Goal: Task Accomplishment & Management: Use online tool/utility

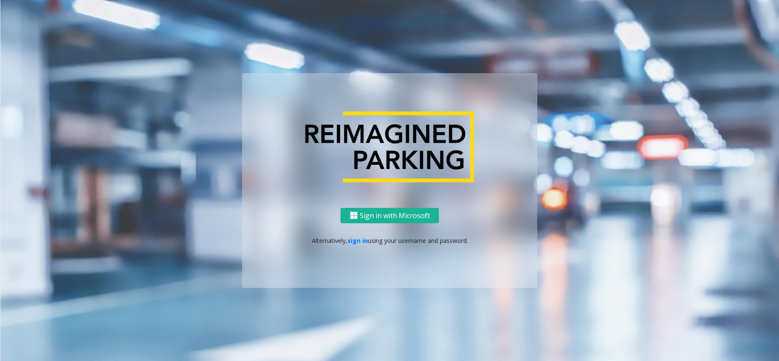
click at [361, 239] on link "sign in" at bounding box center [358, 241] width 21 height 8
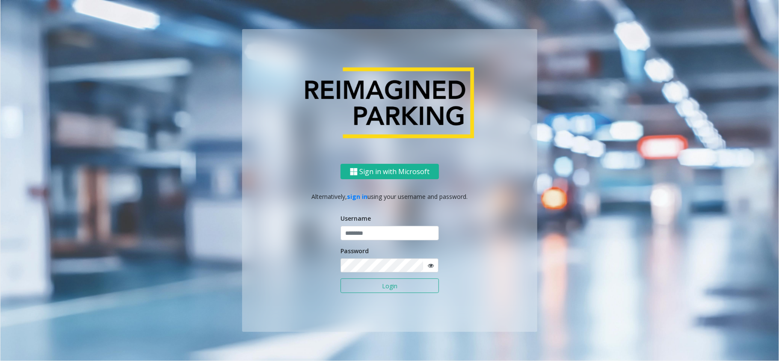
click at [369, 225] on div "Username" at bounding box center [390, 227] width 98 height 27
click at [369, 230] on input "text" at bounding box center [390, 233] width 98 height 15
type input "********"
click at [377, 288] on button "Login" at bounding box center [390, 286] width 98 height 15
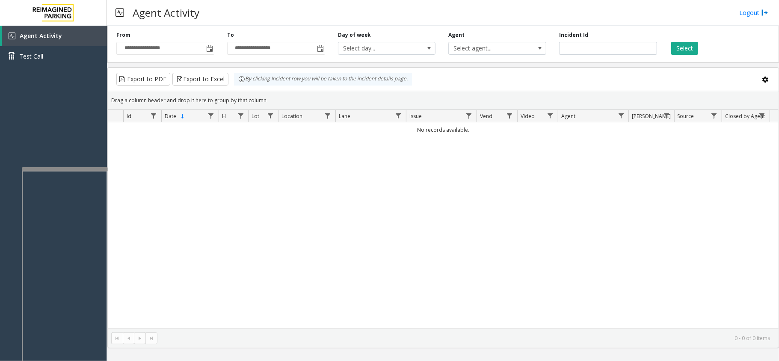
click at [72, 168] on div at bounding box center [65, 168] width 86 height 3
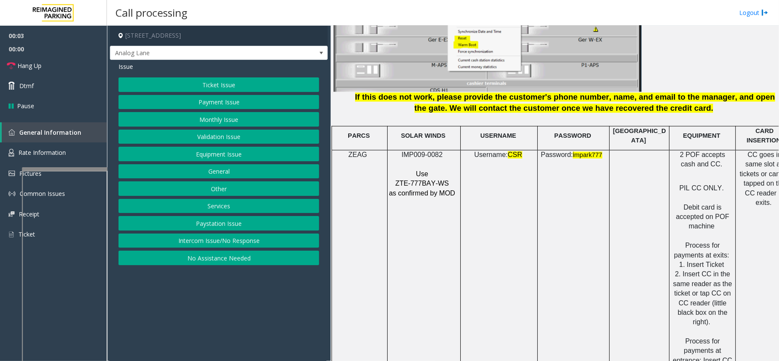
scroll to position [1141, 0]
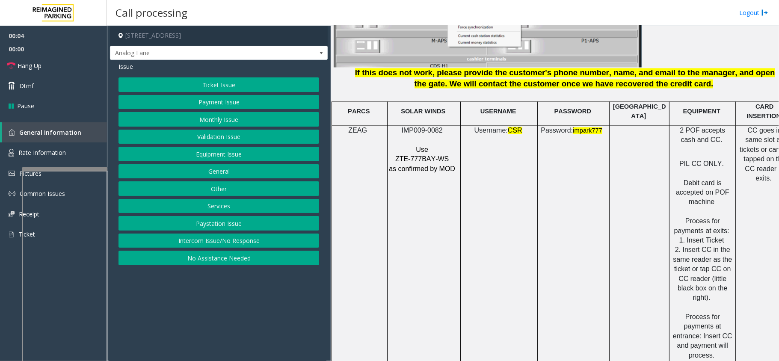
click at [437, 127] on span "IMP009-0082" at bounding box center [422, 130] width 41 height 7
copy p "IMP009-0082"
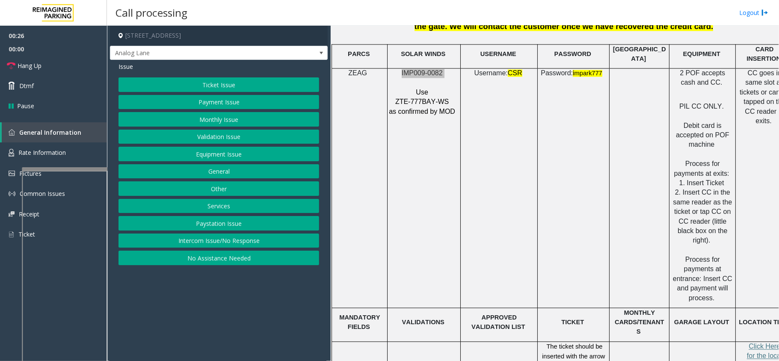
scroll to position [1198, 0]
drag, startPoint x: 548, startPoint y: 299, endPoint x: 597, endPoint y: 297, distance: 49.2
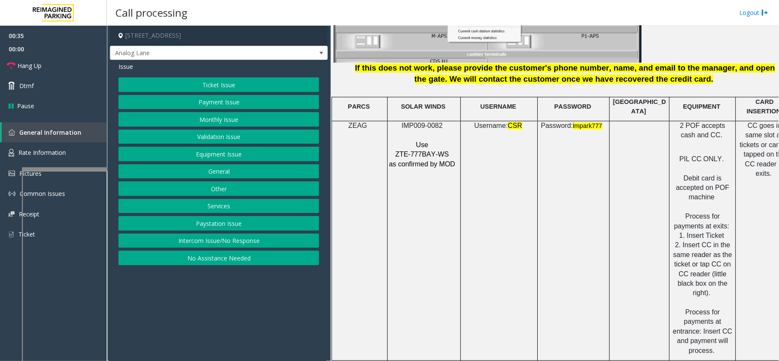
scroll to position [1141, 0]
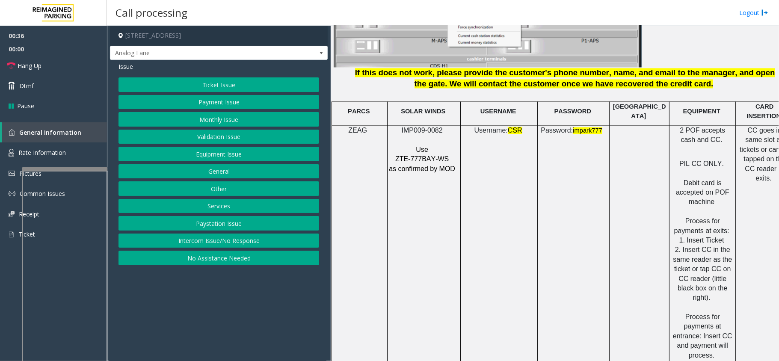
click at [216, 140] on button "Validation Issue" at bounding box center [219, 137] width 201 height 15
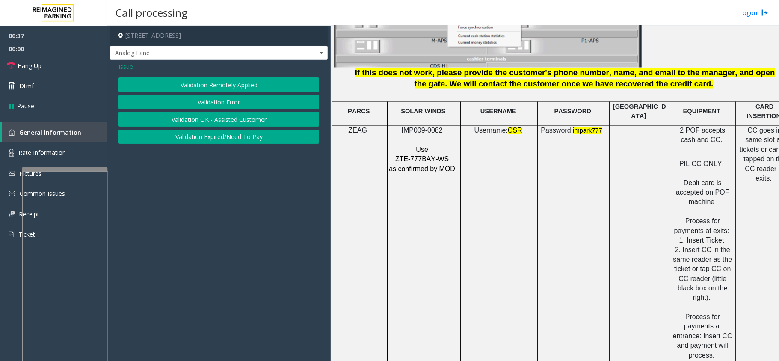
click at [222, 108] on button "Validation Error" at bounding box center [219, 102] width 201 height 15
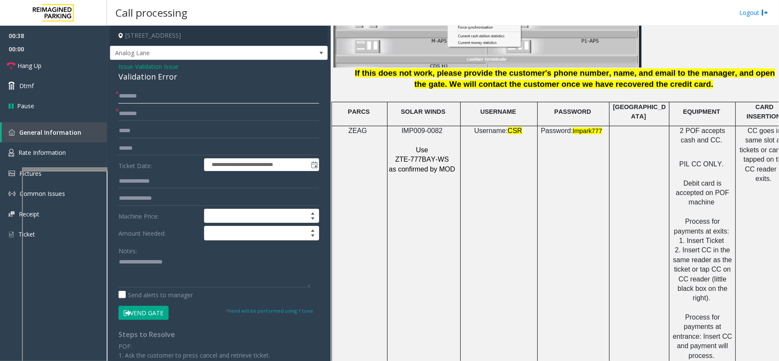
click at [158, 98] on input "text" at bounding box center [219, 96] width 201 height 15
click at [151, 154] on input "text" at bounding box center [219, 148] width 201 height 15
click at [151, 75] on div "Validation Error" at bounding box center [219, 77] width 201 height 12
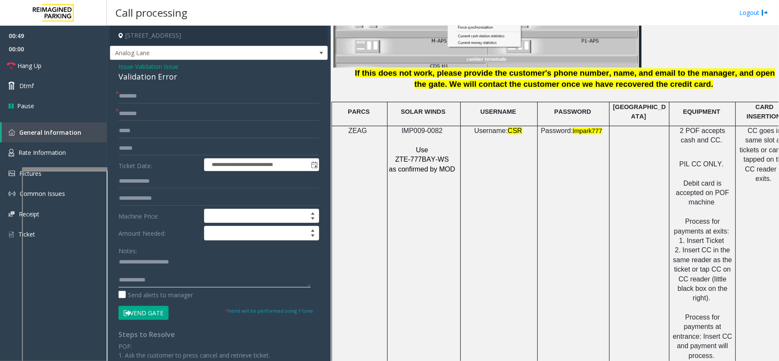
type textarea "**********"
click at [165, 147] on input "text" at bounding box center [219, 148] width 201 height 15
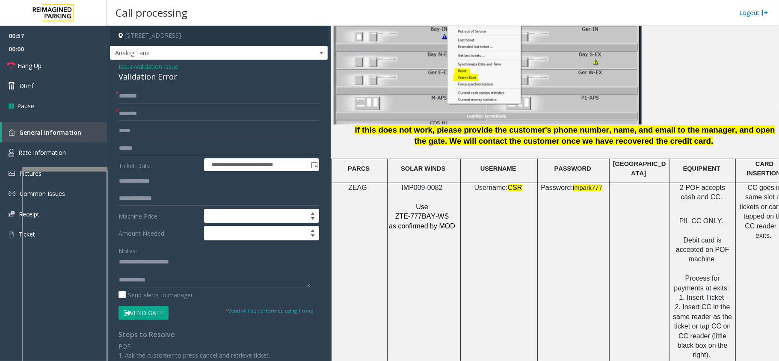
click at [252, 148] on input "text" at bounding box center [219, 148] width 201 height 15
click at [150, 116] on input "text" at bounding box center [219, 114] width 201 height 15
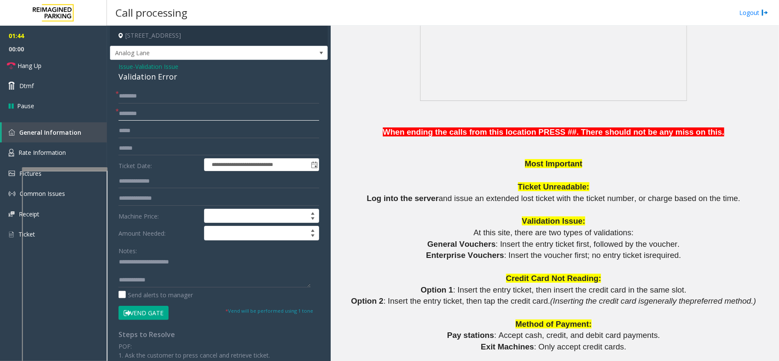
scroll to position [627, 0]
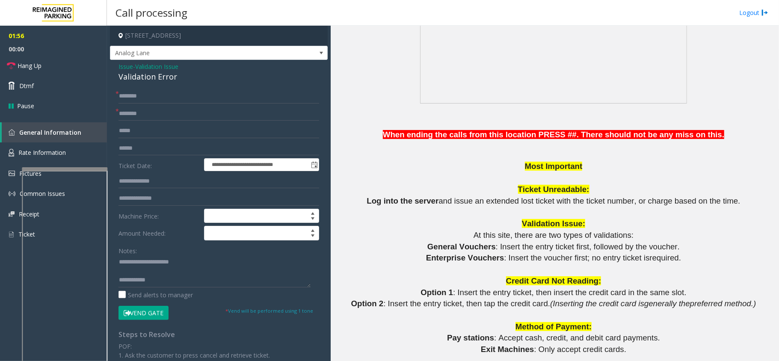
click at [504, 255] on span ": Insert the voucher first; no entry ticket is" at bounding box center [577, 257] width 146 height 9
click at [149, 149] on input "text" at bounding box center [219, 148] width 201 height 15
drag, startPoint x: 431, startPoint y: 256, endPoint x: 499, endPoint y: 257, distance: 67.6
click at [499, 257] on p "Enterprise Vouchers : Insert the voucher first; no entry ticket is required ." at bounding box center [555, 259] width 442 height 12
type input "**********"
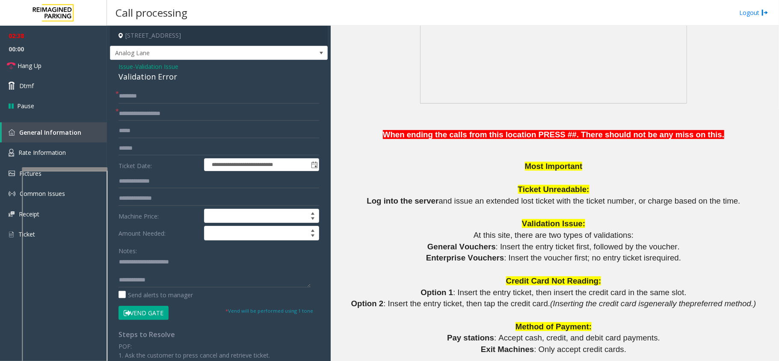
click at [168, 156] on form "**********" at bounding box center [219, 204] width 201 height 231
click at [167, 149] on input "text" at bounding box center [219, 148] width 201 height 15
click at [274, 265] on textarea at bounding box center [215, 272] width 192 height 32
click at [270, 273] on textarea at bounding box center [215, 272] width 192 height 32
click at [270, 283] on textarea at bounding box center [215, 272] width 192 height 32
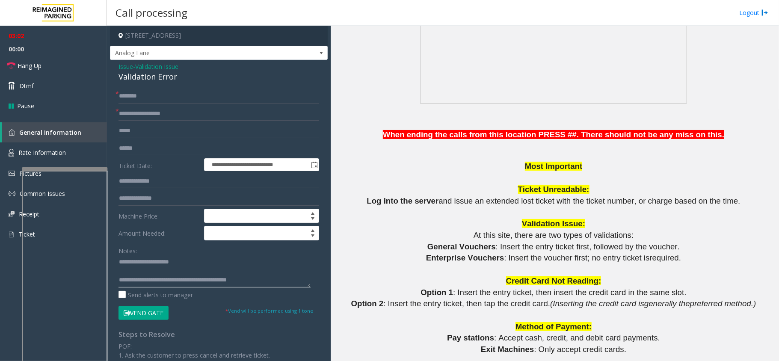
type textarea "**********"
click at [163, 107] on input "**********" at bounding box center [219, 114] width 201 height 15
click at [164, 101] on input "text" at bounding box center [219, 96] width 201 height 15
click at [157, 148] on input "text" at bounding box center [219, 148] width 201 height 15
click at [165, 92] on input "text" at bounding box center [219, 96] width 201 height 15
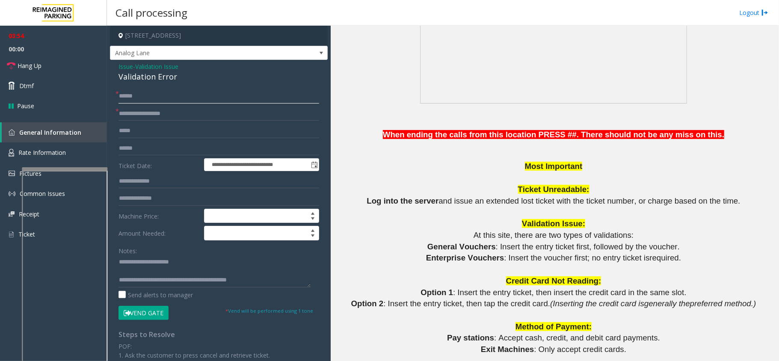
click at [130, 98] on input "******" at bounding box center [219, 96] width 201 height 15
click at [132, 95] on input "******" at bounding box center [219, 96] width 201 height 15
click at [146, 93] on input "******" at bounding box center [219, 96] width 201 height 15
click at [129, 98] on input "******" at bounding box center [219, 96] width 201 height 15
click at [130, 96] on input "******" at bounding box center [219, 96] width 201 height 15
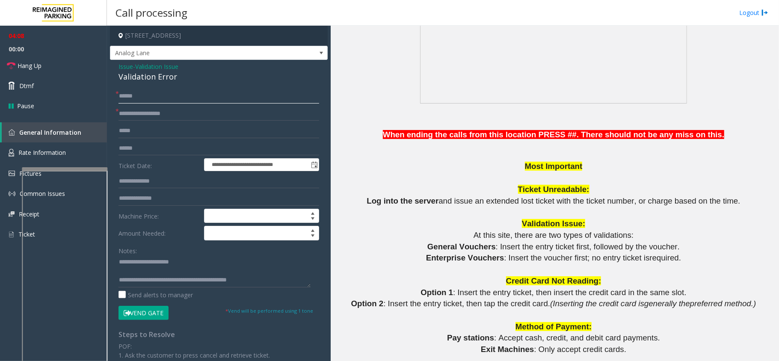
click at [134, 94] on input "******" at bounding box center [219, 96] width 201 height 15
click at [138, 94] on input "******" at bounding box center [219, 96] width 201 height 15
click at [144, 93] on input "******" at bounding box center [219, 96] width 201 height 15
type input "******"
click at [156, 314] on button "Vend Gate" at bounding box center [144, 313] width 50 height 15
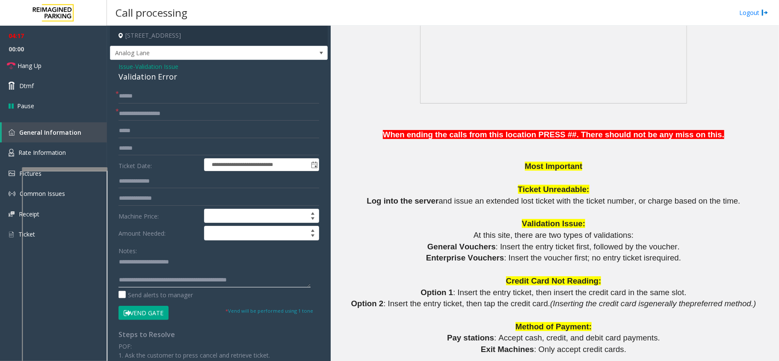
click at [259, 282] on textarea at bounding box center [215, 272] width 192 height 32
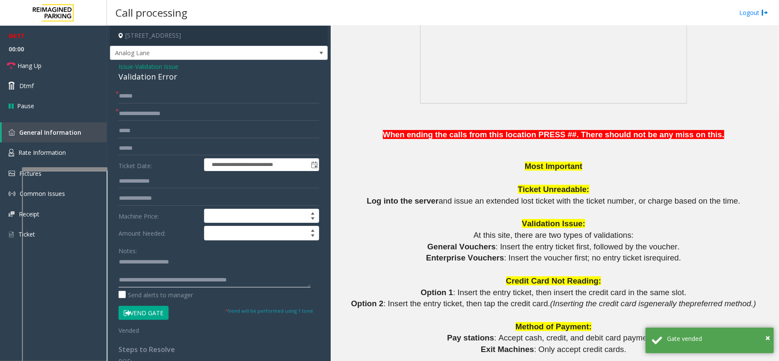
click at [268, 269] on textarea at bounding box center [215, 272] width 192 height 32
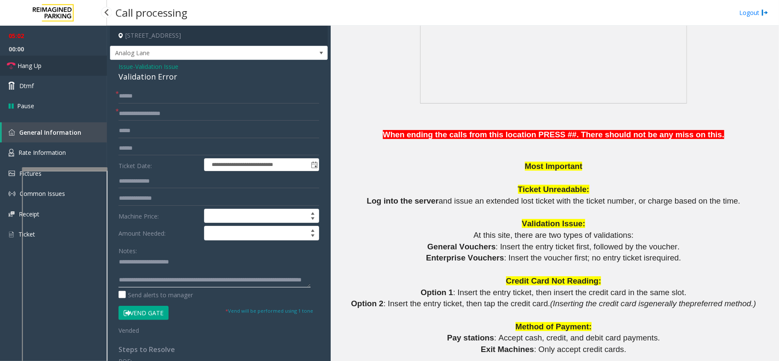
type textarea "**********"
click at [72, 64] on link "Hang Up" at bounding box center [53, 66] width 107 height 20
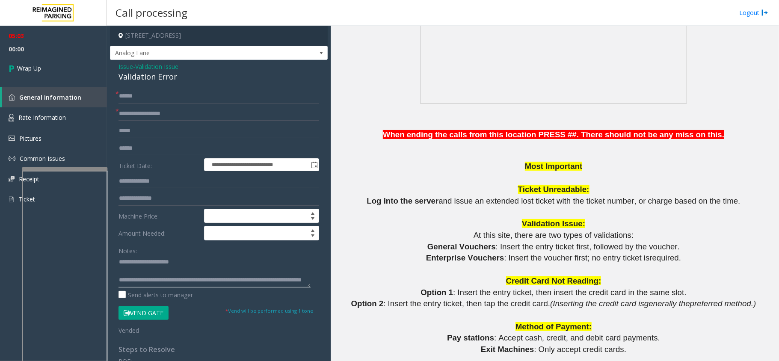
click at [225, 285] on textarea at bounding box center [215, 272] width 192 height 32
click at [33, 62] on link "Wrap Up" at bounding box center [53, 68] width 107 height 25
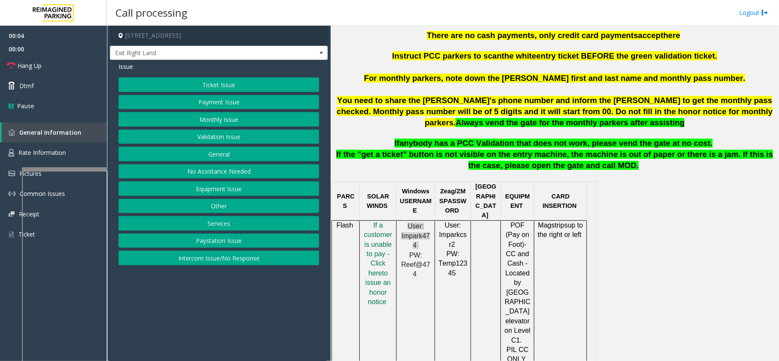
scroll to position [342, 0]
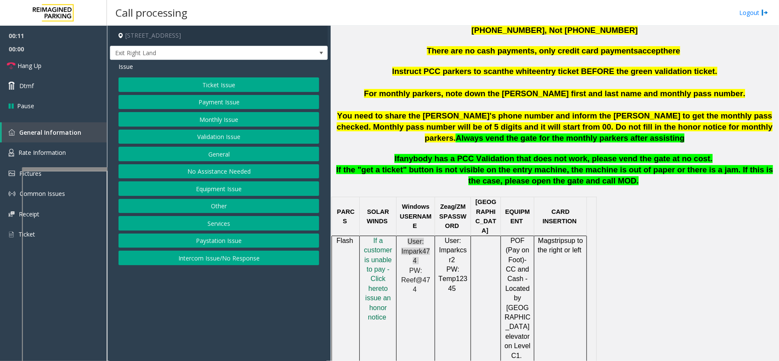
click at [223, 132] on button "Validation Issue" at bounding box center [219, 137] width 201 height 15
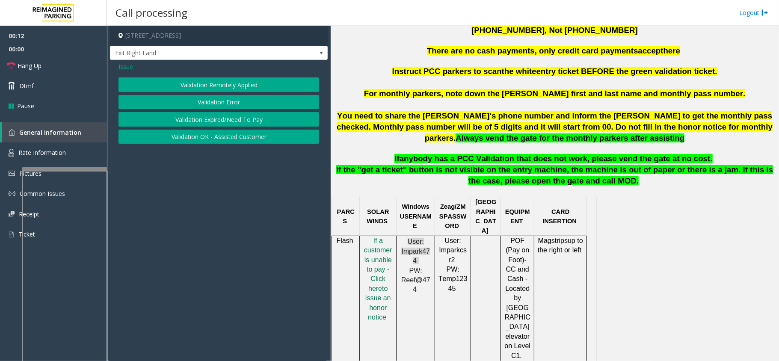
click at [219, 105] on button "Validation Error" at bounding box center [219, 102] width 201 height 15
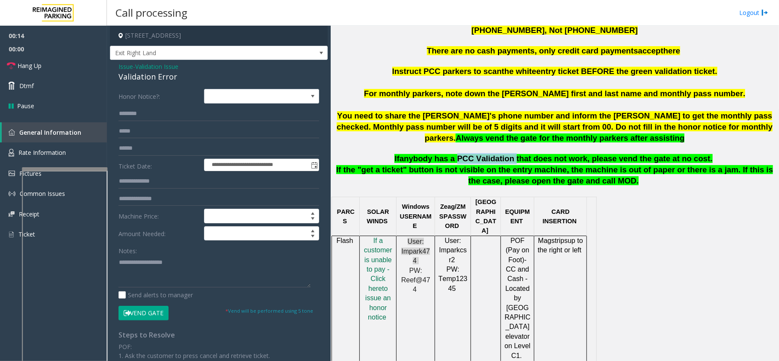
drag, startPoint x: 465, startPoint y: 156, endPoint x: 515, endPoint y: 158, distance: 50.5
click at [515, 158] on span "anybody has a PCC Validation that does not work, please vend the gate at no cos…" at bounding box center [556, 158] width 313 height 9
click at [244, 266] on textarea at bounding box center [215, 272] width 192 height 32
click at [84, 60] on link "Hang Up" at bounding box center [53, 66] width 107 height 20
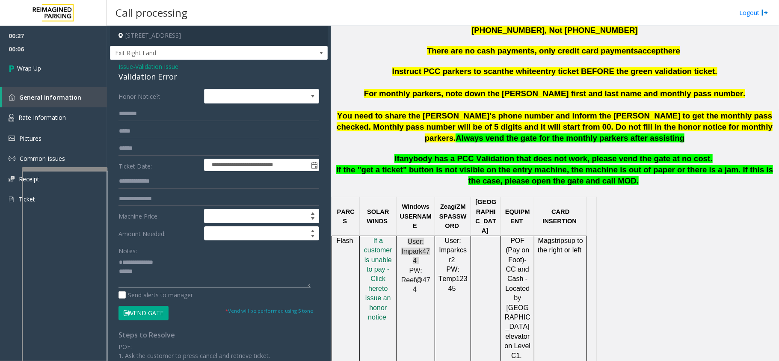
click at [181, 273] on textarea at bounding box center [215, 272] width 192 height 32
click at [160, 81] on div "Validation Error" at bounding box center [219, 77] width 201 height 12
click at [205, 273] on textarea at bounding box center [215, 272] width 192 height 32
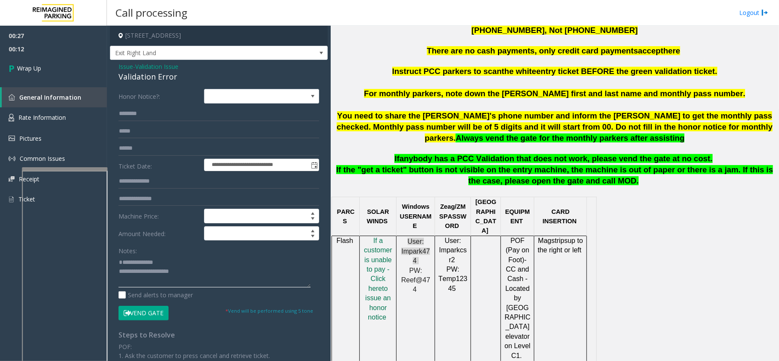
click at [193, 285] on textarea at bounding box center [215, 272] width 192 height 32
type textarea "**********"
click at [56, 63] on link "Wrap Up" at bounding box center [53, 68] width 107 height 25
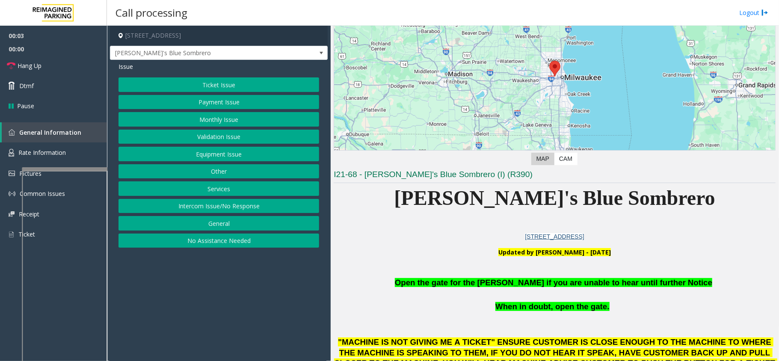
scroll to position [171, 0]
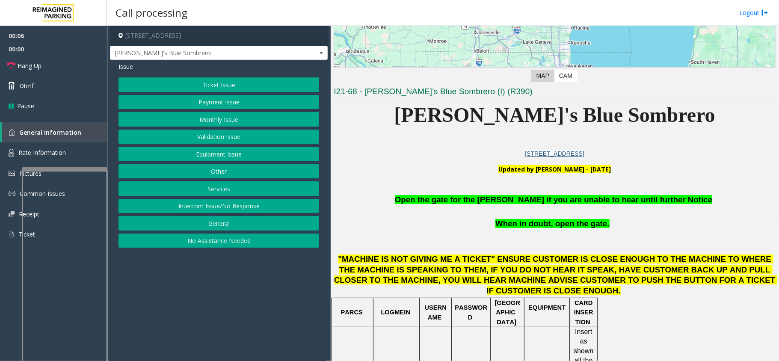
click at [230, 153] on button "Equipment Issue" at bounding box center [219, 154] width 201 height 15
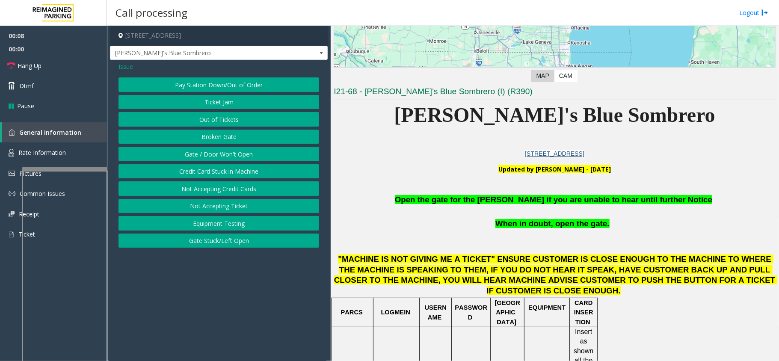
click at [254, 155] on button "Gate / Door Won't Open" at bounding box center [219, 154] width 201 height 15
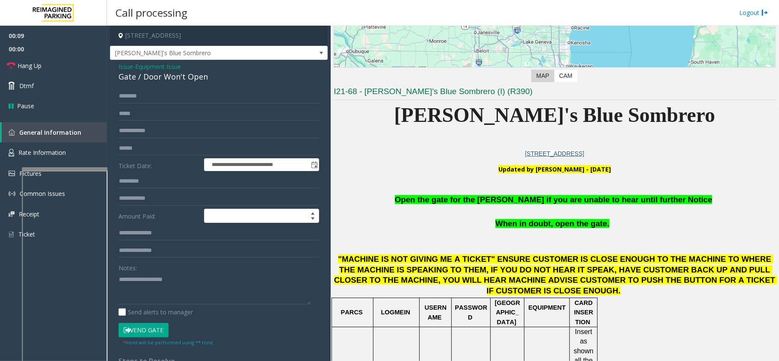
click at [159, 324] on button "Vend Gate" at bounding box center [144, 330] width 50 height 15
click at [439, 204] on span "Open the gate for the [PERSON_NAME] if you are unable to hear until further Not…" at bounding box center [554, 199] width 318 height 9
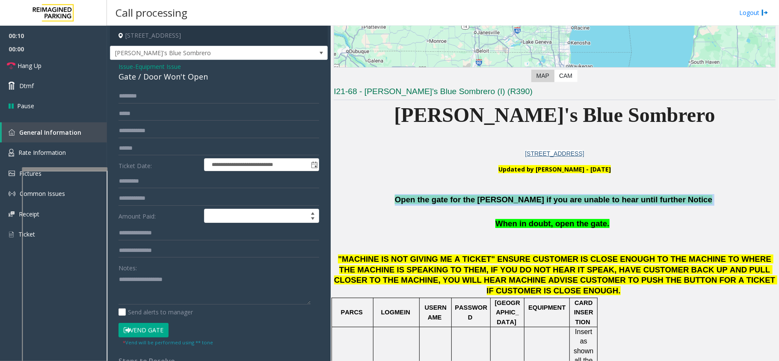
click at [439, 204] on span "Open the gate for the [PERSON_NAME] if you are unable to hear until further Not…" at bounding box center [554, 199] width 318 height 9
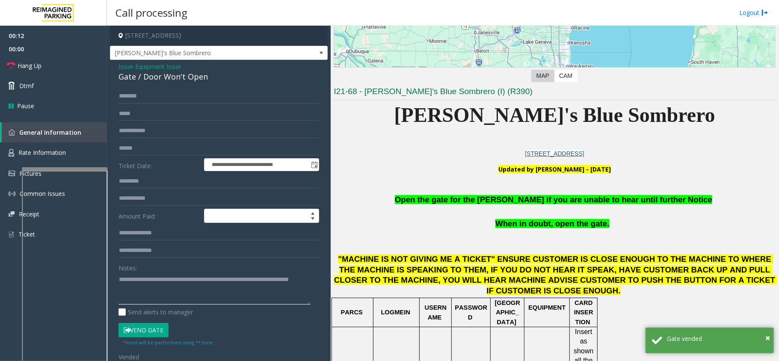
click at [192, 288] on textarea at bounding box center [215, 289] width 192 height 32
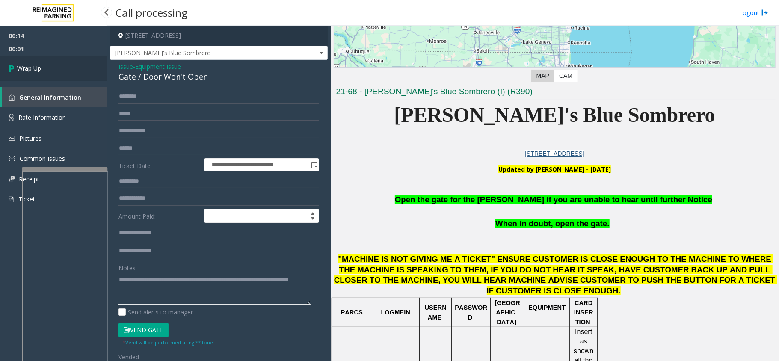
type textarea "**********"
click at [48, 64] on link "Wrap Up" at bounding box center [53, 68] width 107 height 25
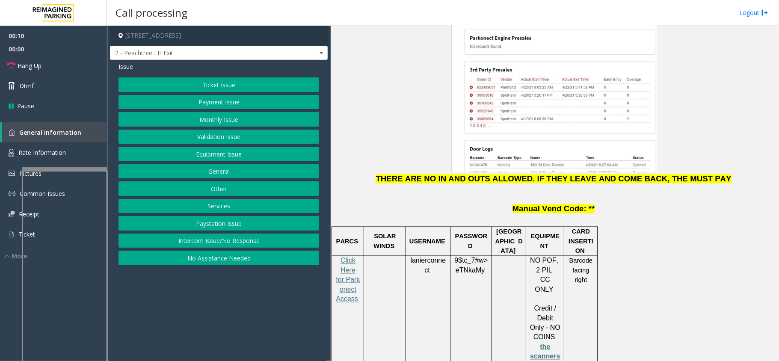
scroll to position [1084, 0]
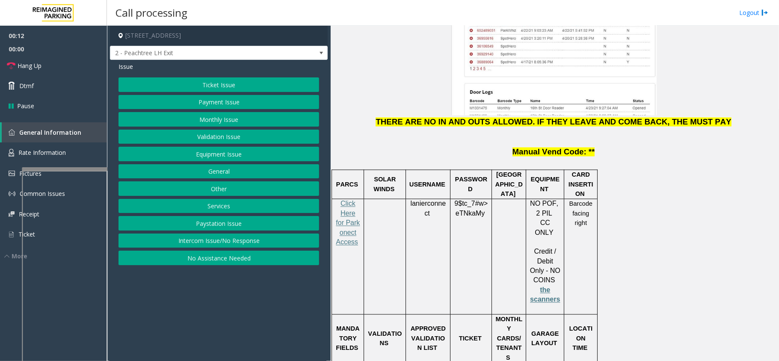
click at [261, 87] on button "Ticket Issue" at bounding box center [219, 84] width 201 height 15
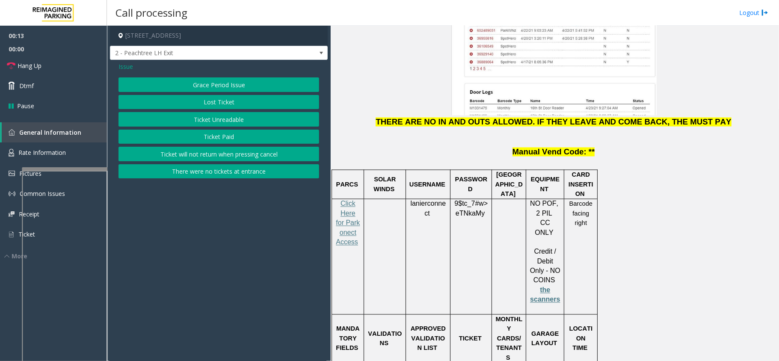
click at [241, 134] on button "Ticket Paid" at bounding box center [219, 137] width 201 height 15
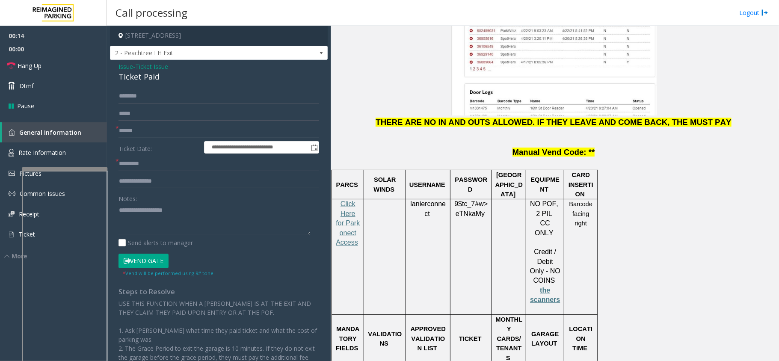
click at [190, 131] on input "text" at bounding box center [219, 131] width 201 height 15
type textarea "**********"
click at [132, 76] on div "Ticket Paid" at bounding box center [219, 77] width 201 height 12
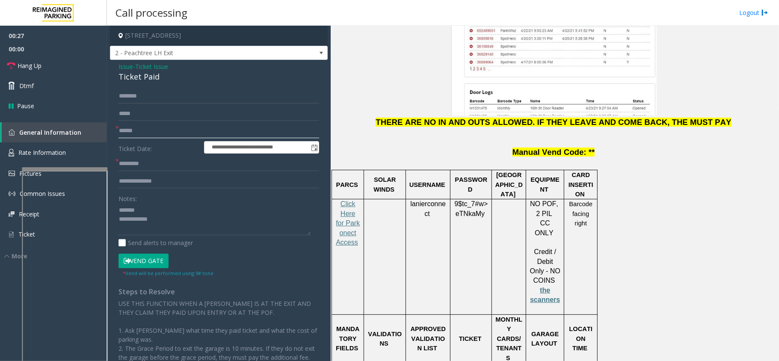
click at [151, 138] on input "text" at bounding box center [219, 131] width 201 height 15
click at [145, 160] on input "text" at bounding box center [219, 164] width 201 height 15
type input "***"
click at [159, 103] on input "text" at bounding box center [219, 96] width 201 height 15
type input "****"
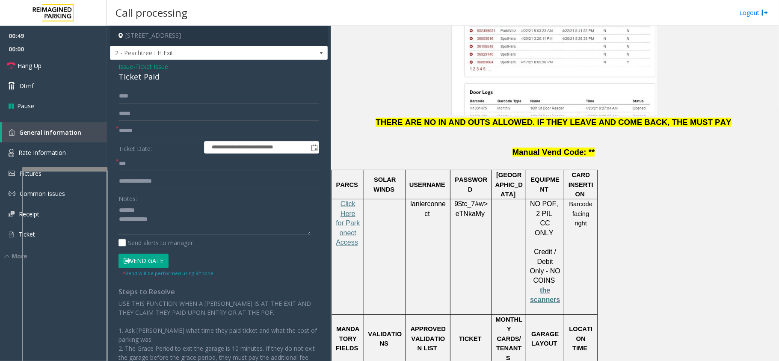
click at [163, 211] on textarea at bounding box center [215, 219] width 192 height 32
click at [131, 80] on div "Ticket Paid" at bounding box center [219, 77] width 201 height 12
click at [162, 259] on button "Vend Gate" at bounding box center [144, 261] width 50 height 15
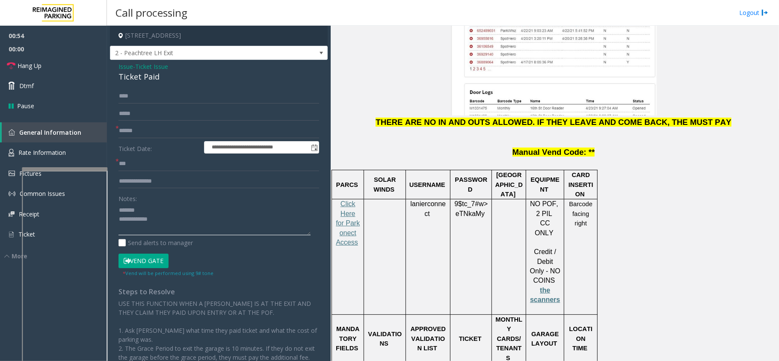
click at [187, 213] on textarea at bounding box center [215, 219] width 192 height 32
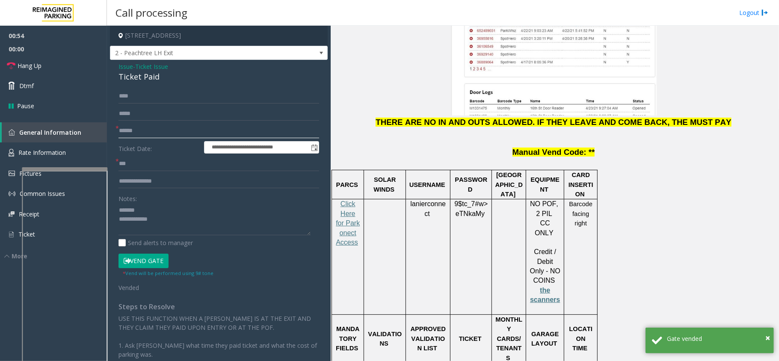
click at [153, 132] on input "text" at bounding box center [219, 131] width 201 height 15
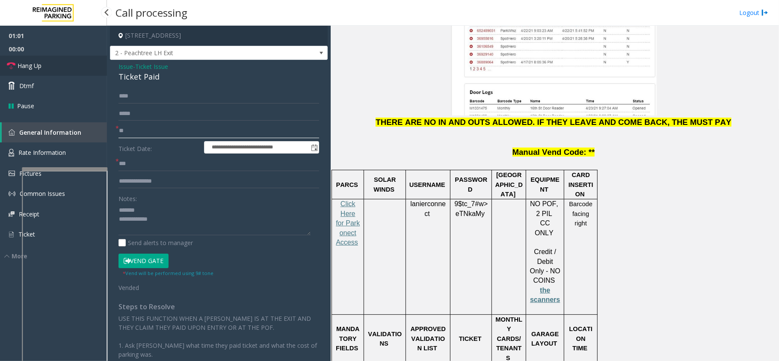
type input "**"
click at [89, 70] on link "Hang Up" at bounding box center [53, 66] width 107 height 20
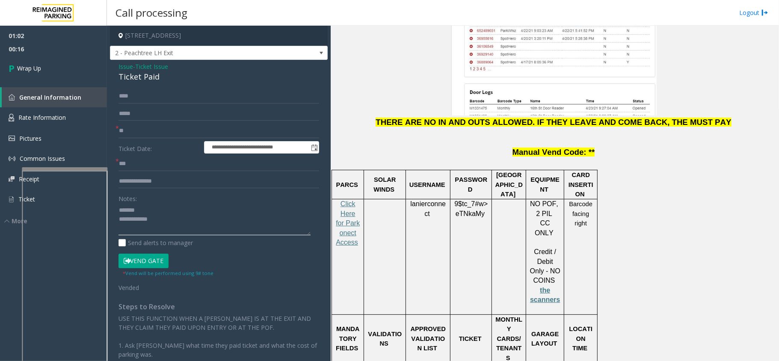
click at [142, 212] on textarea at bounding box center [215, 219] width 192 height 32
click at [140, 81] on div "Ticket Paid" at bounding box center [219, 77] width 201 height 12
click at [183, 226] on textarea at bounding box center [215, 219] width 192 height 32
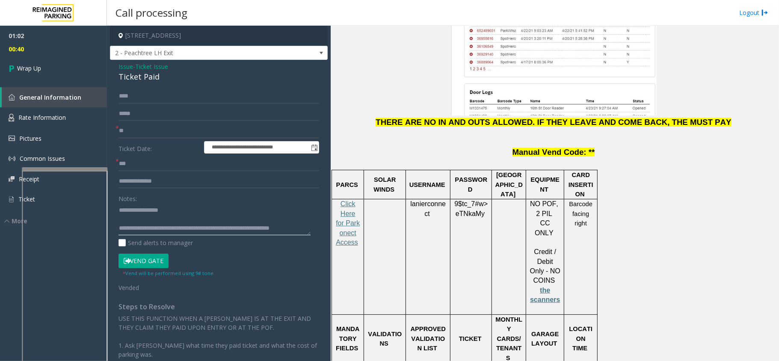
scroll to position [6, 0]
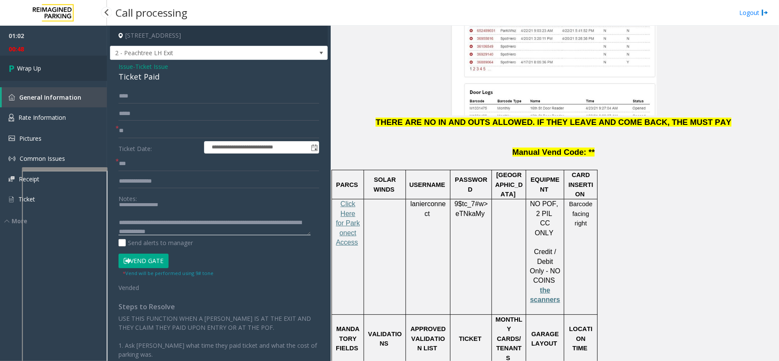
type textarea "**********"
click at [69, 63] on link "Wrap Up" at bounding box center [53, 68] width 107 height 25
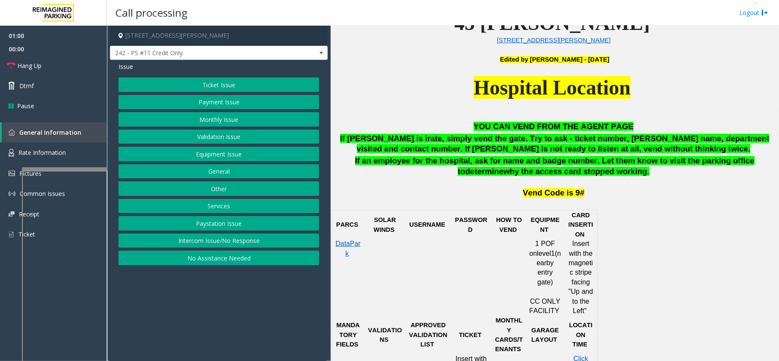
scroll to position [456, 0]
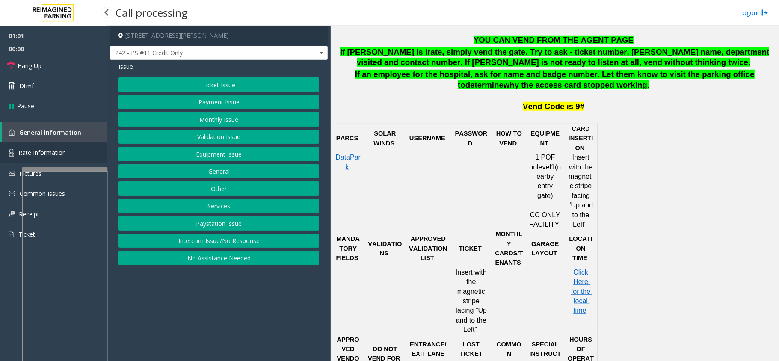
click at [79, 152] on link "Rate Information" at bounding box center [53, 153] width 107 height 21
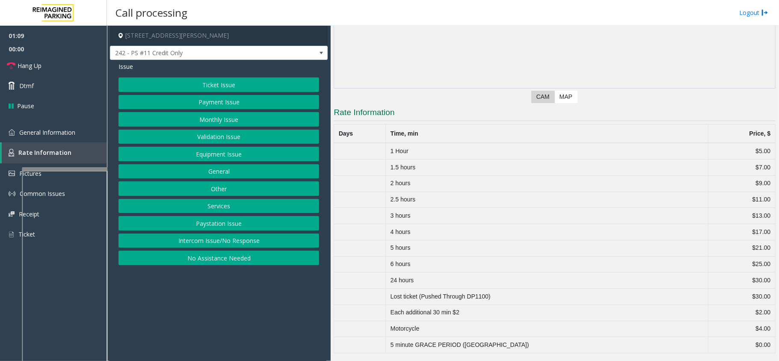
click at [211, 84] on button "Ticket Issue" at bounding box center [219, 84] width 201 height 15
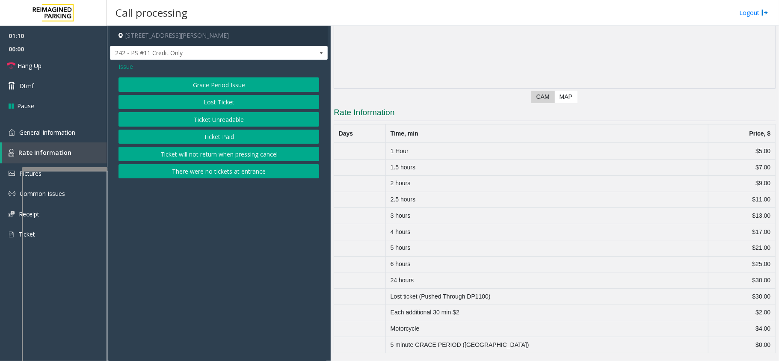
click at [211, 119] on button "Ticket Unreadable" at bounding box center [219, 119] width 201 height 15
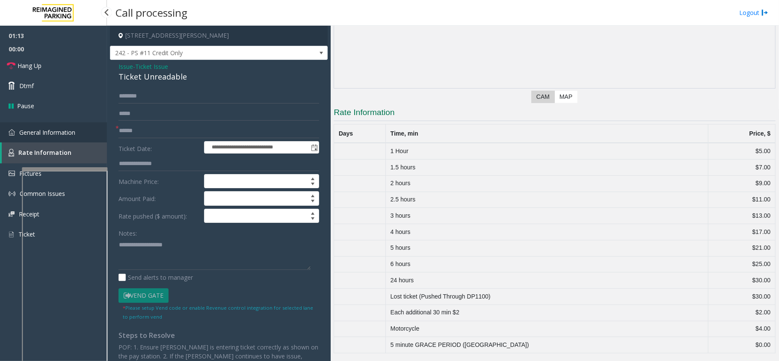
click at [56, 130] on span "General Information" at bounding box center [47, 132] width 56 height 8
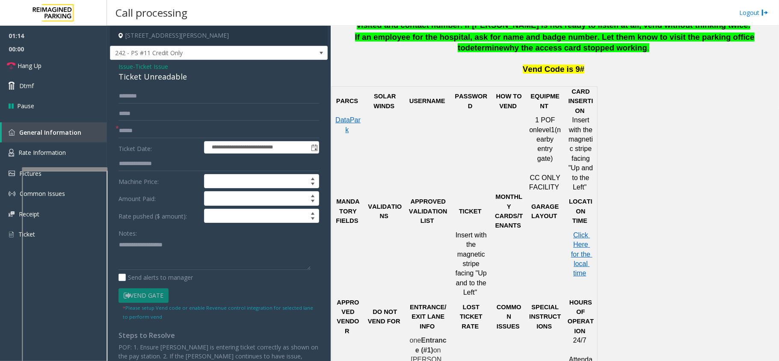
scroll to position [514, 0]
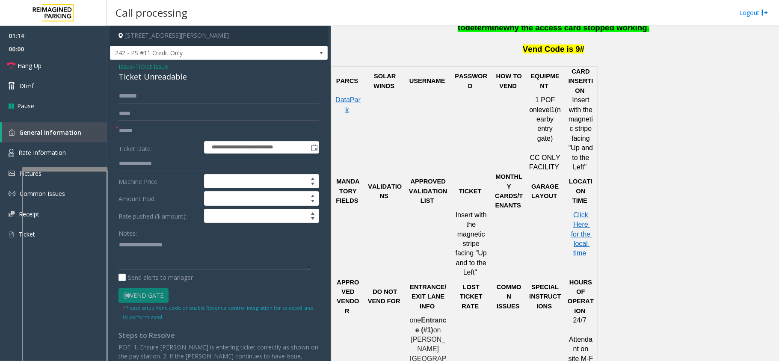
click at [572, 213] on p "Click Here for the local time" at bounding box center [581, 235] width 27 height 48
click at [586, 216] on span "Click Here for the local time" at bounding box center [581, 234] width 21 height 46
click at [76, 151] on link "Rate Information" at bounding box center [53, 153] width 107 height 21
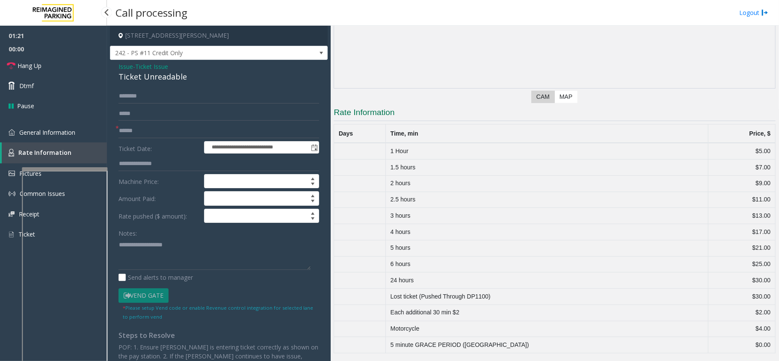
scroll to position [152, 0]
click at [218, 127] on input "text" at bounding box center [219, 131] width 201 height 15
type input "**"
click at [67, 62] on link "Hang Up" at bounding box center [53, 66] width 107 height 20
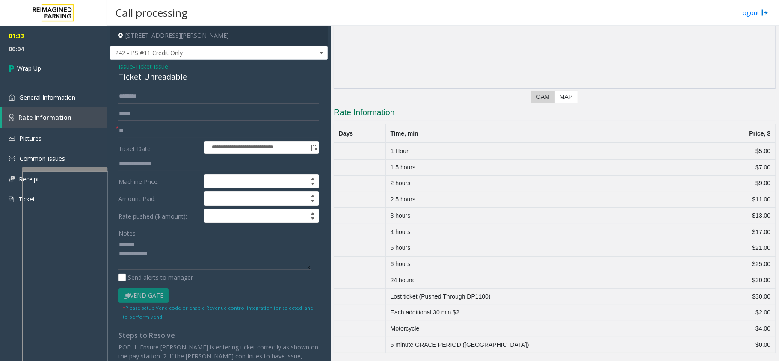
click at [172, 80] on div "Ticket Unreadable" at bounding box center [219, 77] width 201 height 12
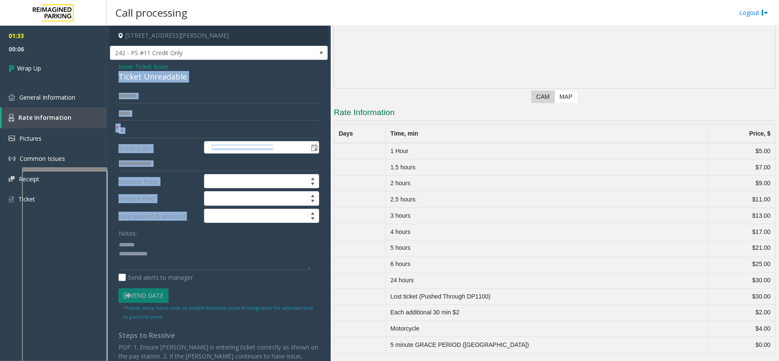
drag, startPoint x: 172, startPoint y: 81, endPoint x: 184, endPoint y: 218, distance: 137.5
click at [184, 218] on div "**********" at bounding box center [219, 246] width 218 height 372
click at [185, 80] on div "Ticket Unreadable" at bounding box center [219, 77] width 201 height 12
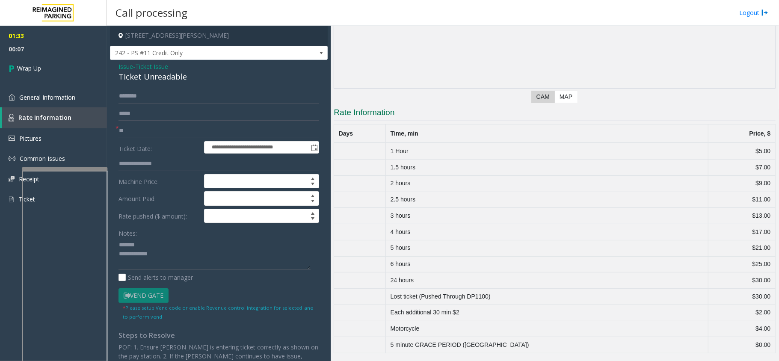
click at [163, 75] on div "Ticket Unreadable" at bounding box center [219, 77] width 201 height 12
click at [197, 260] on textarea at bounding box center [215, 254] width 192 height 32
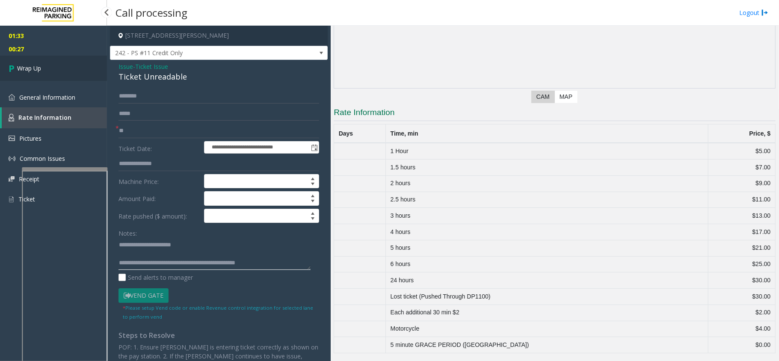
type textarea "**********"
click at [68, 59] on link "Wrap Up" at bounding box center [53, 68] width 107 height 25
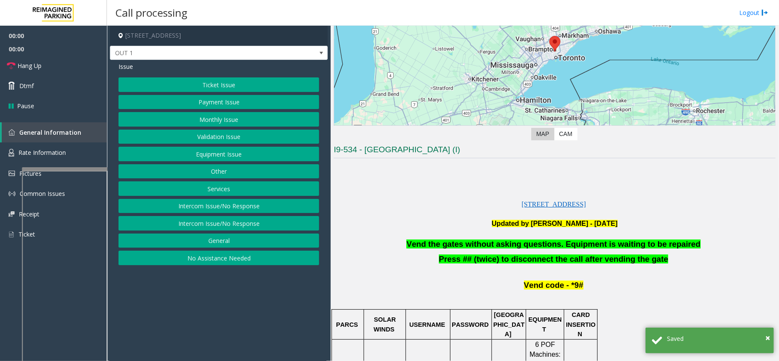
scroll to position [114, 0]
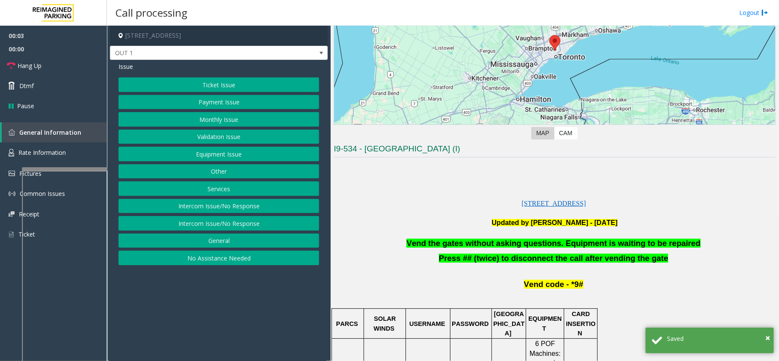
click at [239, 156] on button "Equipment Issue" at bounding box center [219, 154] width 201 height 15
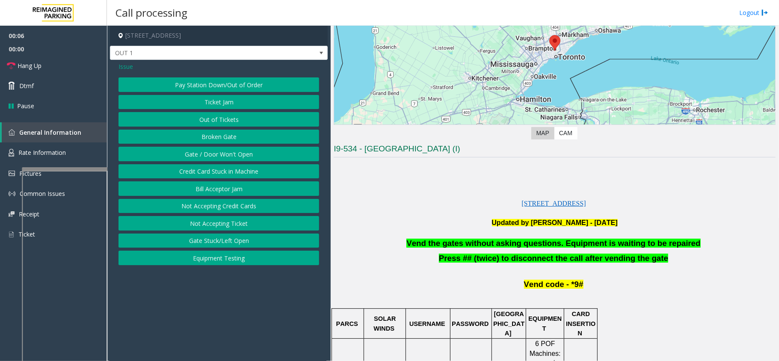
click at [242, 156] on button "Gate / Door Won't Open" at bounding box center [219, 154] width 201 height 15
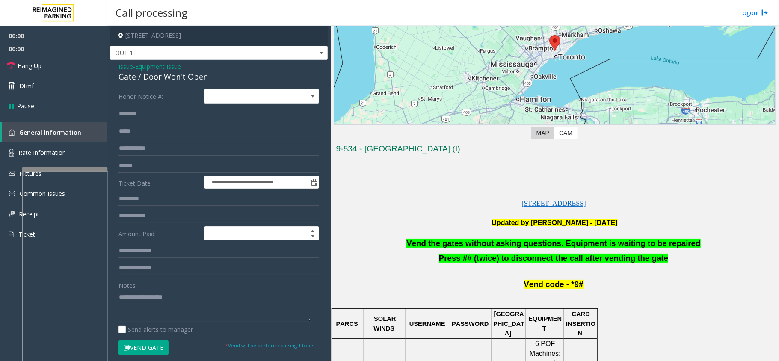
click at [552, 240] on span "Vend the gates without asking questions. Equipment is waiting to be repaired" at bounding box center [554, 243] width 294 height 9
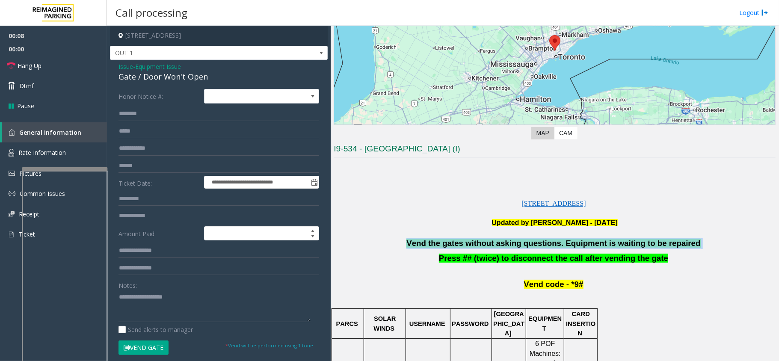
click at [552, 240] on span "Vend the gates without asking questions. Equipment is waiting to be repaired" at bounding box center [554, 243] width 294 height 9
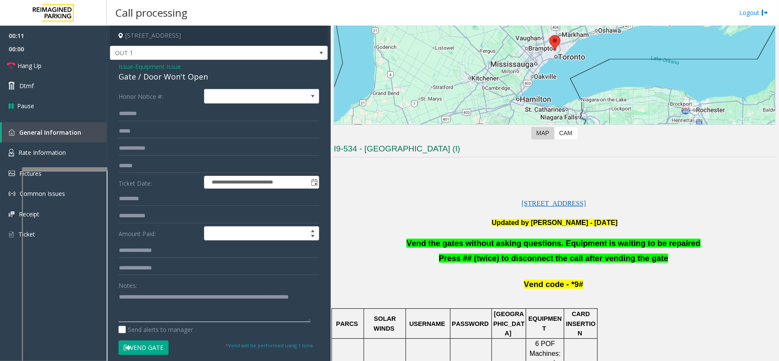
type textarea "**********"
click at [140, 353] on button "Vend Gate" at bounding box center [144, 348] width 50 height 15
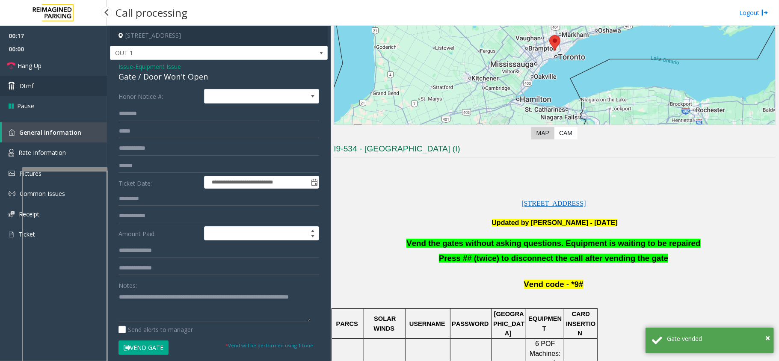
click at [57, 90] on link "Dtmf" at bounding box center [53, 86] width 107 height 20
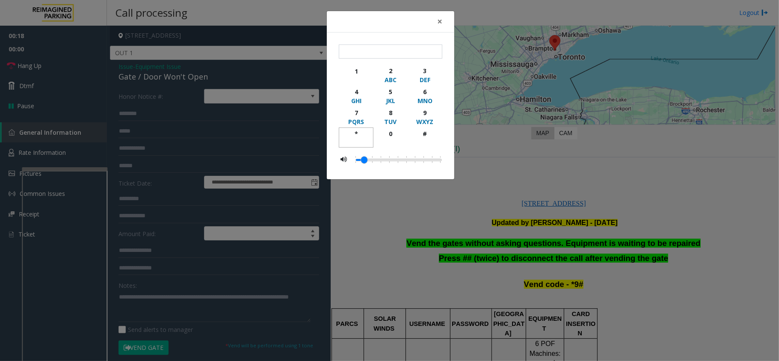
click at [360, 129] on button "*" at bounding box center [356, 138] width 35 height 20
click at [427, 104] on div "MNO" at bounding box center [425, 100] width 24 height 9
click at [423, 144] on div "button" at bounding box center [425, 142] width 24 height 8
click at [483, 153] on div "× *** 1 2 ABC 3 DEF 4 GHI 5 JKL 6 MNO 7 PQRS 8 TUV 9 WXYZ * 0 #" at bounding box center [389, 180] width 779 height 361
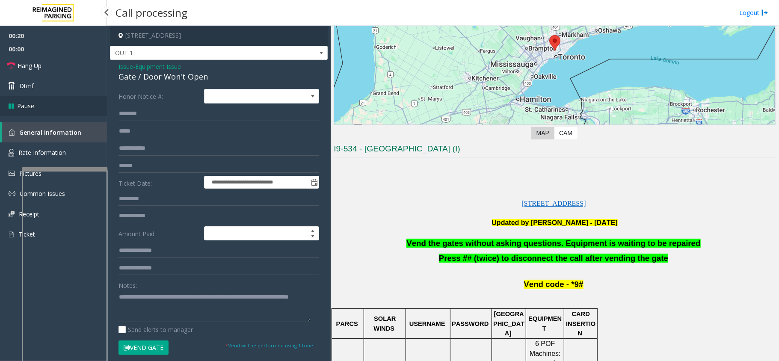
click at [64, 110] on link "Pause" at bounding box center [53, 106] width 107 height 20
click at [77, 114] on link "Resume" at bounding box center [53, 106] width 107 height 20
click at [62, 89] on link "Dtmf" at bounding box center [53, 86] width 107 height 20
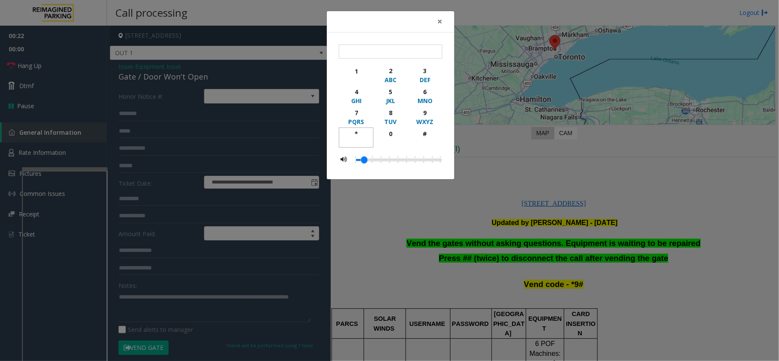
click at [359, 140] on div "button" at bounding box center [357, 142] width 24 height 8
click at [430, 119] on div "WXYZ" at bounding box center [425, 121] width 24 height 9
click at [430, 133] on div "#" at bounding box center [425, 133] width 24 height 9
click at [475, 148] on div "× *** 1 2 ABC 3 DEF 4 GHI 5 JKL 6 MNO 7 PQRS 8 TUV 9 WXYZ * 0 #" at bounding box center [389, 180] width 779 height 361
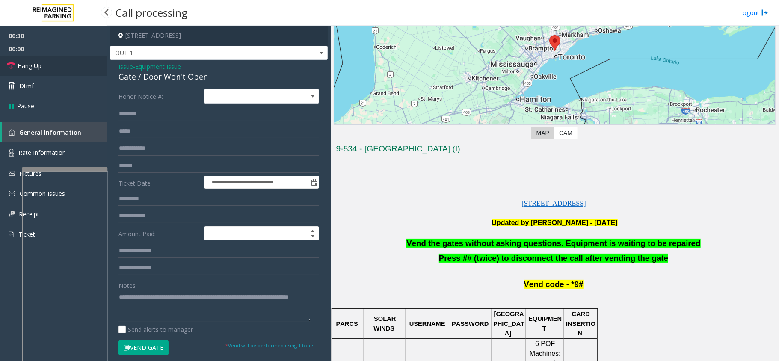
click at [23, 62] on span "Hang Up" at bounding box center [30, 65] width 24 height 9
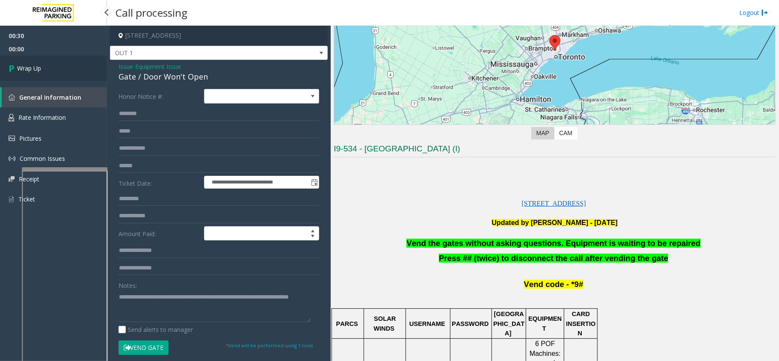
click at [23, 62] on link "Wrap Up" at bounding box center [53, 68] width 107 height 25
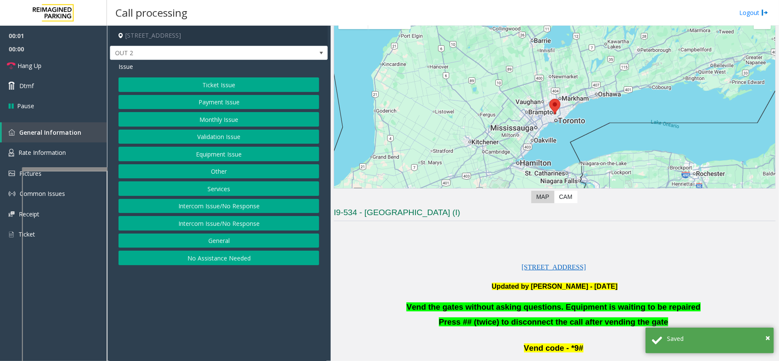
scroll to position [114, 0]
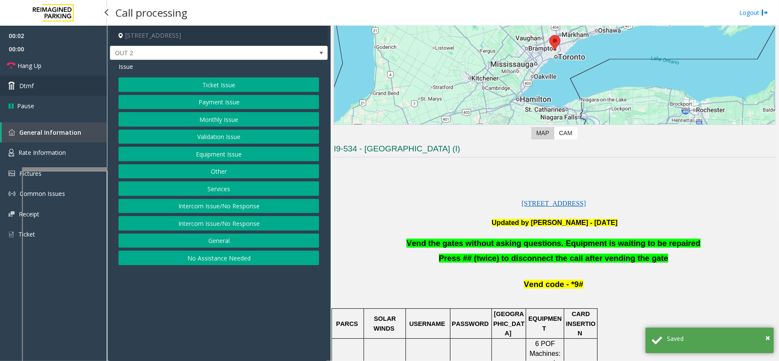
click at [75, 94] on link "Dtmf" at bounding box center [53, 86] width 107 height 20
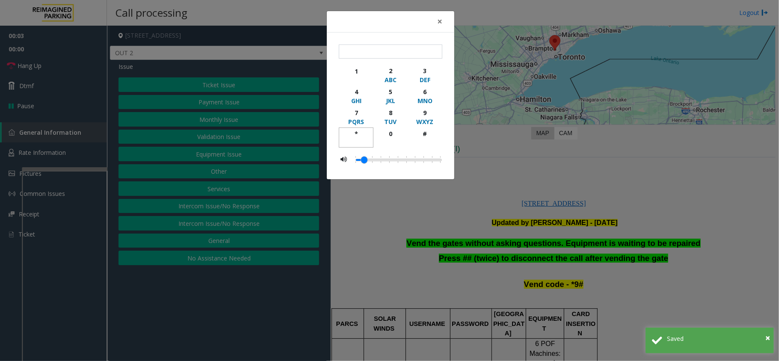
click at [361, 134] on div "*" at bounding box center [357, 133] width 24 height 9
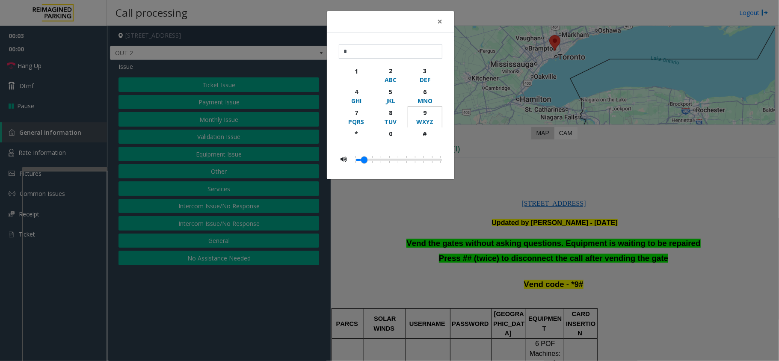
click at [425, 119] on div "WXYZ" at bounding box center [425, 121] width 24 height 9
click at [425, 133] on div "#" at bounding box center [425, 133] width 24 height 9
type input "***"
click at [468, 155] on div "× *** 1 2 ABC 3 DEF 4 GHI 5 JKL 6 MNO 7 PQRS 8 TUV 9 WXYZ * 0 #" at bounding box center [389, 180] width 779 height 361
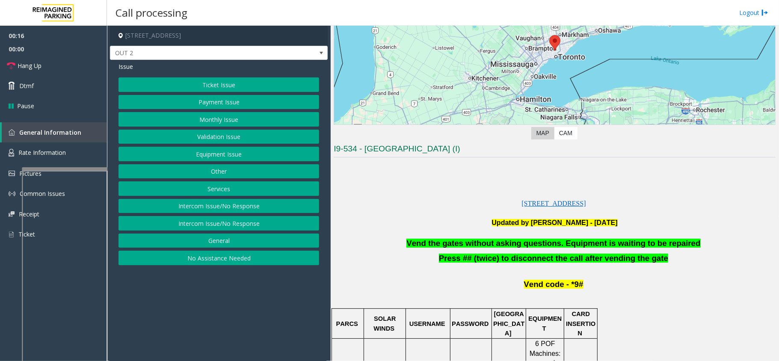
click at [269, 159] on button "Equipment Issue" at bounding box center [219, 154] width 201 height 15
click at [269, 159] on button "Gate / Door Won't Open" at bounding box center [219, 154] width 201 height 15
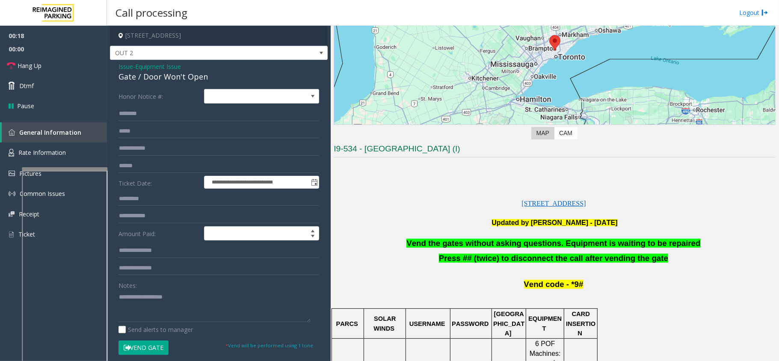
click at [468, 241] on span "Vend the gates without asking questions. Equipment is waiting to be repaired" at bounding box center [554, 243] width 294 height 9
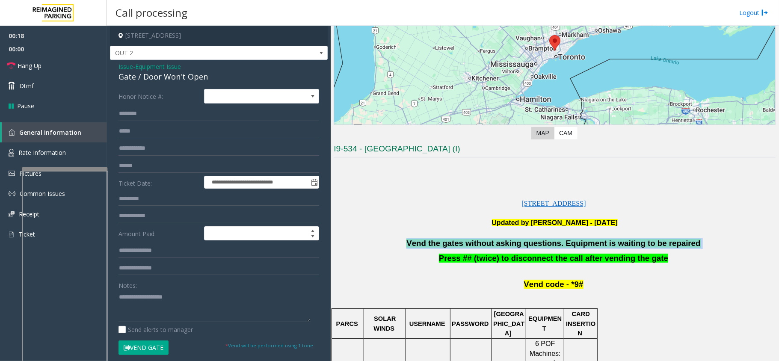
click at [468, 241] on span "Vend the gates without asking questions. Equipment is waiting to be repaired" at bounding box center [554, 243] width 294 height 9
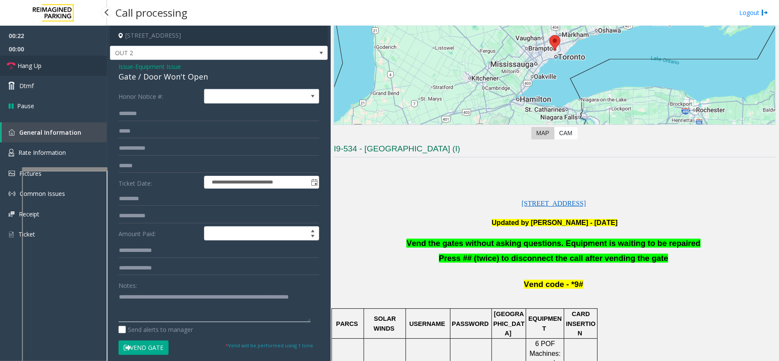
type textarea "**********"
click at [64, 65] on link "Hang Up" at bounding box center [53, 66] width 107 height 20
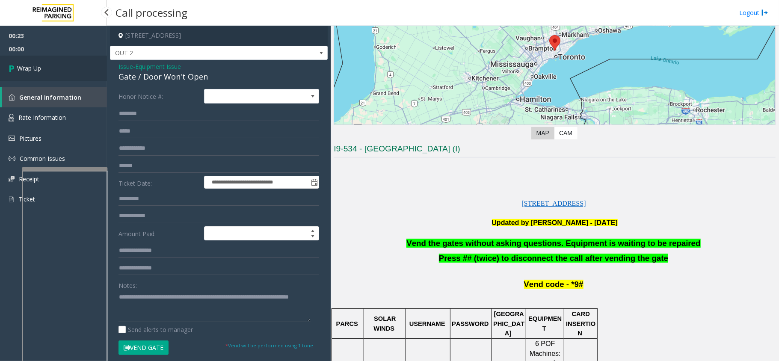
click at [64, 65] on link "Wrap Up" at bounding box center [53, 68] width 107 height 25
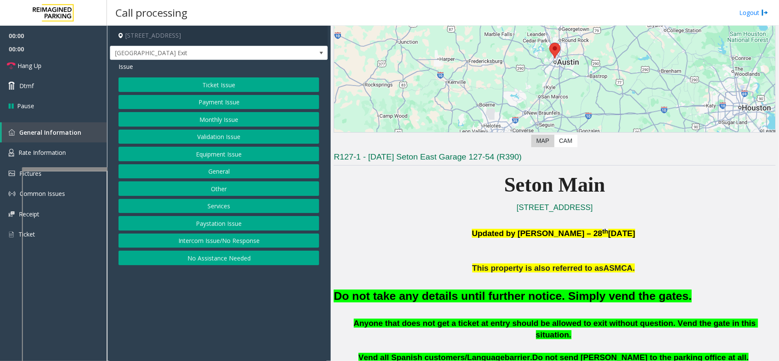
scroll to position [114, 0]
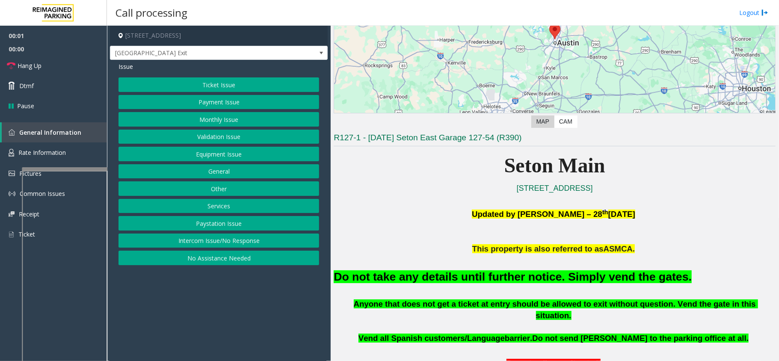
click at [175, 155] on button "Equipment Issue" at bounding box center [219, 154] width 201 height 15
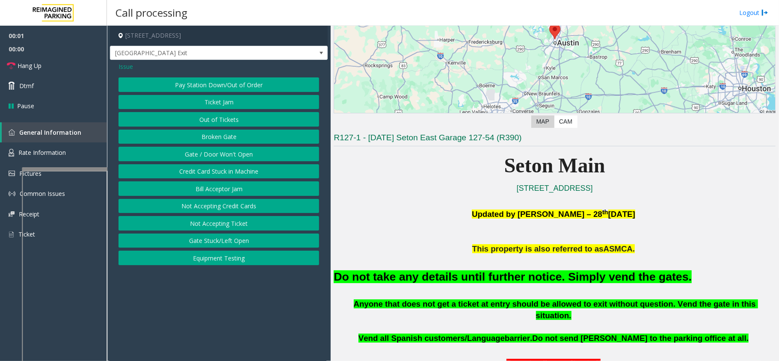
click at [175, 155] on button "Gate / Door Won't Open" at bounding box center [219, 154] width 201 height 15
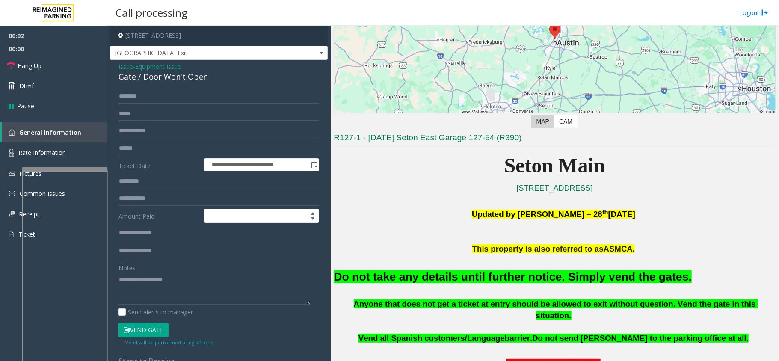
click at [146, 336] on button "Vend Gate" at bounding box center [144, 330] width 50 height 15
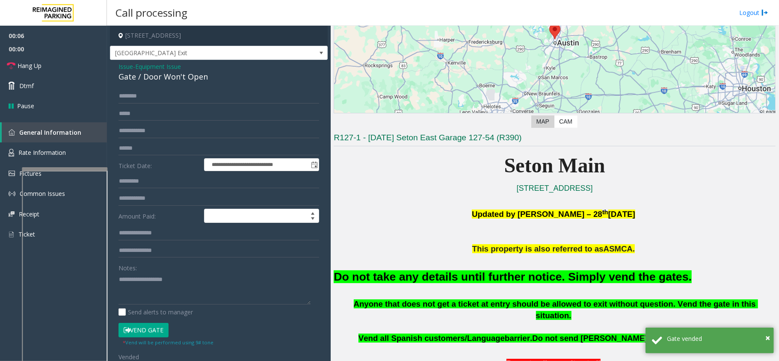
click at [443, 275] on font "Do not take any details until further notice. Simply vend the gates." at bounding box center [513, 276] width 358 height 13
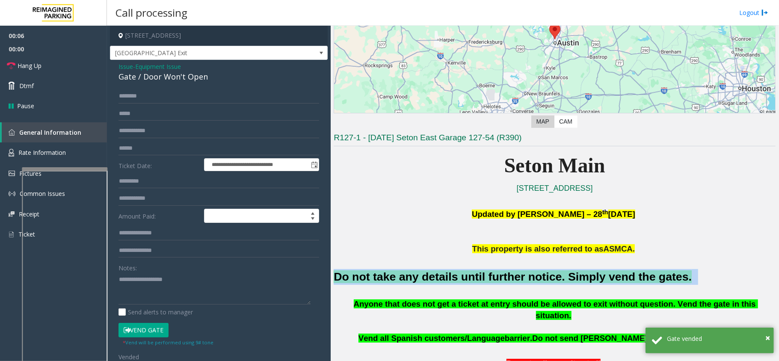
click at [443, 275] on font "Do not take any details until further notice. Simply vend the gates." at bounding box center [513, 276] width 358 height 13
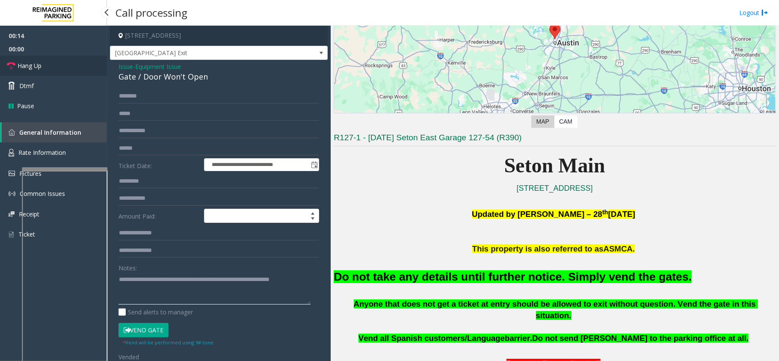
type textarea "**********"
click at [68, 61] on link "Hang Up" at bounding box center [53, 66] width 107 height 20
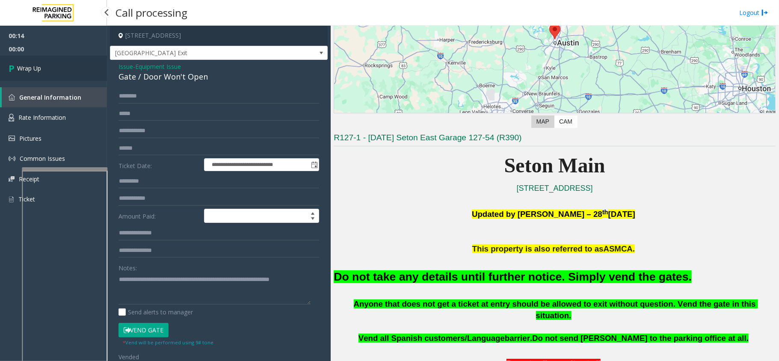
click at [42, 64] on link "Wrap Up" at bounding box center [53, 68] width 107 height 25
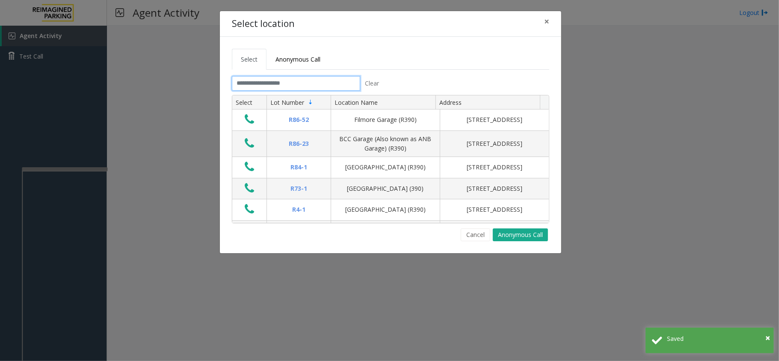
click at [275, 81] on input "text" at bounding box center [296, 83] width 128 height 15
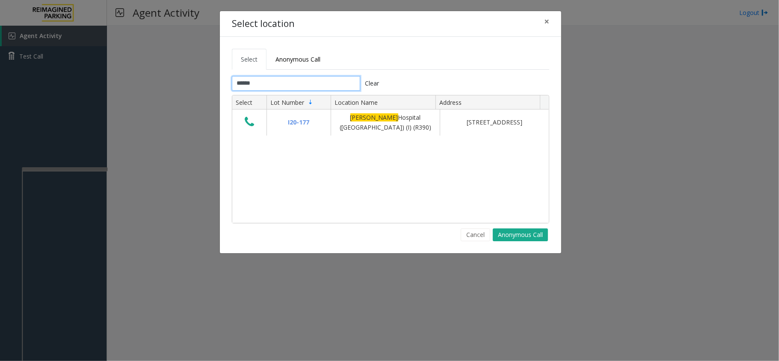
type input "******"
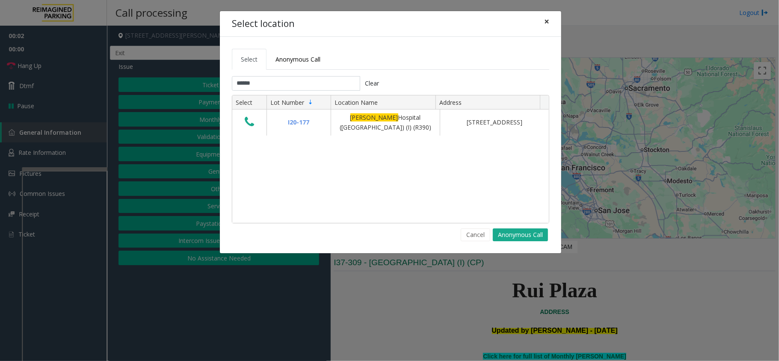
click at [543, 18] on button "×" at bounding box center [546, 21] width 17 height 21
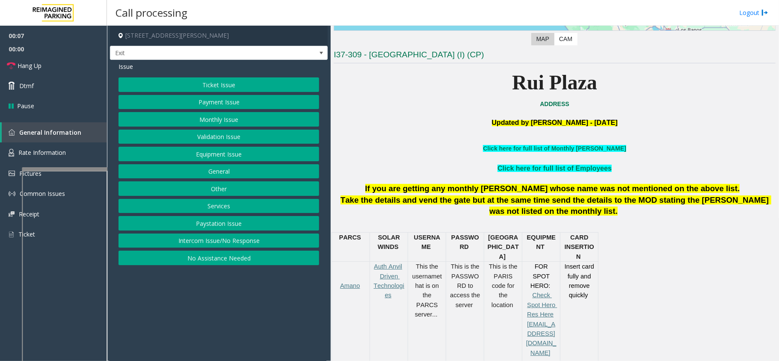
scroll to position [228, 0]
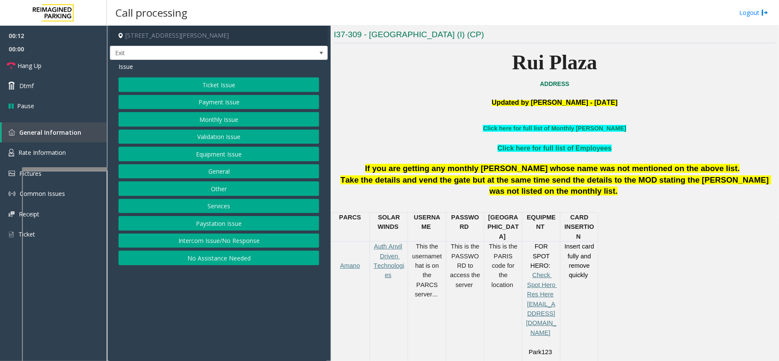
click at [237, 101] on button "Payment Issue" at bounding box center [219, 102] width 201 height 15
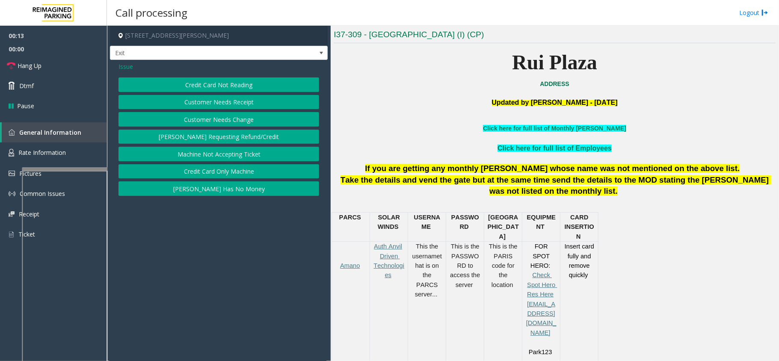
click at [238, 86] on button "Credit Card Not Reading" at bounding box center [219, 84] width 201 height 15
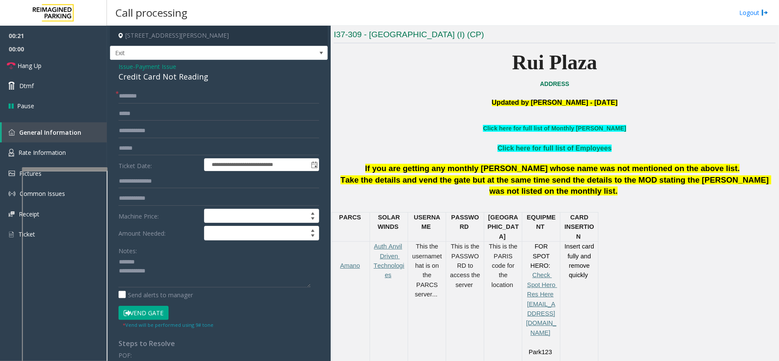
click at [130, 81] on div "Credit Card Not Reading" at bounding box center [219, 77] width 201 height 12
click at [188, 285] on textarea at bounding box center [215, 272] width 192 height 32
type textarea "**********"
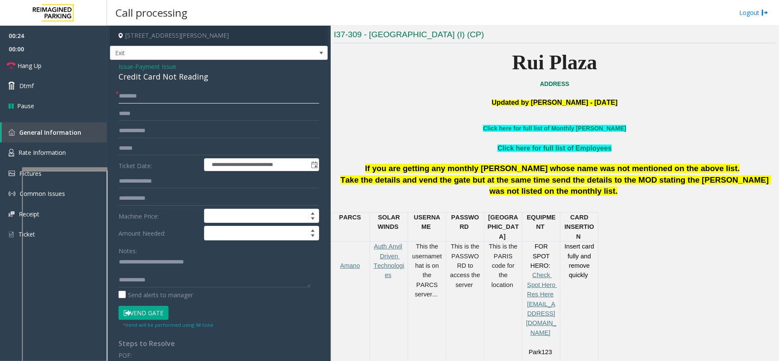
click at [182, 97] on input "text" at bounding box center [219, 96] width 201 height 15
click at [137, 98] on input "text" at bounding box center [219, 96] width 201 height 15
type input "******"
click at [146, 145] on input "text" at bounding box center [219, 148] width 201 height 15
type textarea "**********"
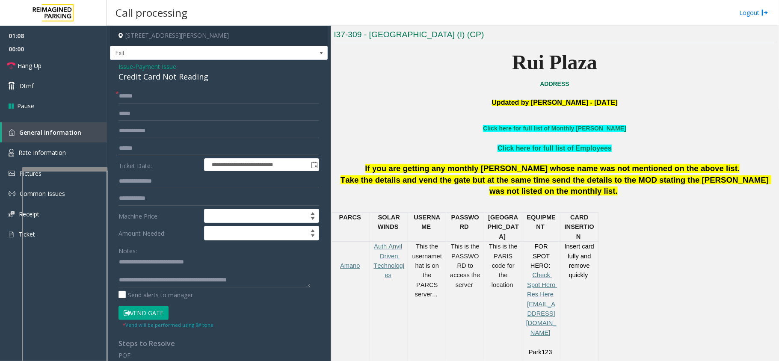
click at [170, 147] on input "text" at bounding box center [219, 148] width 201 height 15
type input "**"
click at [279, 283] on textarea at bounding box center [215, 272] width 192 height 32
type textarea "**********"
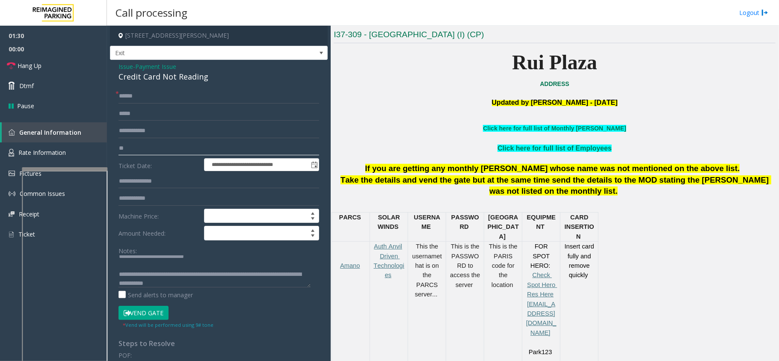
click at [178, 153] on input "**" at bounding box center [219, 148] width 201 height 15
type input "*"
type input "******"
click at [153, 315] on button "Vend Gate" at bounding box center [144, 313] width 50 height 15
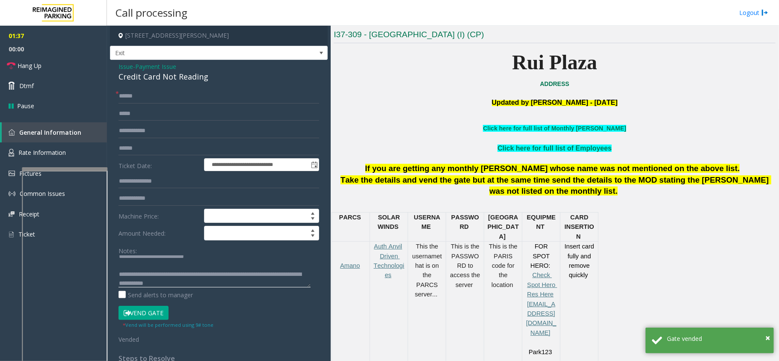
scroll to position [18, 0]
drag, startPoint x: 259, startPoint y: 274, endPoint x: 259, endPoint y: 283, distance: 9.0
click at [259, 283] on textarea at bounding box center [215, 272] width 192 height 32
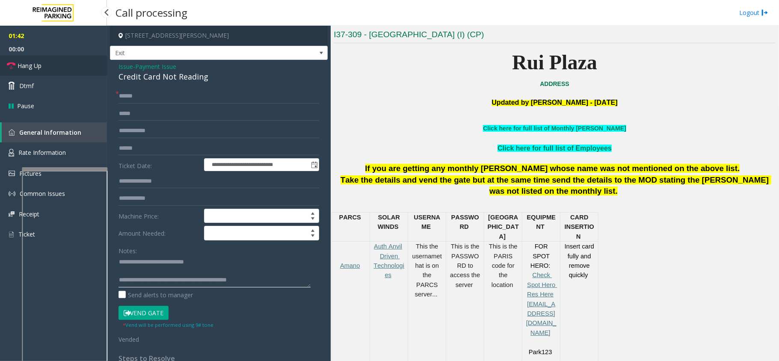
type textarea "**********"
click at [65, 63] on link "Hang Up" at bounding box center [53, 66] width 107 height 20
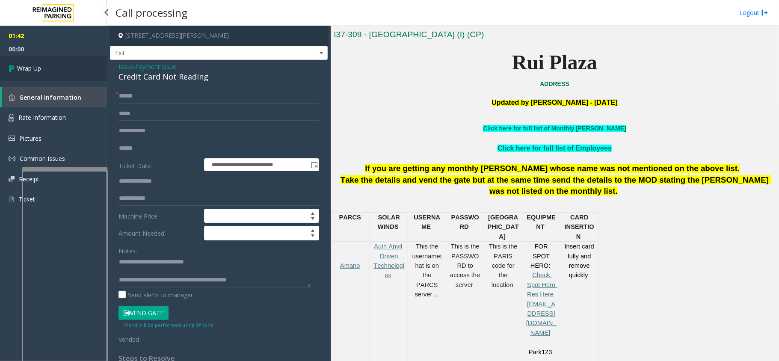
click at [65, 63] on link "Wrap Up" at bounding box center [53, 68] width 107 height 25
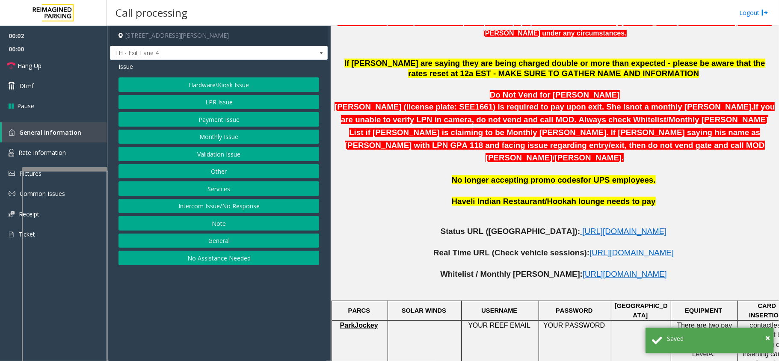
scroll to position [342, 0]
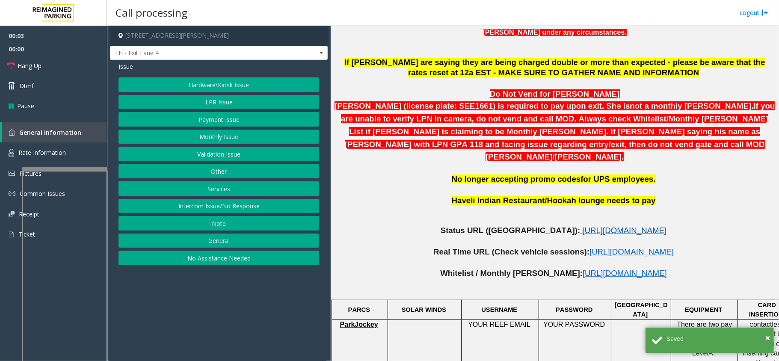
click at [582, 226] on span "[URL][DOMAIN_NAME]" at bounding box center [624, 230] width 84 height 9
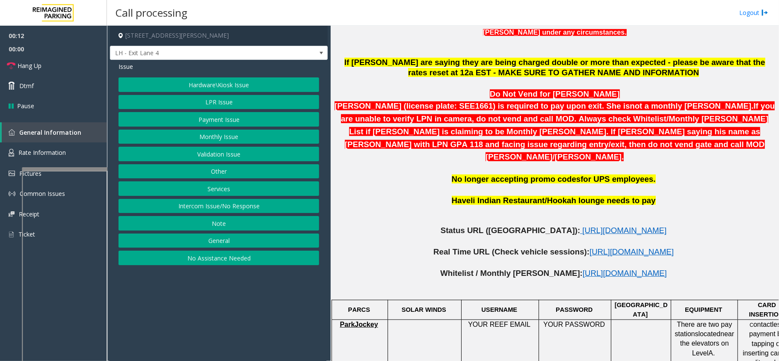
click at [208, 182] on div "Hardware\Kiosk Issue LPR Issue Payment Issue Monthly Issue Validation Issue Oth…" at bounding box center [219, 171] width 201 height 188
click at [208, 190] on button "Services" at bounding box center [219, 188] width 201 height 15
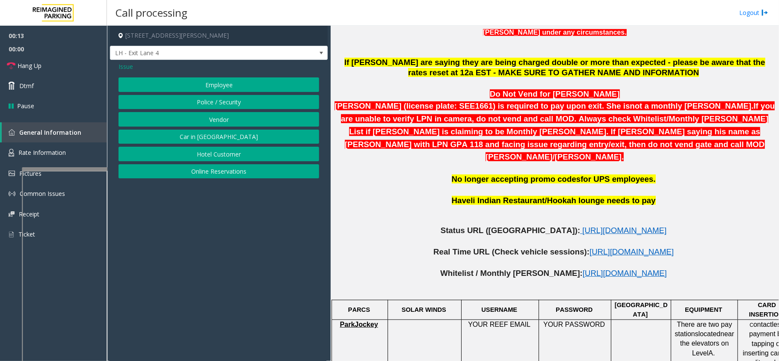
click at [206, 169] on button "Online Reservations" at bounding box center [219, 171] width 201 height 15
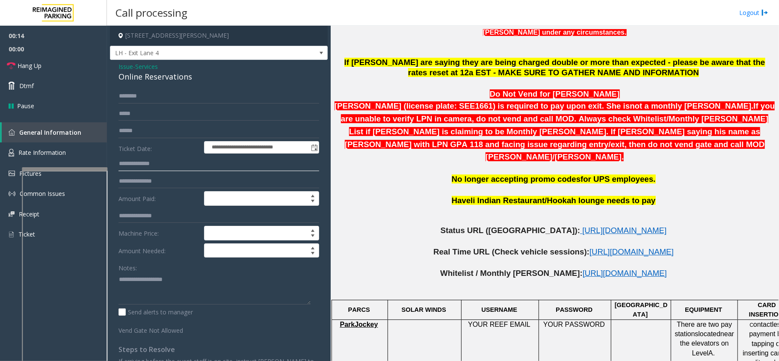
click at [163, 163] on input "text" at bounding box center [219, 164] width 201 height 15
click at [151, 128] on input "text" at bounding box center [219, 131] width 201 height 15
type textarea "**********"
click at [153, 133] on input "text" at bounding box center [219, 131] width 201 height 15
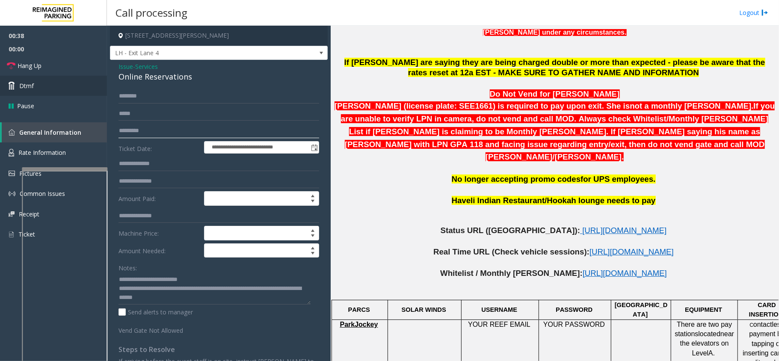
type input "*********"
click at [49, 56] on link "Hang Up" at bounding box center [53, 66] width 107 height 20
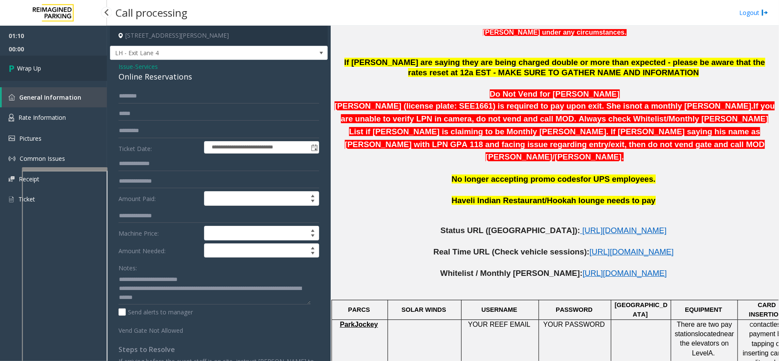
click at [39, 62] on link "Wrap Up" at bounding box center [53, 68] width 107 height 25
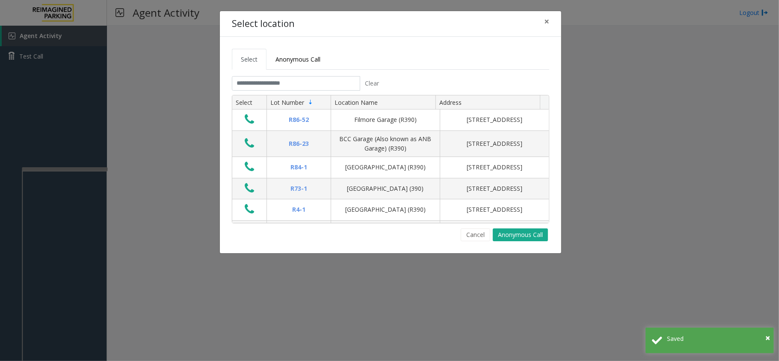
click at [326, 96] on th "Lot Number" at bounding box center [299, 102] width 64 height 15
click at [326, 85] on input "text" at bounding box center [296, 83] width 128 height 15
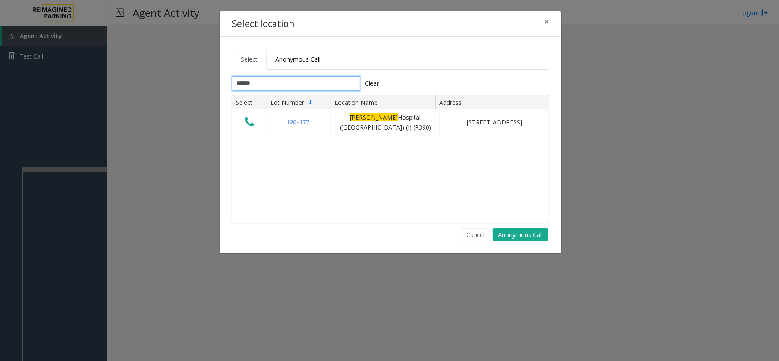
type input "******"
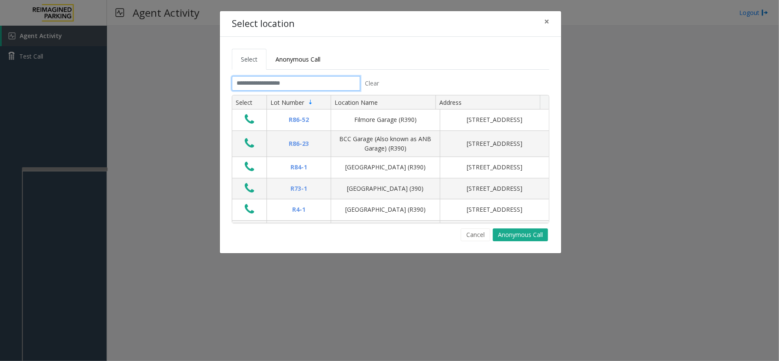
click at [253, 78] on input "text" at bounding box center [296, 83] width 128 height 15
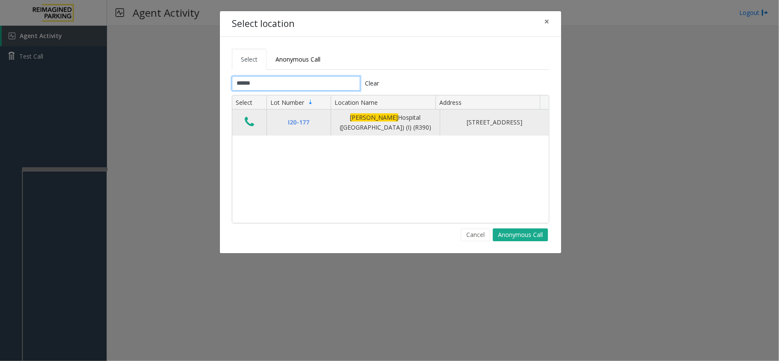
type input "******"
click at [252, 120] on icon "Data table" at bounding box center [249, 122] width 9 height 12
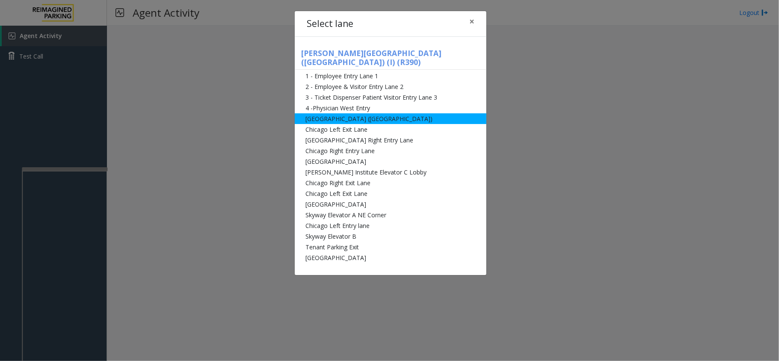
click at [304, 113] on li "[GEOGRAPHIC_DATA] ([GEOGRAPHIC_DATA])" at bounding box center [391, 118] width 192 height 11
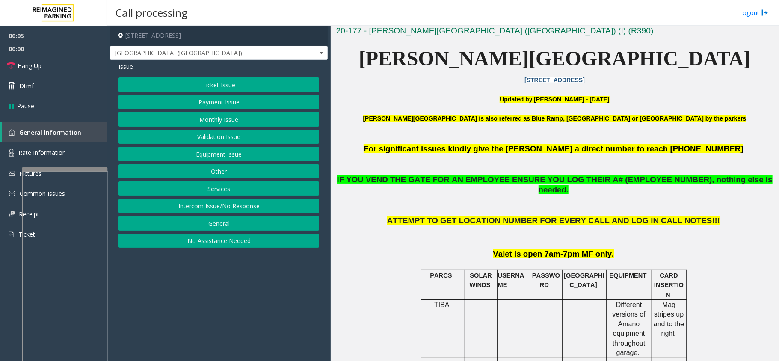
scroll to position [228, 0]
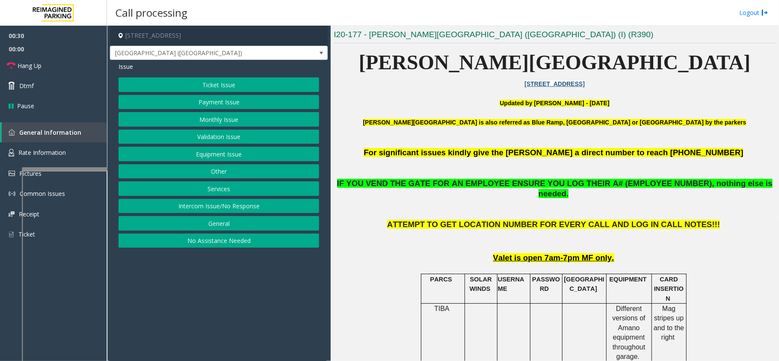
click at [205, 150] on button "Equipment Issue" at bounding box center [219, 154] width 201 height 15
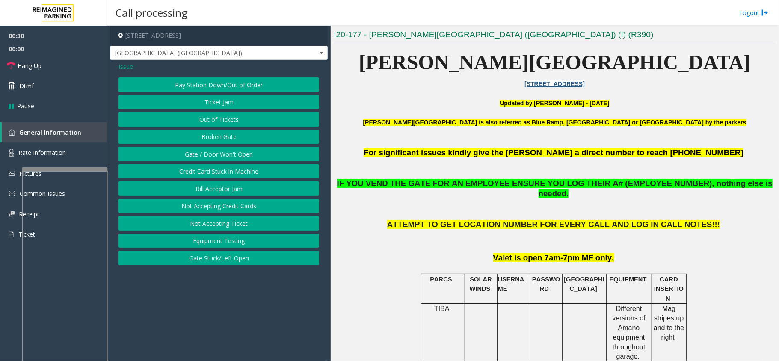
click at [205, 150] on button "Gate / Door Won't Open" at bounding box center [219, 154] width 201 height 15
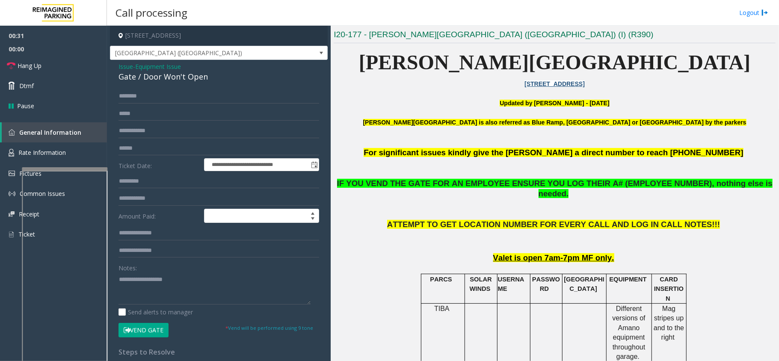
click at [143, 326] on button "Vend Gate" at bounding box center [144, 330] width 50 height 15
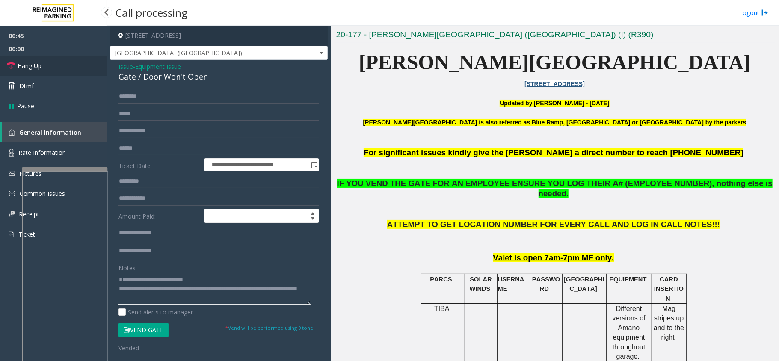
type textarea "**********"
click at [33, 59] on link "Hang Up" at bounding box center [53, 66] width 107 height 20
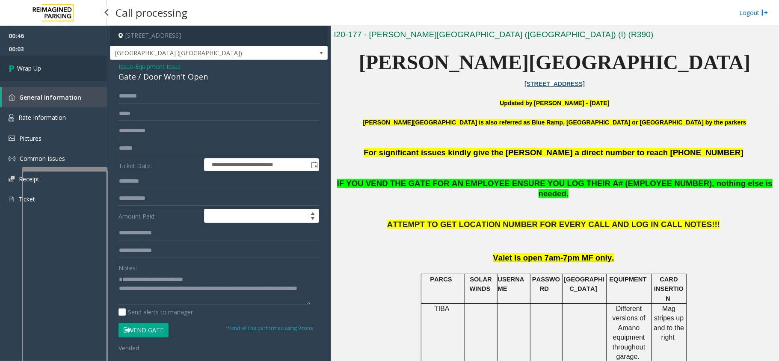
click at [61, 71] on link "Wrap Up" at bounding box center [53, 68] width 107 height 25
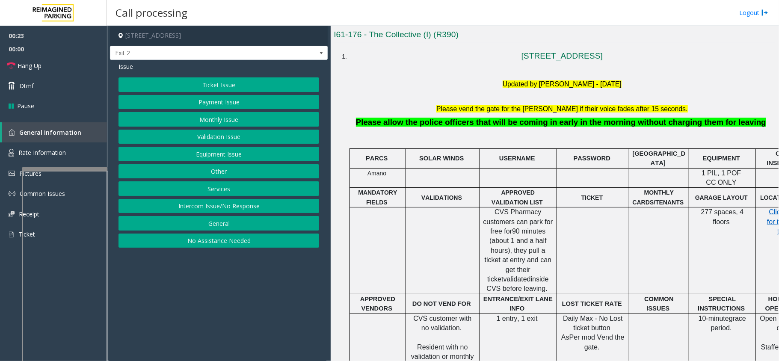
scroll to position [171, 0]
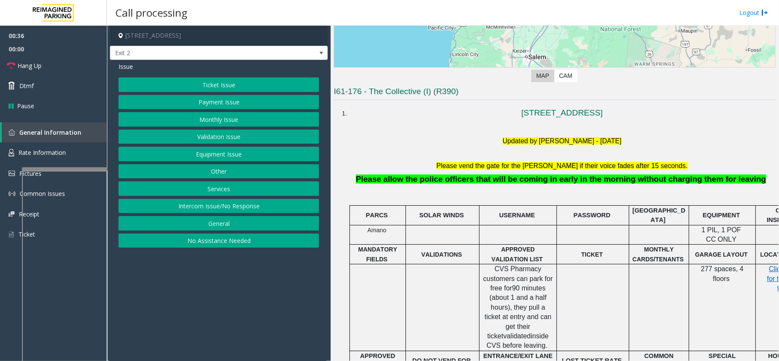
click at [236, 156] on button "Equipment Issue" at bounding box center [219, 154] width 201 height 15
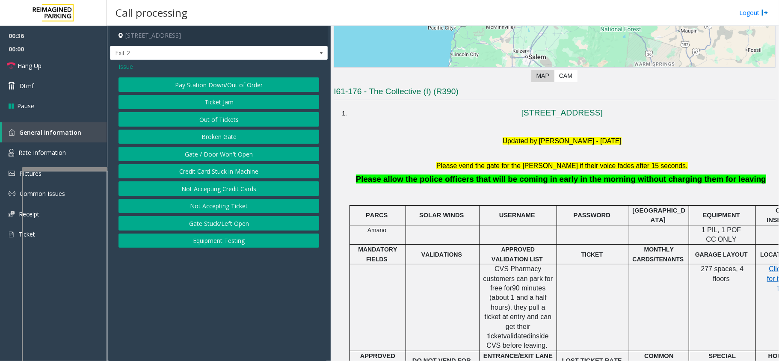
click at [236, 156] on button "Gate / Door Won't Open" at bounding box center [219, 154] width 201 height 15
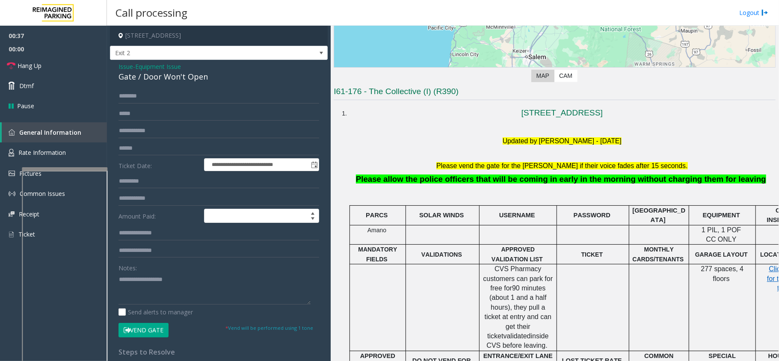
click at [153, 321] on form "**********" at bounding box center [219, 213] width 201 height 248
click at [151, 326] on button "Vend Gate" at bounding box center [144, 330] width 50 height 15
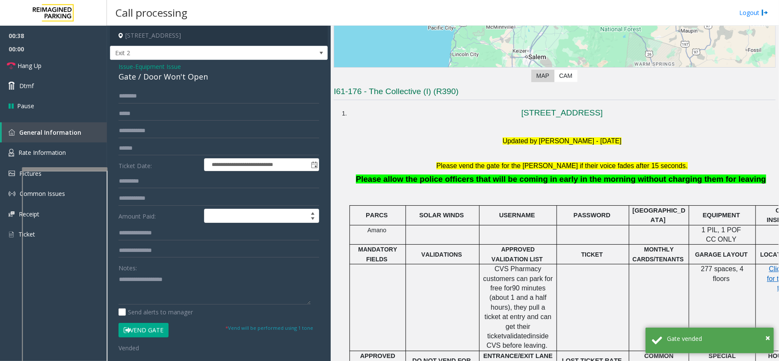
click at [488, 160] on li "[STREET_ADDRESS] Updated by [PERSON_NAME] - [DATE] Please vend the gate for the…" at bounding box center [562, 346] width 427 height 486
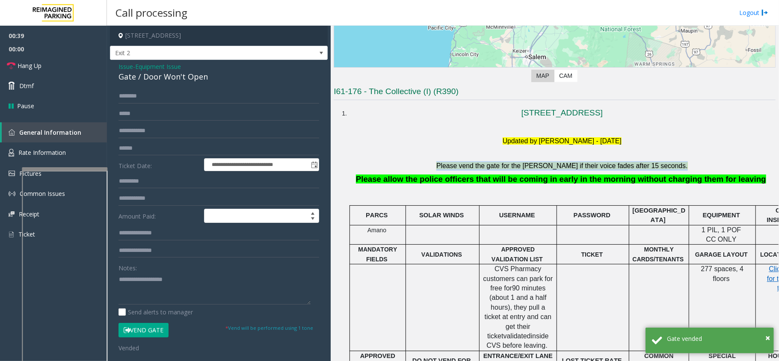
click at [488, 161] on li "[STREET_ADDRESS] Updated by [PERSON_NAME] - [DATE] Please vend the gate for the…" at bounding box center [562, 346] width 427 height 486
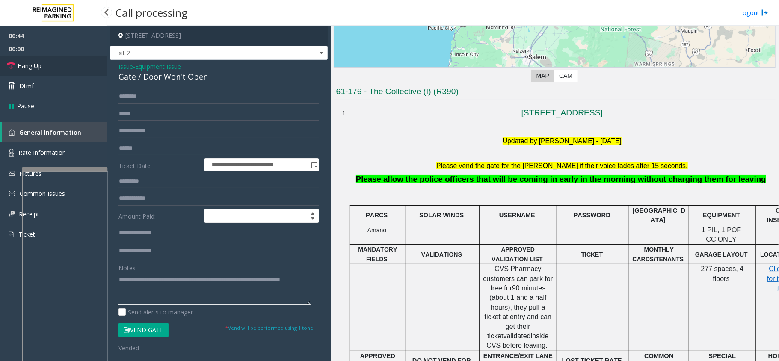
type textarea "**********"
click at [57, 64] on link "Hang Up" at bounding box center [53, 66] width 107 height 20
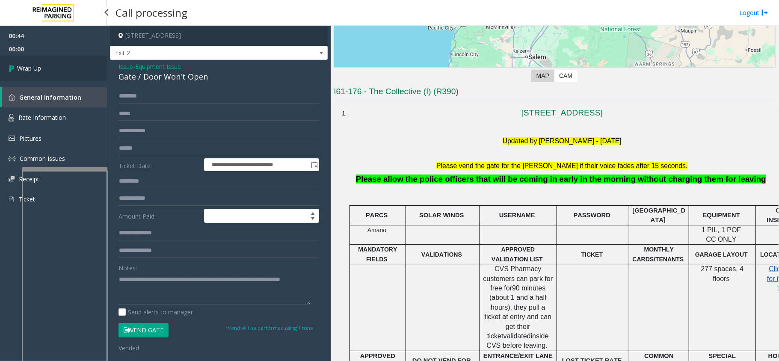
click at [57, 64] on link "Wrap Up" at bounding box center [53, 68] width 107 height 25
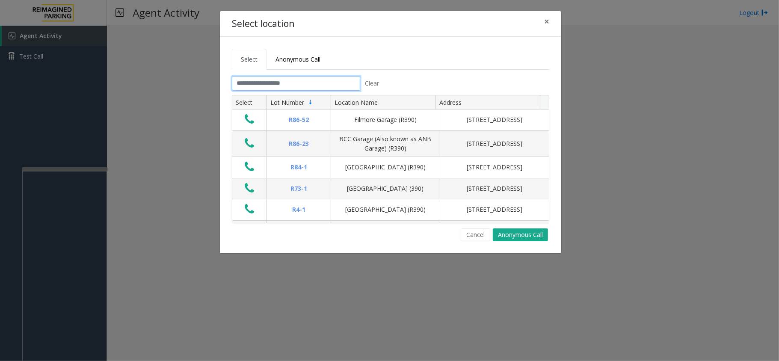
click at [292, 82] on input "text" at bounding box center [296, 83] width 128 height 15
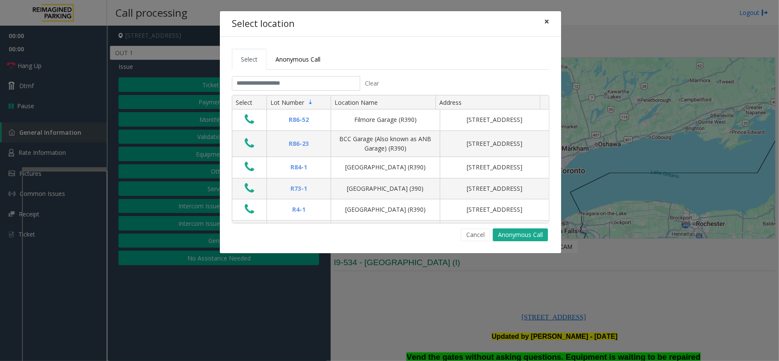
click at [544, 21] on span "×" at bounding box center [546, 21] width 5 height 12
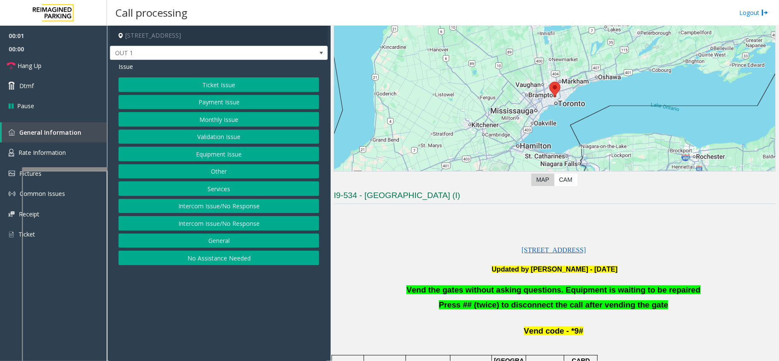
scroll to position [114, 0]
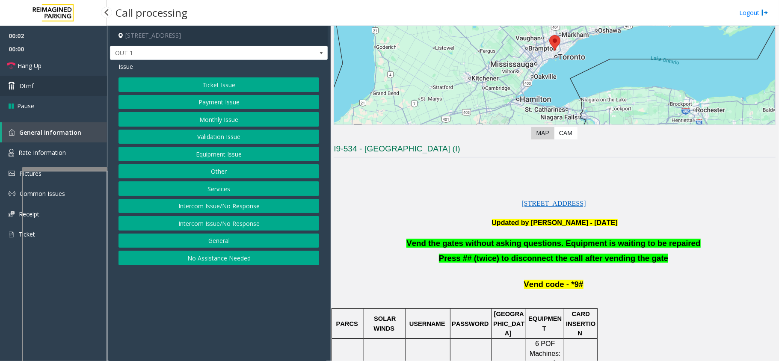
click at [59, 82] on link "Dtmf" at bounding box center [53, 86] width 107 height 20
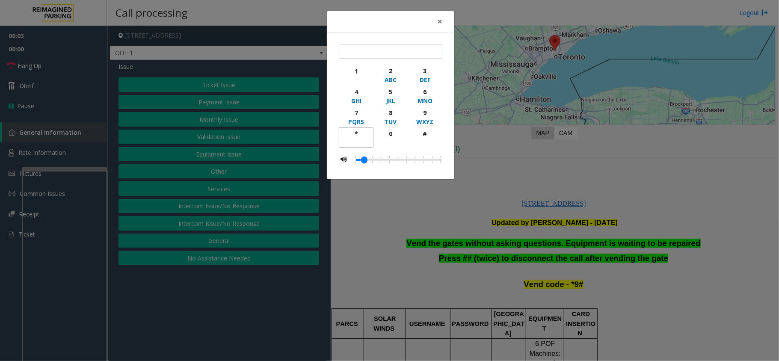
click at [360, 133] on div "*" at bounding box center [357, 133] width 24 height 9
click at [417, 110] on div "9" at bounding box center [425, 112] width 24 height 9
click at [425, 146] on div "button" at bounding box center [425, 142] width 24 height 8
type input "***"
click at [495, 161] on div "× *** 1 2 ABC 3 DEF 4 GHI 5 JKL 6 MNO 7 PQRS 8 TUV 9 WXYZ * 0 #" at bounding box center [389, 180] width 779 height 361
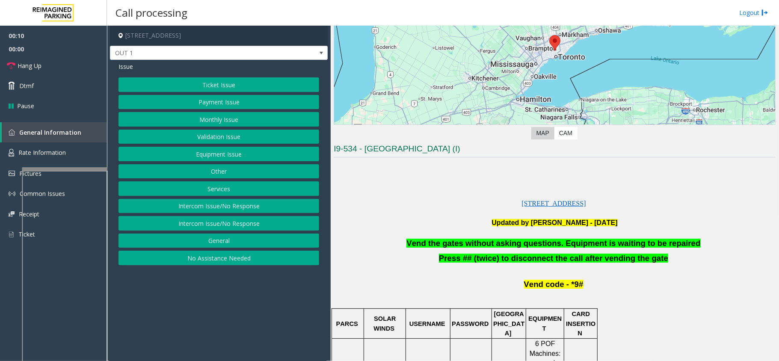
click at [294, 156] on button "Equipment Issue" at bounding box center [219, 154] width 201 height 15
click at [293, 157] on button "Gate / Door Won't Open" at bounding box center [219, 154] width 201 height 15
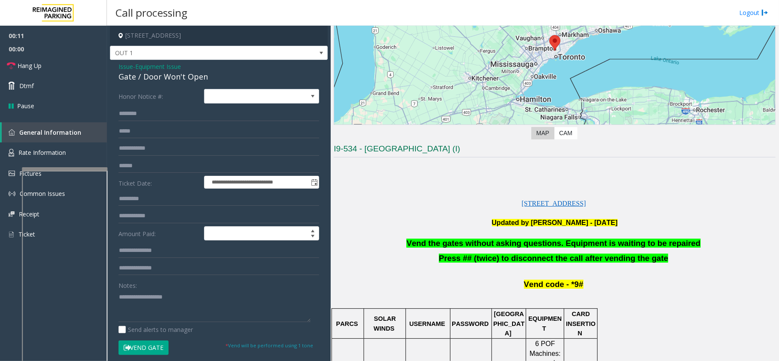
click at [457, 249] on p "Vend the gates without asking questions. Equipment is waiting to be repaired" at bounding box center [555, 243] width 442 height 11
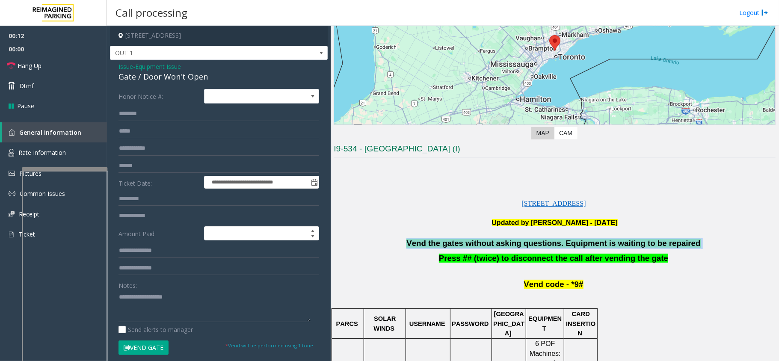
click at [457, 249] on p "Vend the gates without asking questions. Equipment is waiting to be repaired" at bounding box center [555, 243] width 442 height 11
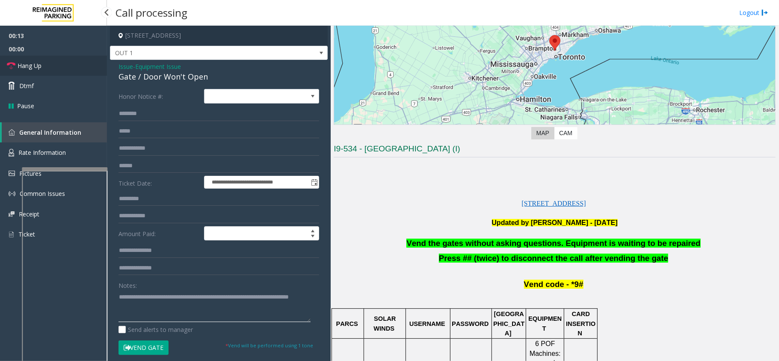
type textarea "**********"
click at [52, 71] on link "Hang Up" at bounding box center [53, 66] width 107 height 20
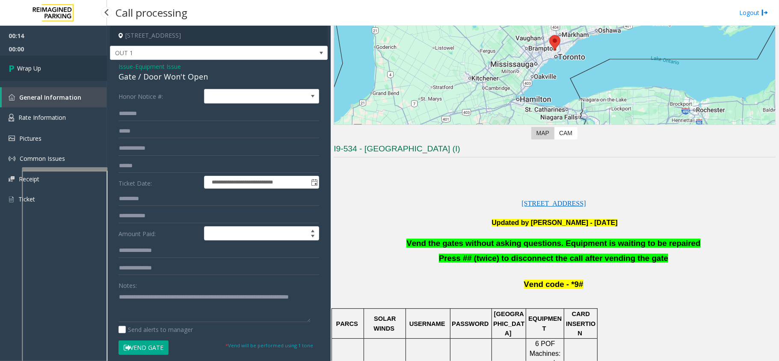
click at [52, 71] on link "Wrap Up" at bounding box center [53, 68] width 107 height 25
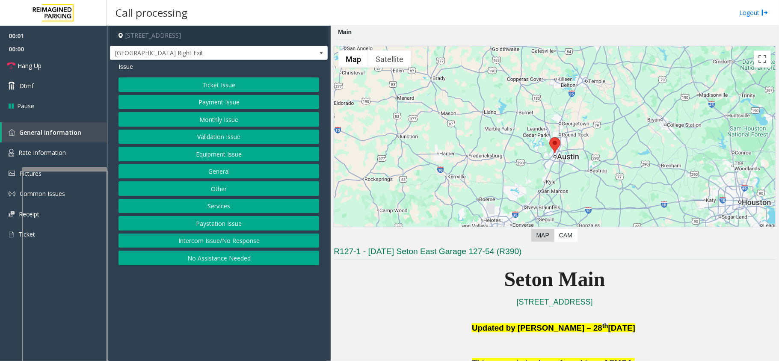
click at [241, 161] on button "Equipment Issue" at bounding box center [219, 154] width 201 height 15
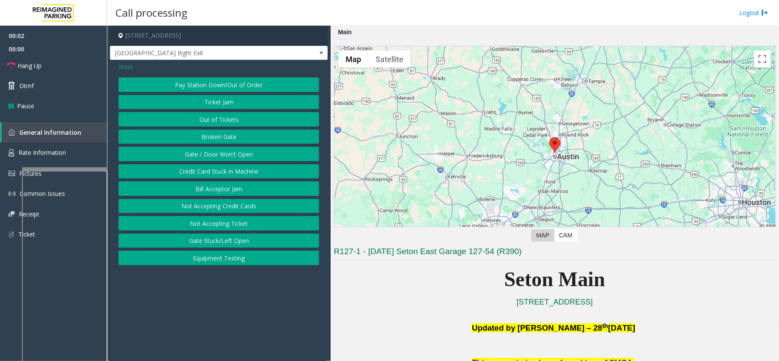
click at [242, 160] on button "Gate / Door Won't Open" at bounding box center [219, 154] width 201 height 15
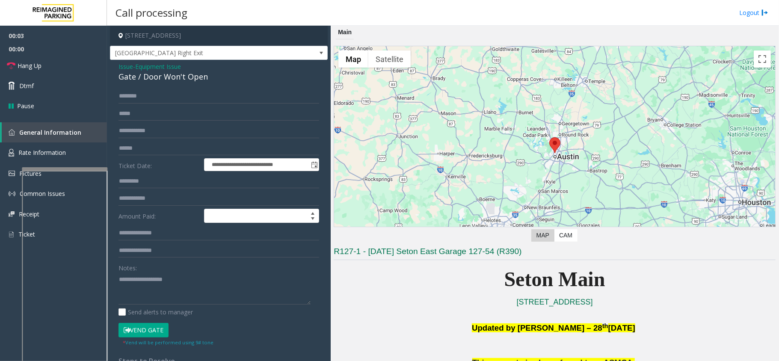
click at [151, 327] on button "Vend Gate" at bounding box center [144, 330] width 50 height 15
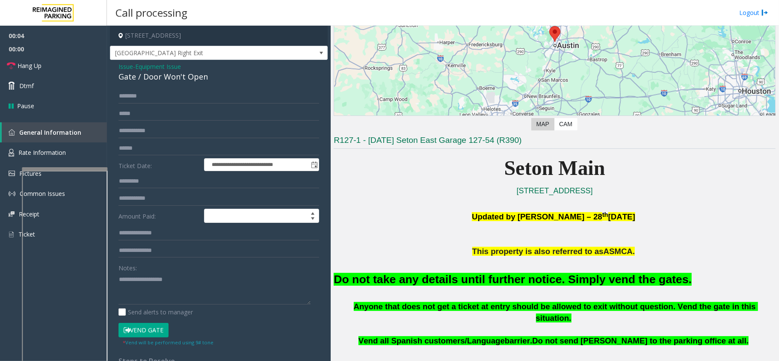
scroll to position [114, 0]
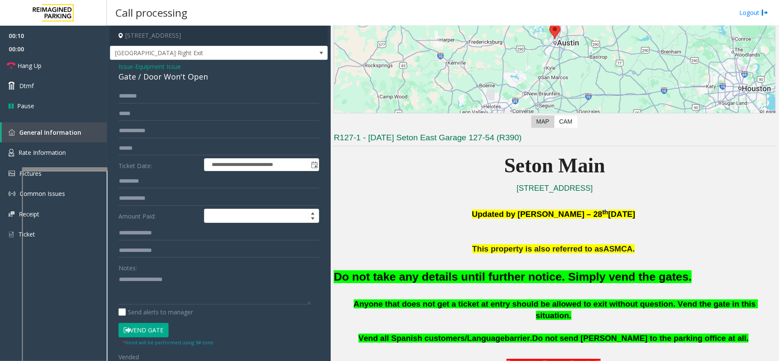
click at [461, 275] on font "Do not take any details until further notice. Simply vend the gates." at bounding box center [513, 276] width 358 height 13
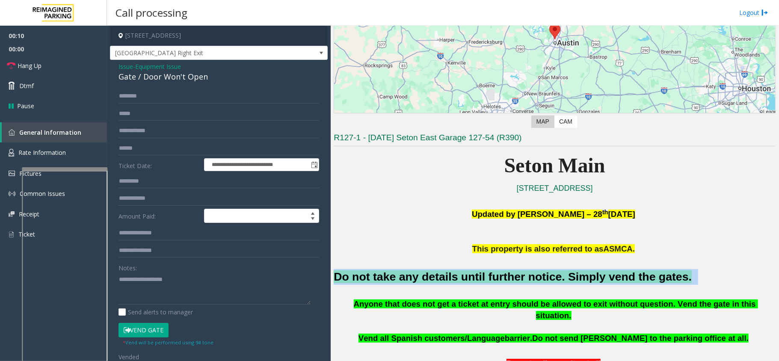
click at [461, 275] on font "Do not take any details until further notice. Simply vend the gates." at bounding box center [513, 276] width 358 height 13
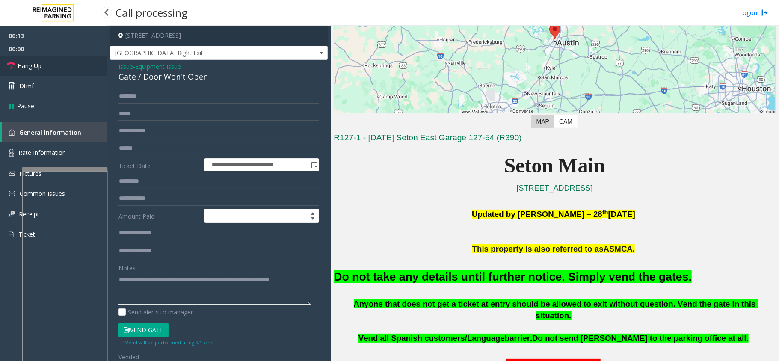
type textarea "**********"
click at [77, 63] on link "Hang Up" at bounding box center [53, 66] width 107 height 20
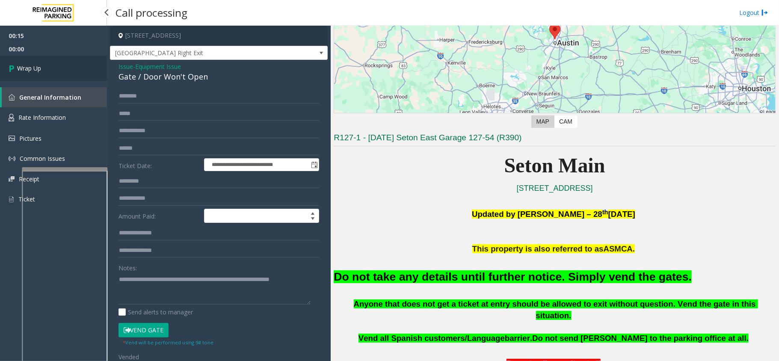
click at [77, 63] on link "Wrap Up" at bounding box center [53, 68] width 107 height 25
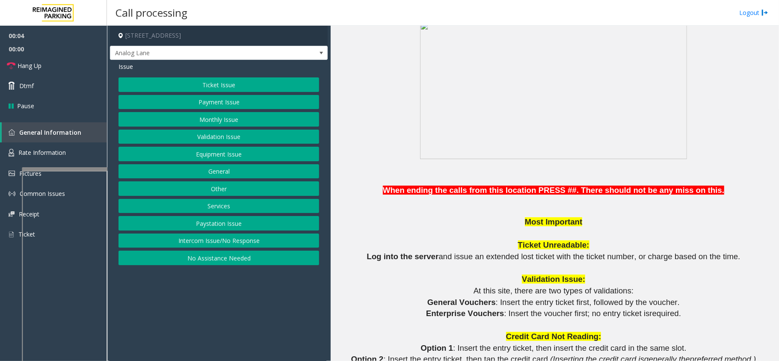
scroll to position [627, 0]
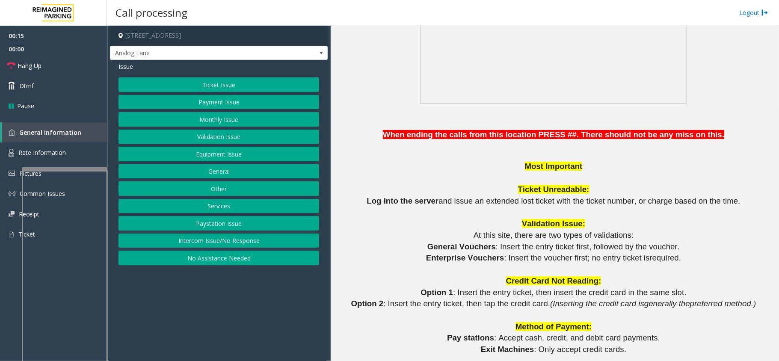
click at [247, 242] on button "Intercom Issue/No Response" at bounding box center [219, 241] width 201 height 15
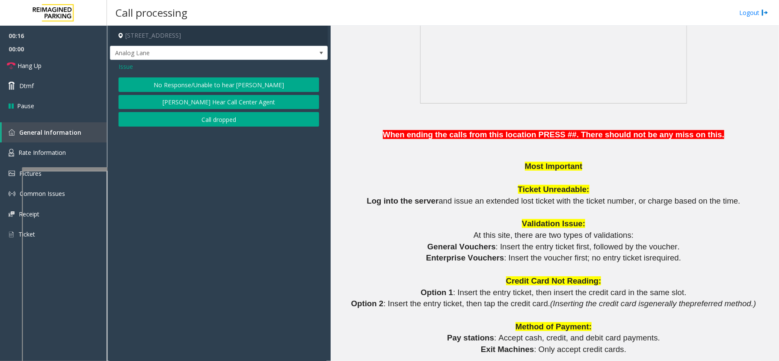
click at [163, 89] on button "No Response/Unable to hear [PERSON_NAME]" at bounding box center [219, 84] width 201 height 15
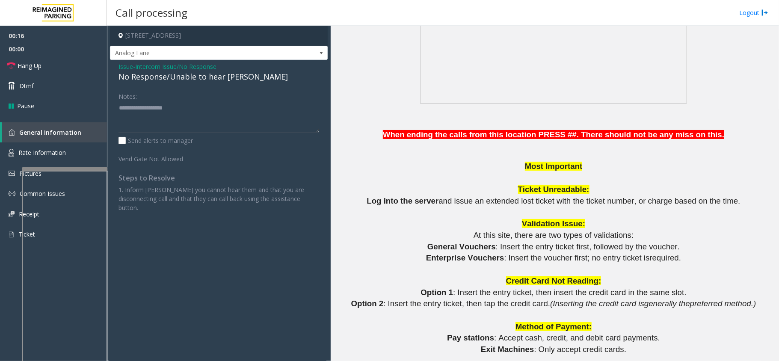
click at [225, 84] on div "Issue - Intercom Issue/No Response No Response/Unable to hear [PERSON_NAME] Not…" at bounding box center [219, 140] width 218 height 161
click at [225, 83] on div "No Response/Unable to hear [PERSON_NAME]" at bounding box center [219, 77] width 201 height 12
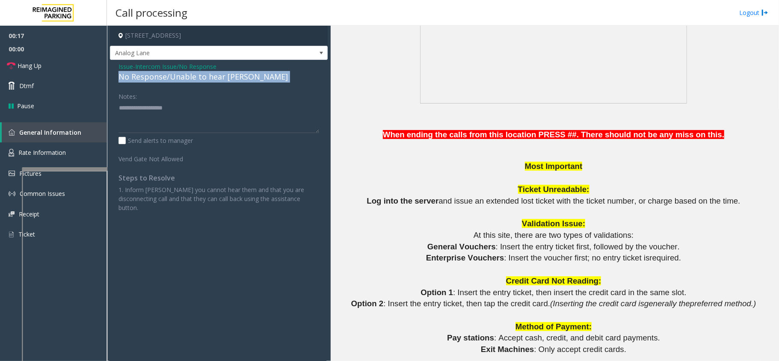
click at [225, 83] on div "No Response/Unable to hear [PERSON_NAME]" at bounding box center [219, 77] width 201 height 12
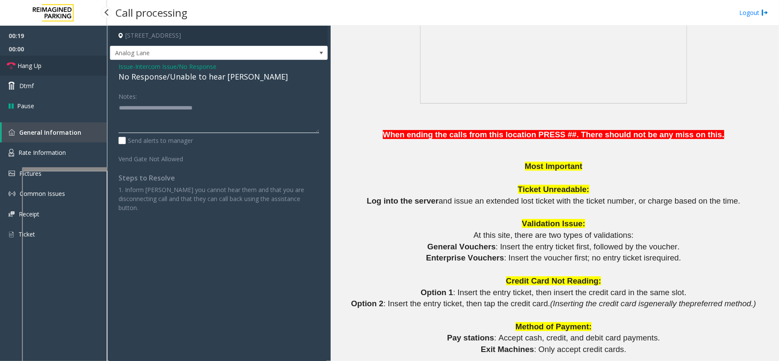
type textarea "**********"
click at [61, 67] on link "Hang Up" at bounding box center [53, 66] width 107 height 20
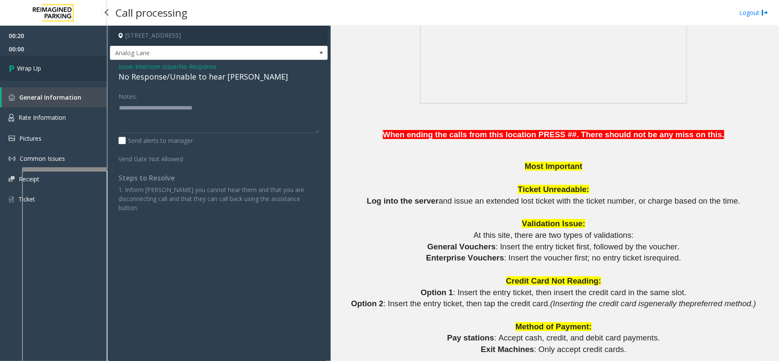
click at [31, 68] on span "Wrap Up" at bounding box center [29, 68] width 24 height 9
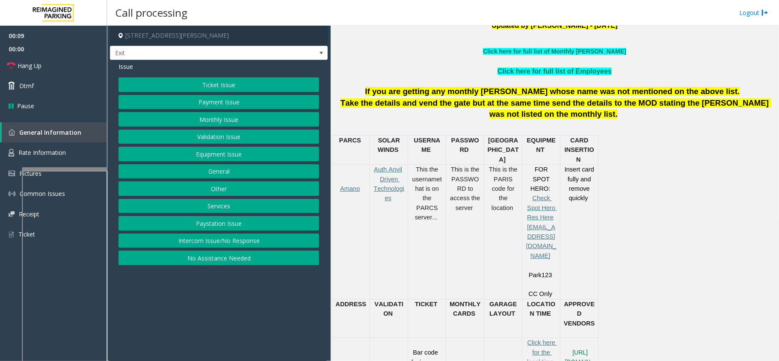
scroll to position [285, 0]
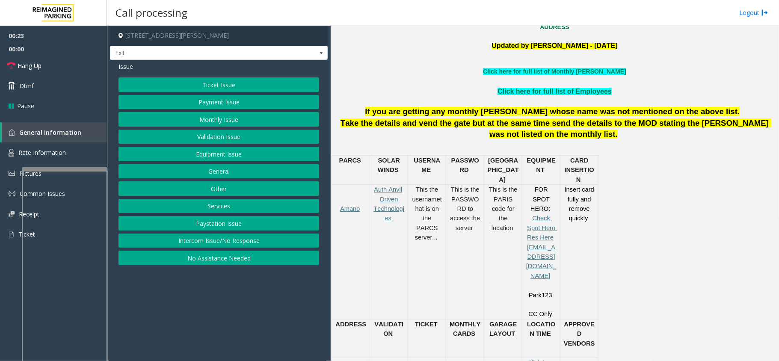
click at [226, 105] on button "Payment Issue" at bounding box center [219, 102] width 201 height 15
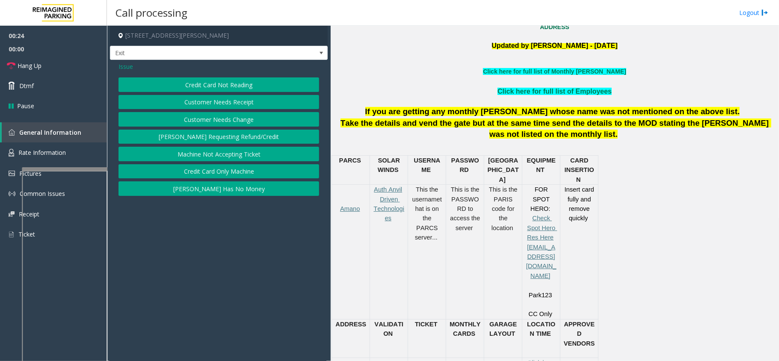
click at [226, 82] on button "Credit Card Not Reading" at bounding box center [219, 84] width 201 height 15
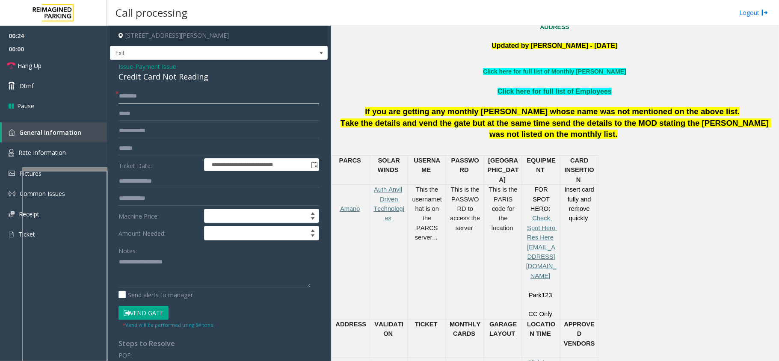
click at [124, 96] on input "text" at bounding box center [219, 96] width 201 height 15
click at [184, 152] on input "text" at bounding box center [219, 148] width 201 height 15
click at [171, 78] on div "Credit Card Not Reading" at bounding box center [219, 77] width 201 height 12
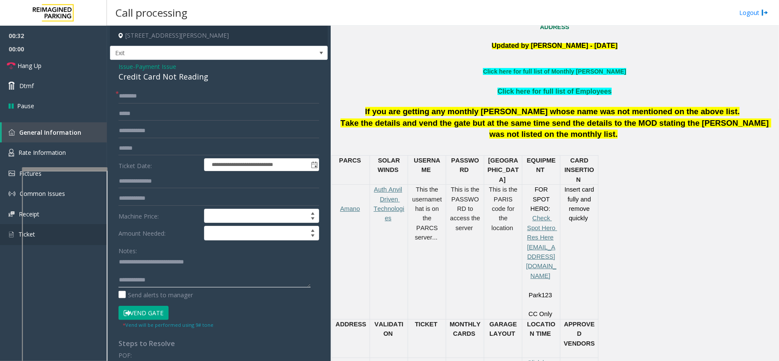
type textarea "**********"
click at [167, 148] on input "text" at bounding box center [219, 148] width 201 height 15
type input "******"
click at [237, 82] on div "Credit Card Not Reading" at bounding box center [219, 77] width 201 height 12
click at [237, 98] on input "text" at bounding box center [219, 96] width 201 height 15
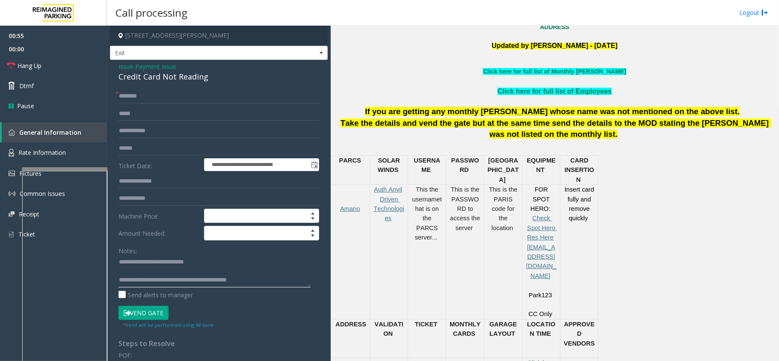
type textarea "**********"
click at [175, 98] on input "text" at bounding box center [219, 96] width 201 height 15
type input "*******"
click at [144, 315] on button "Vend Gate" at bounding box center [144, 313] width 50 height 15
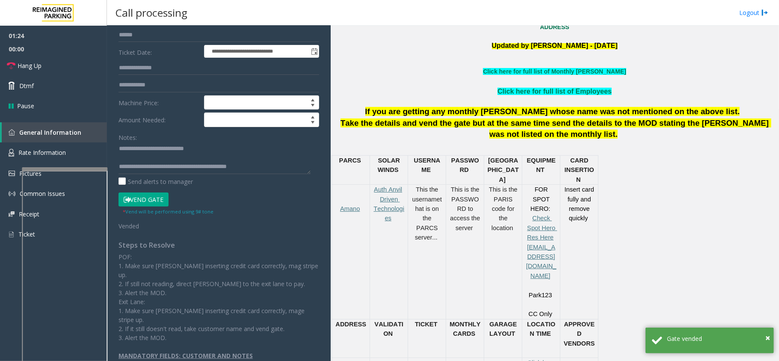
scroll to position [0, 0]
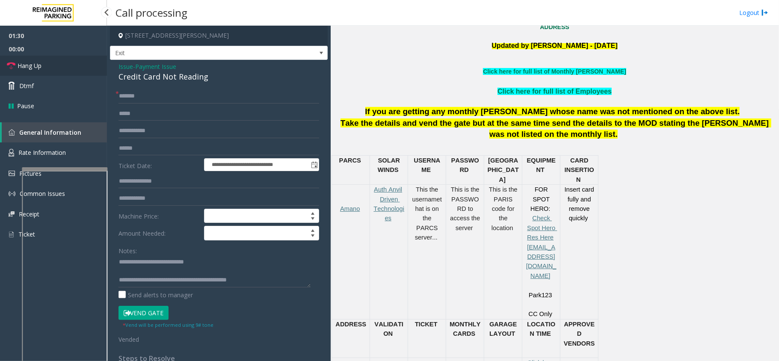
click at [64, 62] on link "Hang Up" at bounding box center [53, 66] width 107 height 20
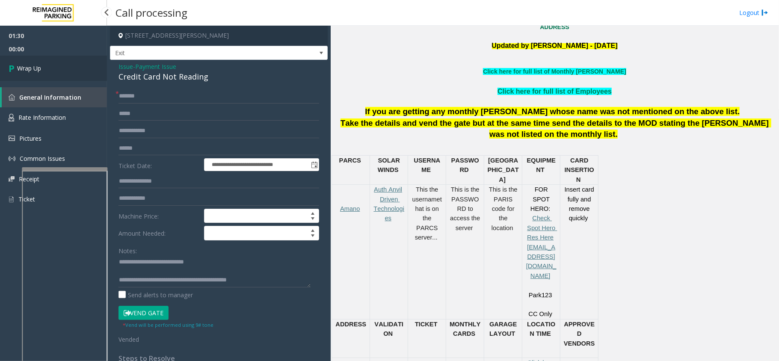
click at [49, 63] on link "Wrap Up" at bounding box center [53, 68] width 107 height 25
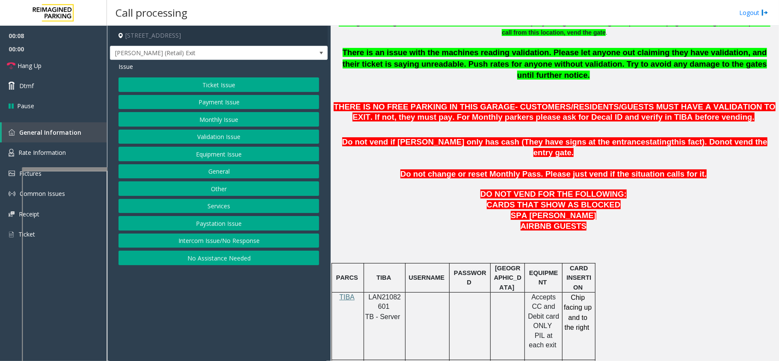
scroll to position [342, 0]
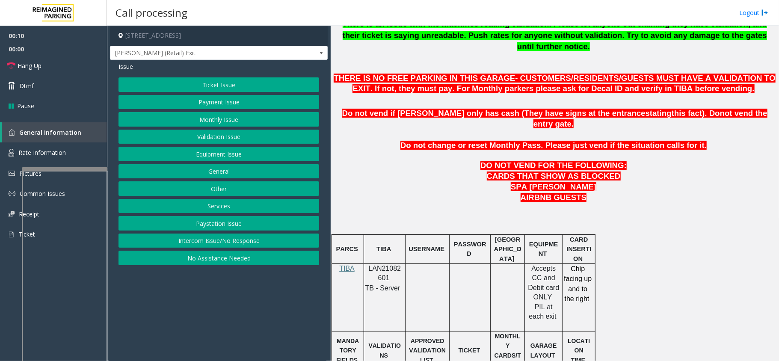
click at [388, 264] on p "LAN21082601" at bounding box center [384, 273] width 35 height 19
copy p "LAN21082601"
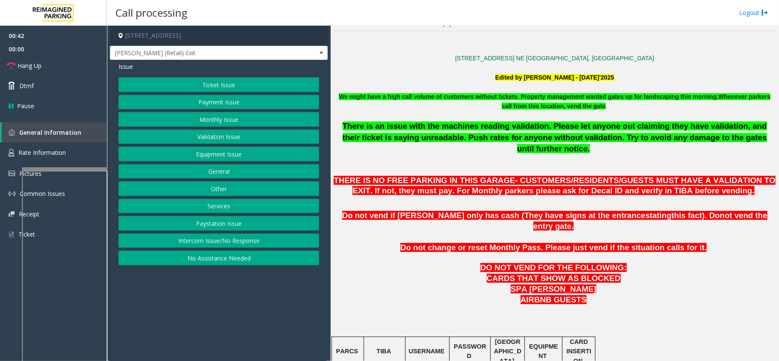
scroll to position [228, 0]
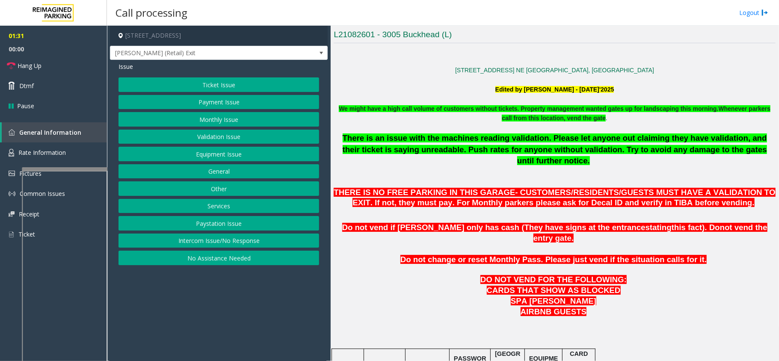
click at [229, 240] on button "Intercom Issue/No Response" at bounding box center [219, 241] width 201 height 15
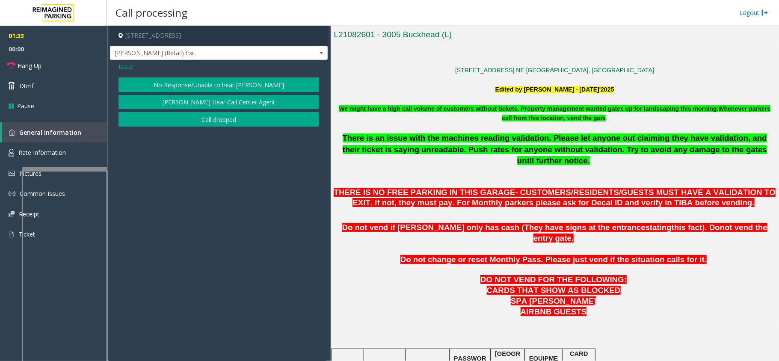
click at [126, 68] on span "Issue" at bounding box center [126, 66] width 15 height 9
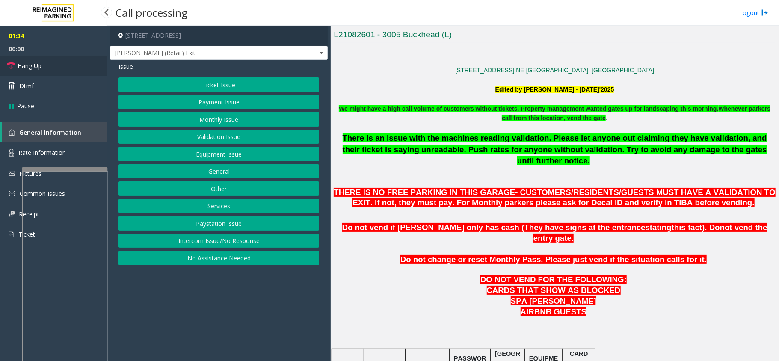
click at [69, 68] on link "Hang Up" at bounding box center [53, 66] width 107 height 20
click at [247, 160] on button "Equipment Issue" at bounding box center [219, 154] width 201 height 15
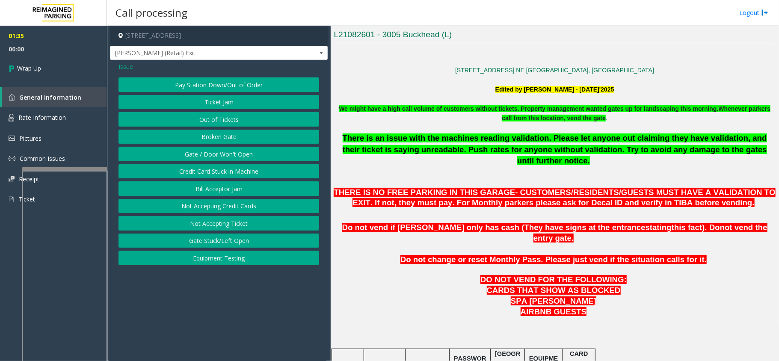
click at [247, 159] on button "Gate / Door Won't Open" at bounding box center [219, 154] width 201 height 15
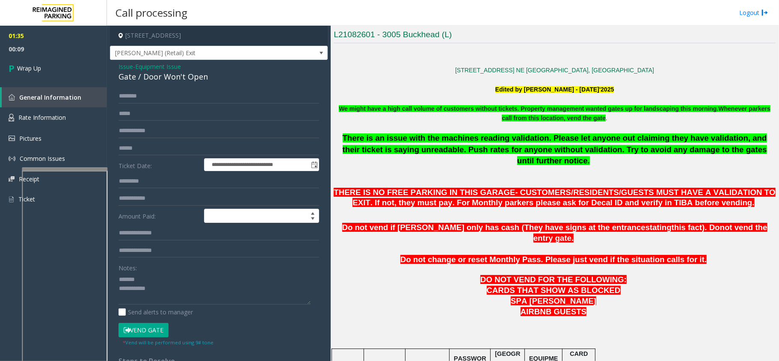
click at [165, 72] on div "Gate / Door Won't Open" at bounding box center [219, 77] width 201 height 12
drag, startPoint x: 180, startPoint y: 75, endPoint x: 209, endPoint y: 282, distance: 209.2
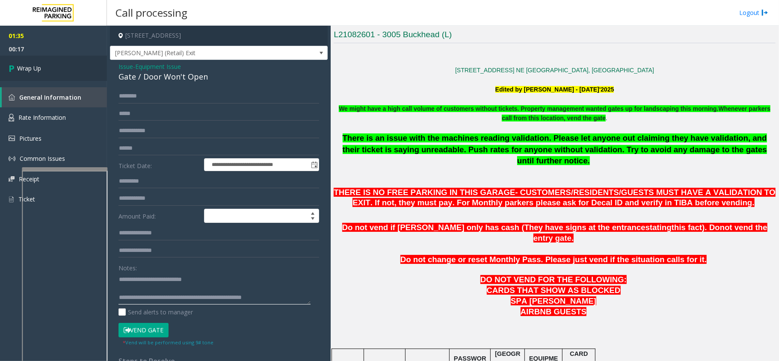
type textarea "**********"
click at [83, 71] on link "Wrap Up" at bounding box center [53, 68] width 107 height 25
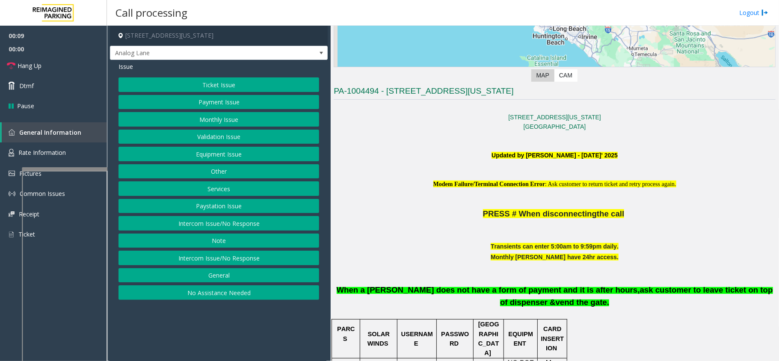
scroll to position [171, 0]
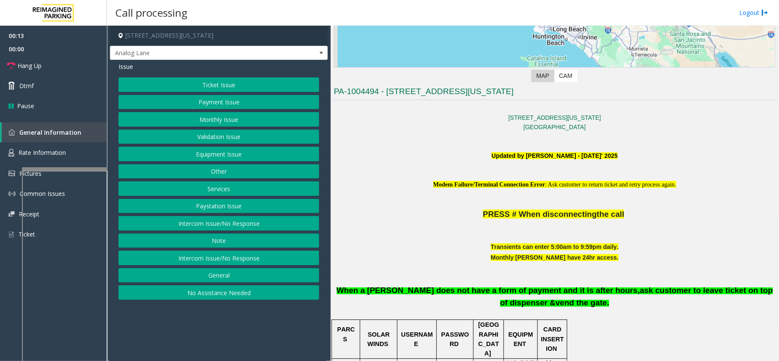
click at [256, 220] on button "Intercom Issue/No Response" at bounding box center [219, 223] width 201 height 15
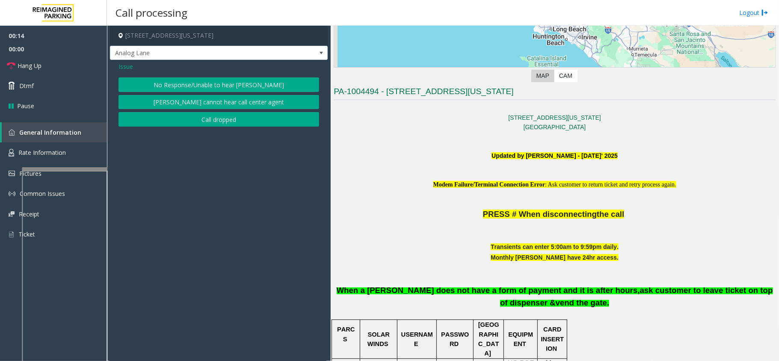
click at [225, 81] on button "No Response/Unable to hear [PERSON_NAME]" at bounding box center [219, 84] width 201 height 15
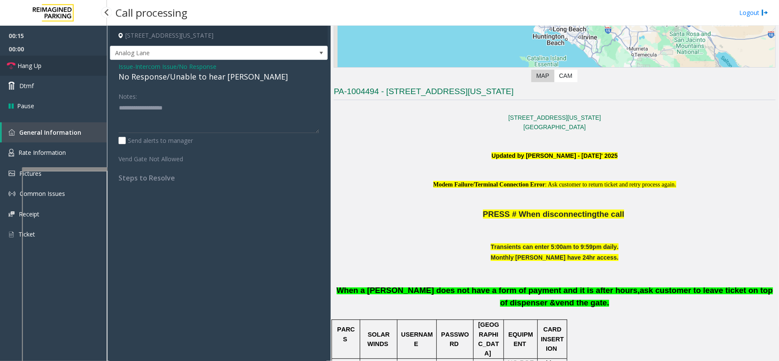
click at [31, 62] on span "Hang Up" at bounding box center [30, 65] width 24 height 9
click at [168, 78] on div "No Response/Unable to hear [PERSON_NAME]" at bounding box center [219, 77] width 201 height 12
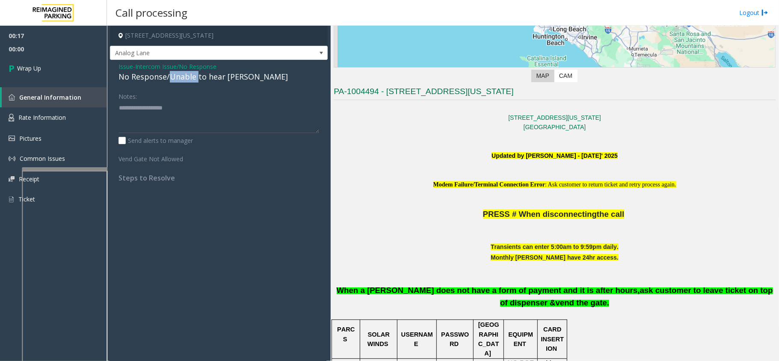
click at [168, 78] on div "No Response/Unable to hear [PERSON_NAME]" at bounding box center [219, 77] width 201 height 12
type textarea "**********"
click at [79, 64] on link "Wrap Up" at bounding box center [53, 68] width 107 height 25
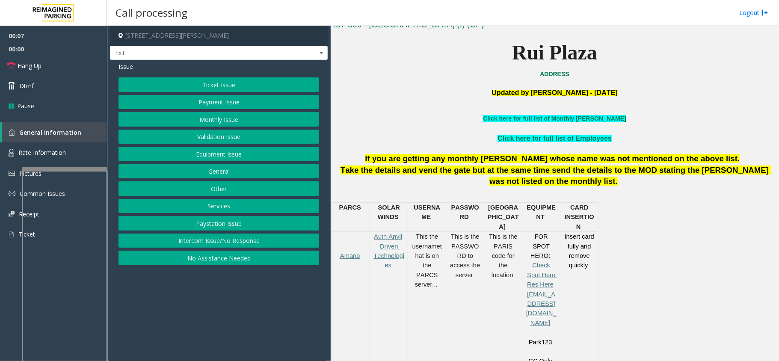
scroll to position [228, 0]
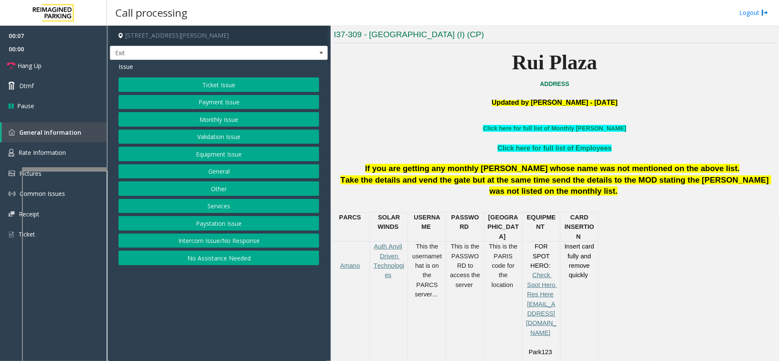
click at [192, 93] on div "Ticket Issue Payment Issue Monthly Issue Validation Issue Equipment Issue Gener…" at bounding box center [219, 171] width 201 height 188
click at [192, 108] on button "Payment Issue" at bounding box center [219, 102] width 201 height 15
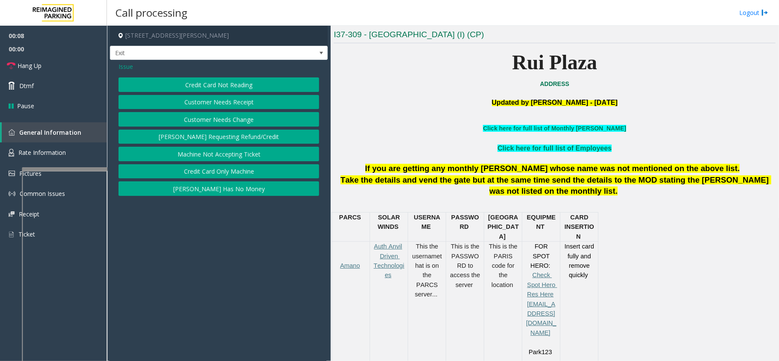
click at [213, 84] on button "Credit Card Not Reading" at bounding box center [219, 84] width 201 height 15
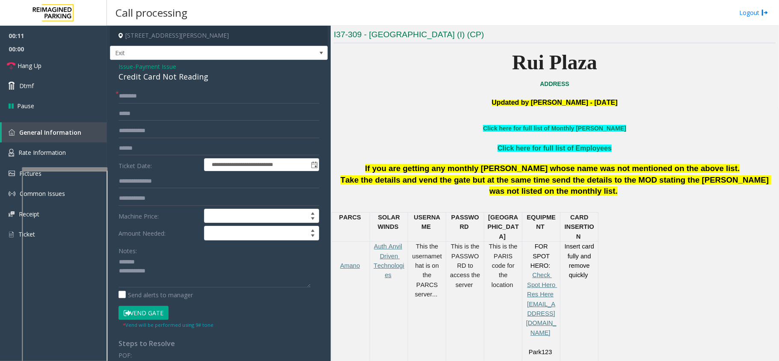
click at [161, 79] on div "Credit Card Not Reading" at bounding box center [219, 77] width 201 height 12
click at [205, 276] on textarea at bounding box center [215, 272] width 192 height 32
click at [204, 283] on textarea at bounding box center [215, 272] width 192 height 32
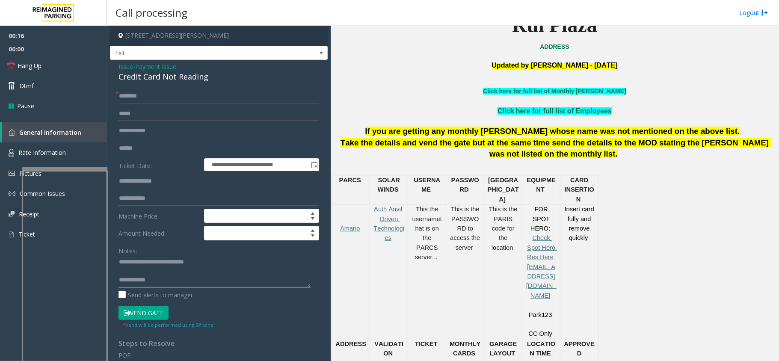
scroll to position [285, 0]
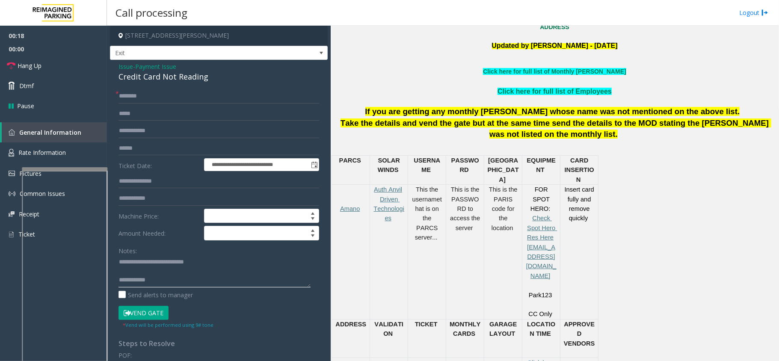
drag, startPoint x: 139, startPoint y: 259, endPoint x: 249, endPoint y: 270, distance: 110.6
click at [249, 270] on textarea at bounding box center [215, 272] width 192 height 32
type textarea "**********"
click at [146, 66] on span "Payment Issue" at bounding box center [155, 66] width 41 height 9
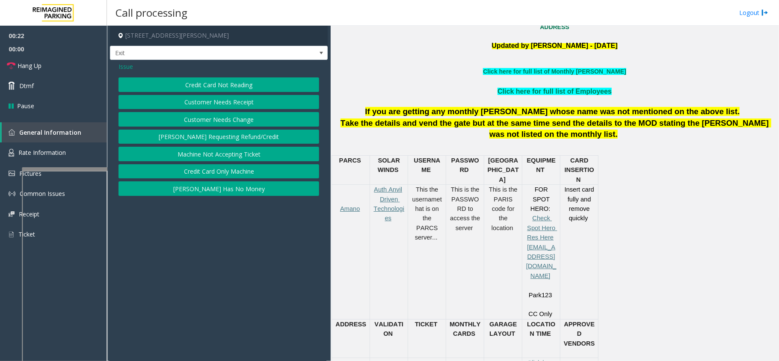
click at [127, 62] on div "Issue Credit Card Not Reading Customer Needs Receipt Customer Needs Change [PER…" at bounding box center [219, 130] width 218 height 140
click at [127, 65] on span "Issue" at bounding box center [126, 66] width 15 height 9
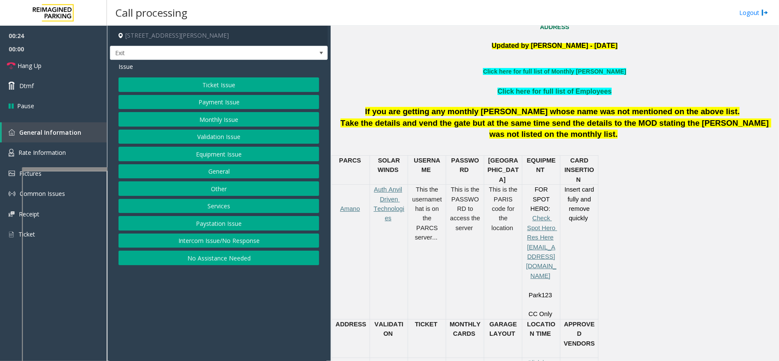
click at [228, 84] on button "Ticket Issue" at bounding box center [219, 84] width 201 height 15
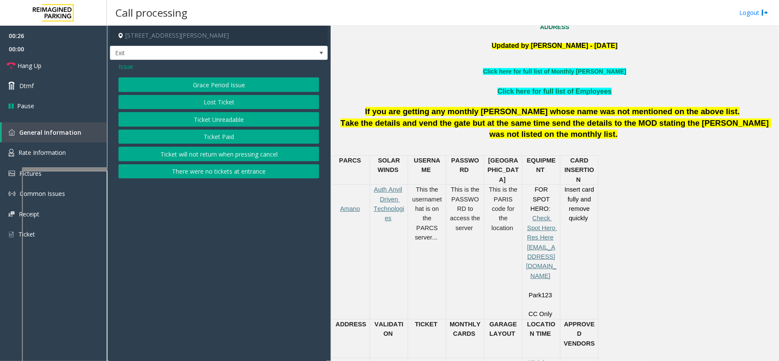
scroll to position [342, 0]
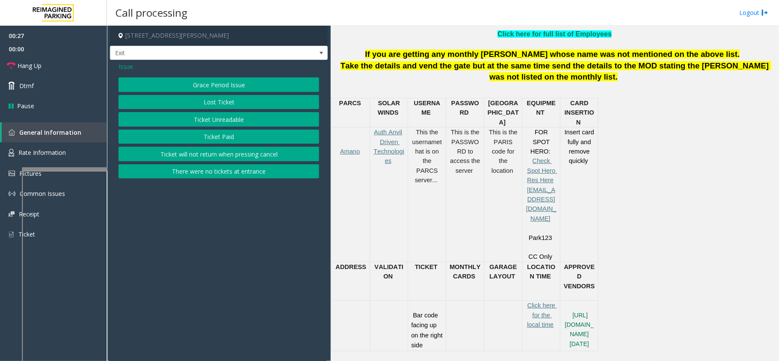
click at [267, 122] on button "Ticket Unreadable" at bounding box center [219, 119] width 201 height 15
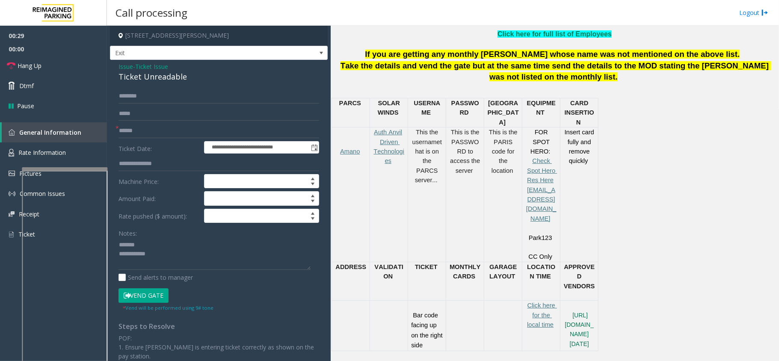
click at [149, 79] on div "Ticket Unreadable" at bounding box center [219, 77] width 201 height 12
click at [164, 129] on input "text" at bounding box center [219, 131] width 201 height 15
type textarea "**********"
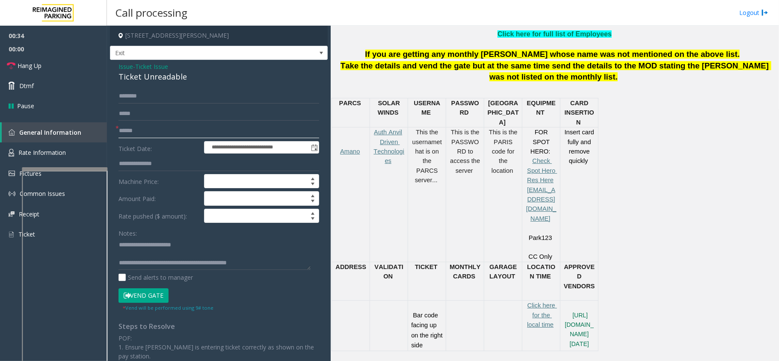
click at [183, 124] on input "text" at bounding box center [219, 131] width 201 height 15
type input "******"
click at [149, 297] on button "Vend Gate" at bounding box center [144, 295] width 50 height 15
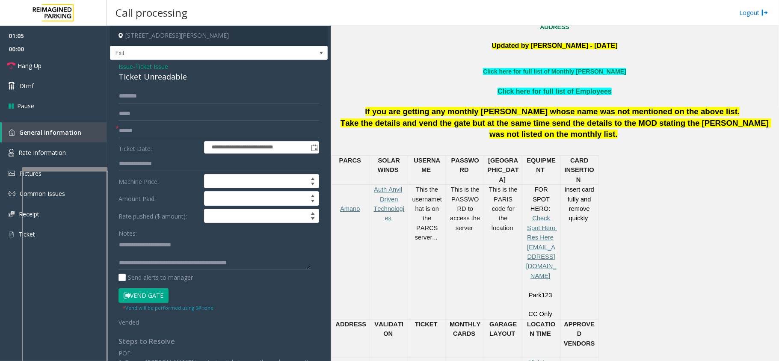
scroll to position [228, 0]
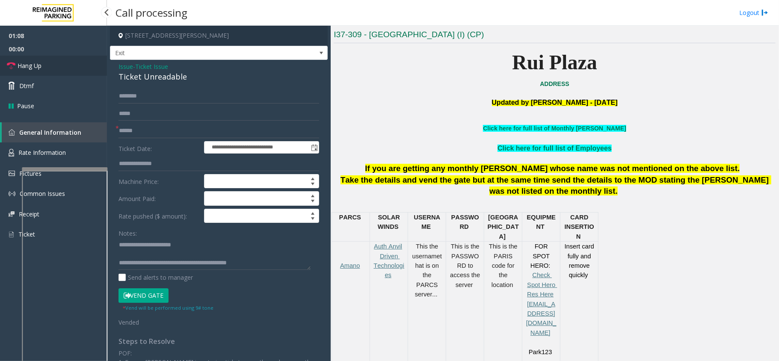
click at [45, 68] on link "Hang Up" at bounding box center [53, 66] width 107 height 20
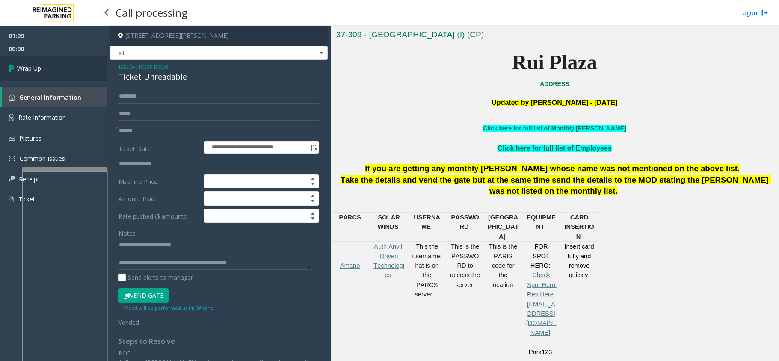
click at [45, 68] on link "Wrap Up" at bounding box center [53, 68] width 107 height 25
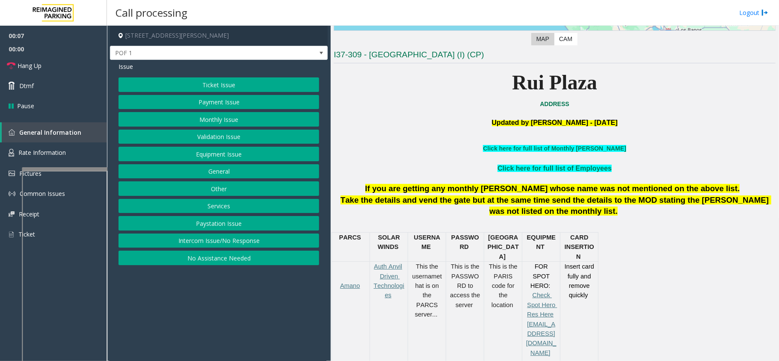
scroll to position [228, 0]
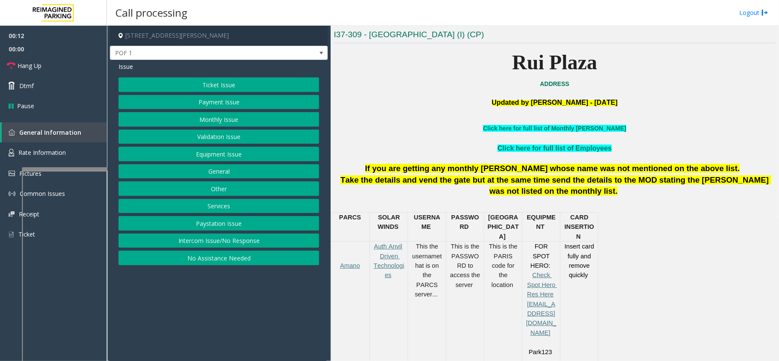
click at [218, 86] on button "Ticket Issue" at bounding box center [219, 84] width 201 height 15
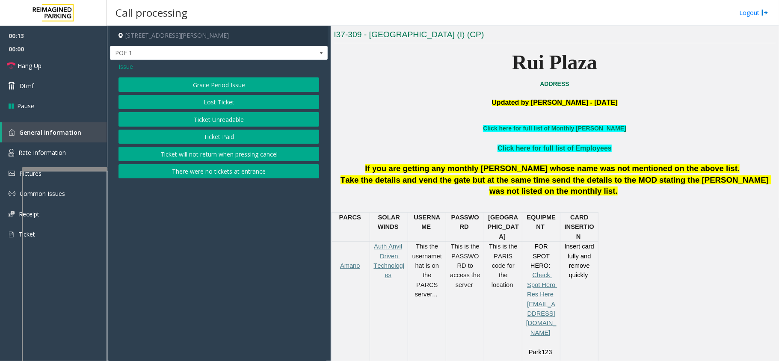
click at [217, 119] on button "Ticket Unreadable" at bounding box center [219, 119] width 201 height 15
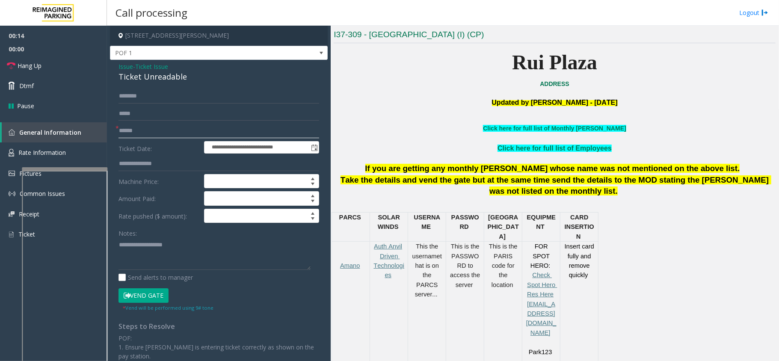
click at [160, 134] on input "text" at bounding box center [219, 131] width 201 height 15
type input "**"
click at [153, 77] on div "Ticket Unreadable" at bounding box center [219, 77] width 201 height 12
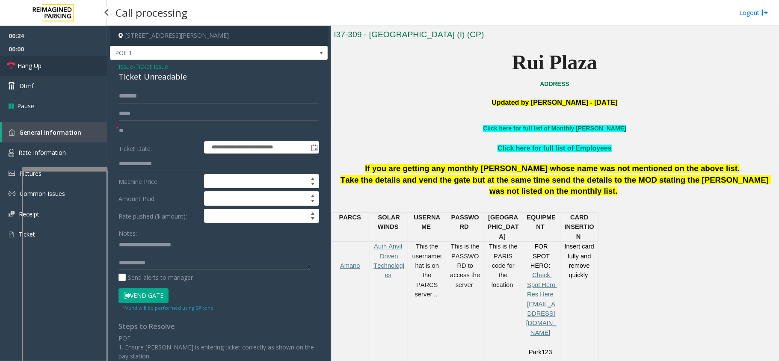
click at [69, 72] on link "Hang Up" at bounding box center [53, 66] width 107 height 20
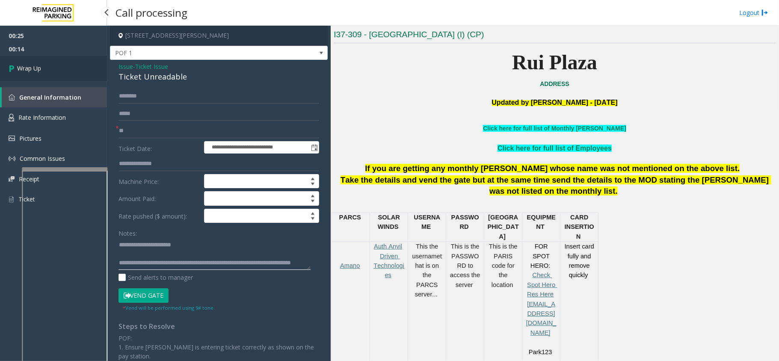
type textarea "**********"
click at [77, 78] on link "Wrap Up" at bounding box center [53, 68] width 107 height 25
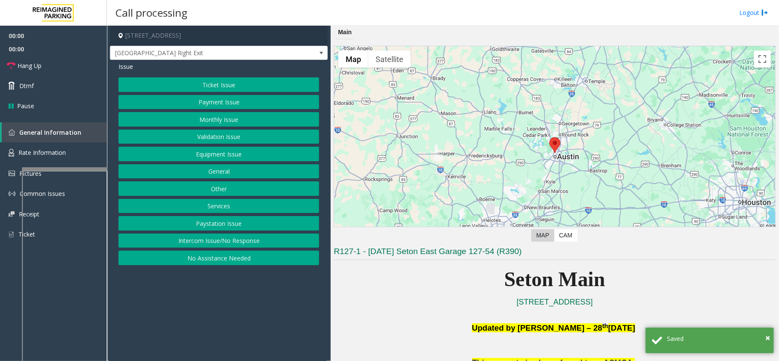
scroll to position [114, 0]
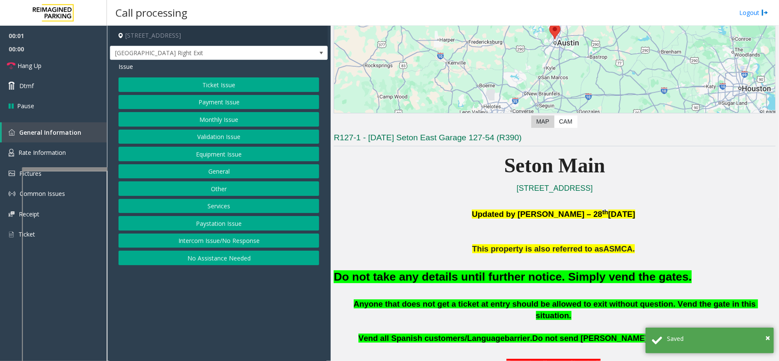
click at [248, 148] on button "Equipment Issue" at bounding box center [219, 154] width 201 height 15
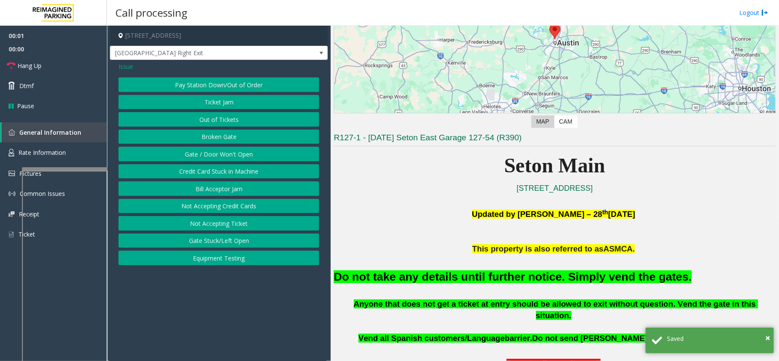
click at [248, 148] on button "Gate / Door Won't Open" at bounding box center [219, 154] width 201 height 15
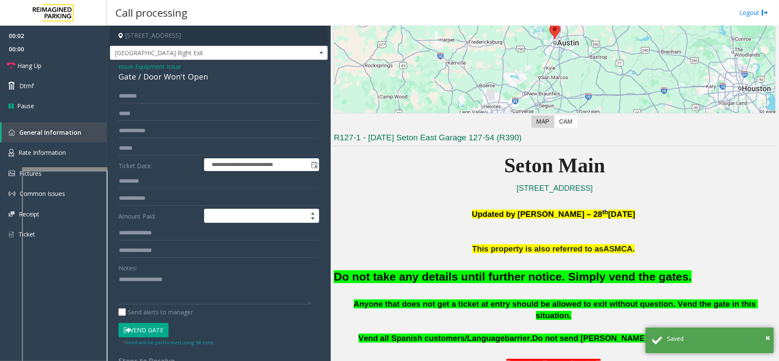
click at [172, 321] on form "**********" at bounding box center [219, 217] width 201 height 257
click at [162, 327] on button "Vend Gate" at bounding box center [144, 330] width 50 height 15
click at [361, 281] on font "Do not take any details until further notice. Simply vend the gates." at bounding box center [513, 276] width 358 height 13
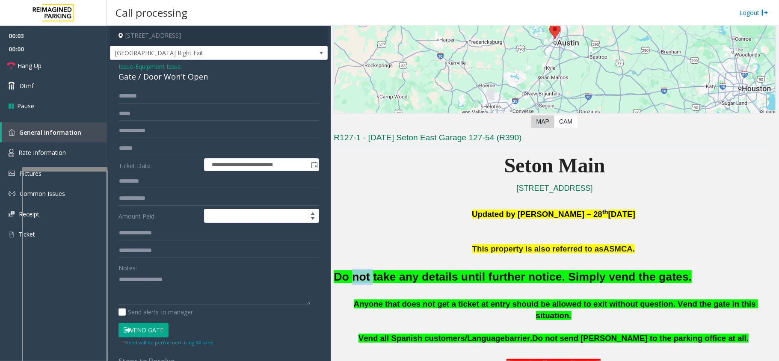
click at [361, 281] on font "Do not take any details until further notice. Simply vend the gates." at bounding box center [513, 276] width 358 height 13
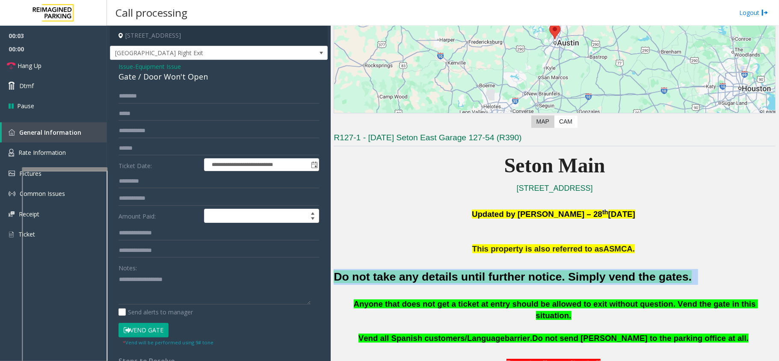
click at [361, 281] on font "Do not take any details until further notice. Simply vend the gates." at bounding box center [513, 276] width 358 height 13
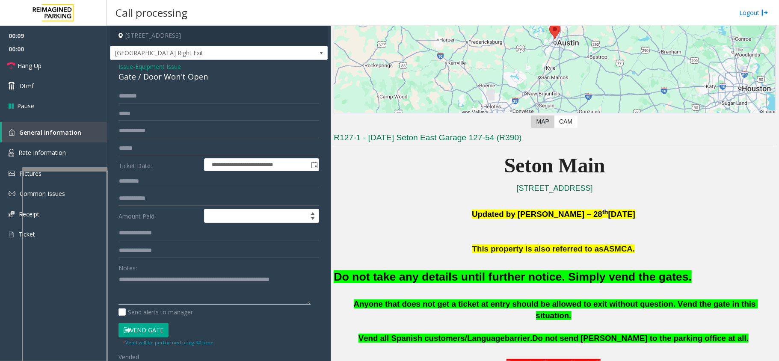
scroll to position [171, 0]
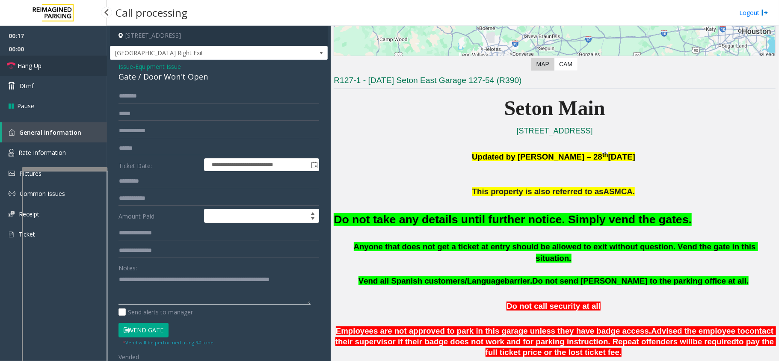
type textarea "**********"
click at [43, 62] on link "Hang Up" at bounding box center [53, 66] width 107 height 20
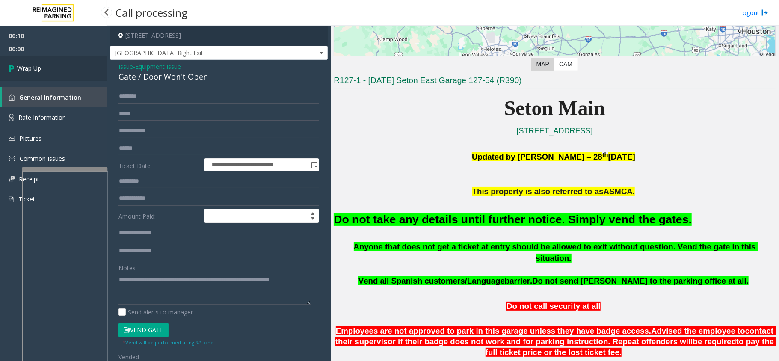
click at [43, 62] on link "Wrap Up" at bounding box center [53, 68] width 107 height 25
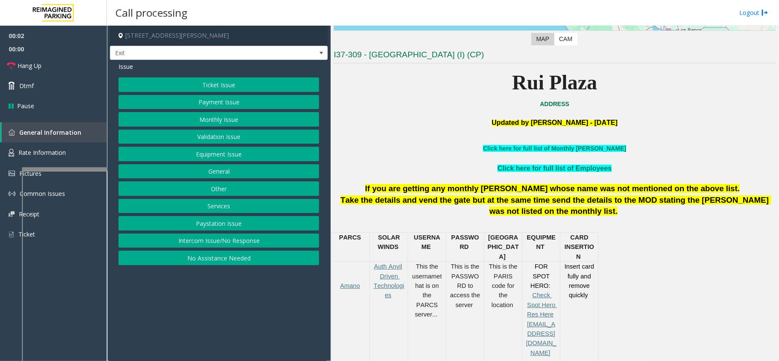
scroll to position [228, 0]
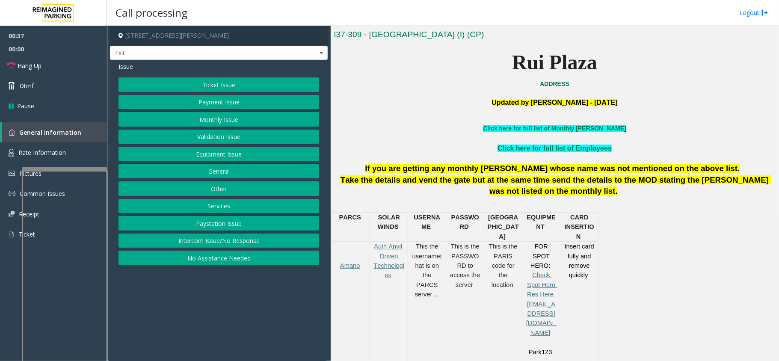
click at [229, 88] on button "Ticket Issue" at bounding box center [219, 84] width 201 height 15
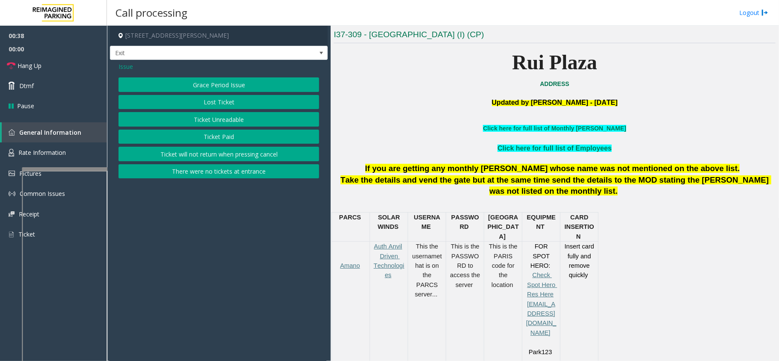
click at [226, 117] on button "Ticket Unreadable" at bounding box center [219, 119] width 201 height 15
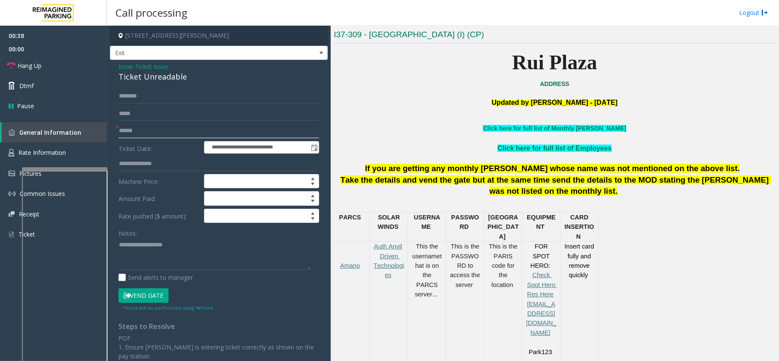
click at [166, 128] on input "text" at bounding box center [219, 131] width 201 height 15
click at [164, 129] on input "text" at bounding box center [219, 131] width 201 height 15
click at [149, 80] on div "Ticket Unreadable" at bounding box center [219, 77] width 201 height 12
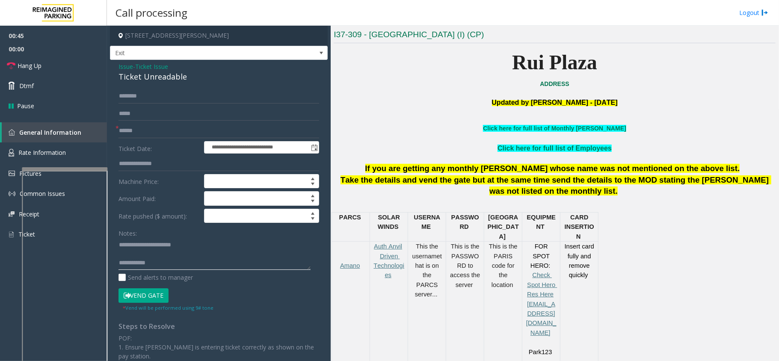
click at [175, 259] on textarea at bounding box center [215, 254] width 192 height 32
click at [169, 265] on textarea at bounding box center [215, 254] width 192 height 32
type textarea "**********"
click at [193, 131] on input "text" at bounding box center [219, 131] width 201 height 15
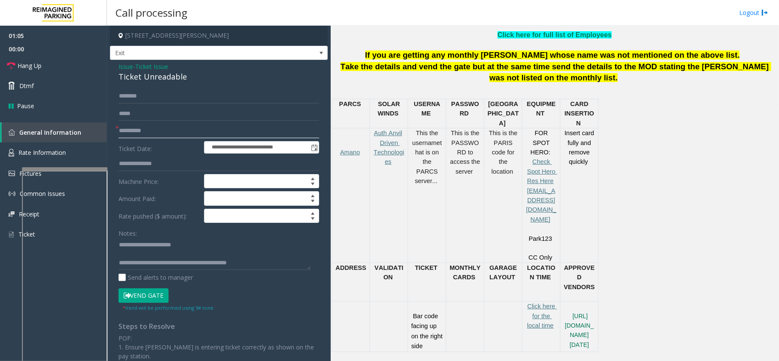
scroll to position [342, 0]
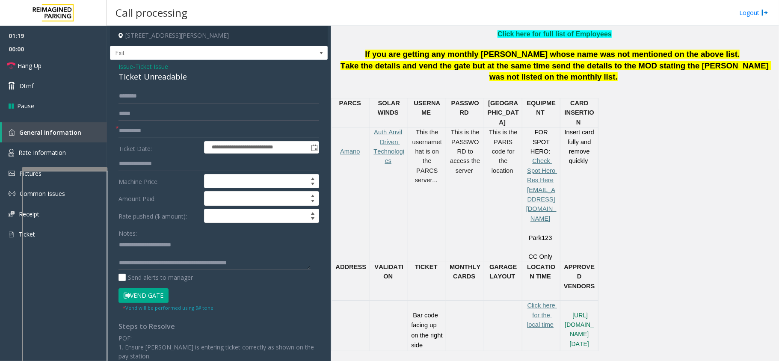
type input "**********"
click at [162, 294] on button "Vend Gate" at bounding box center [144, 295] width 50 height 15
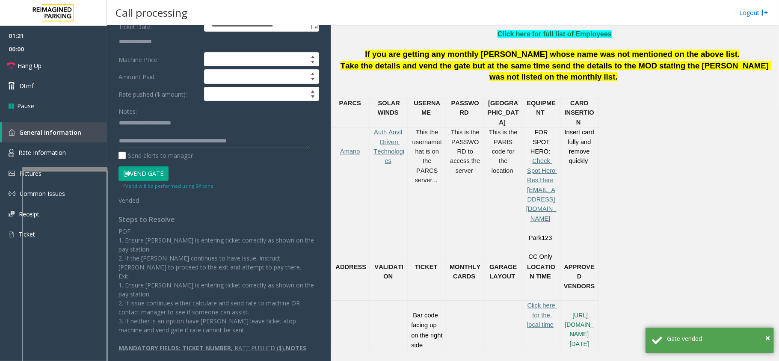
scroll to position [0, 0]
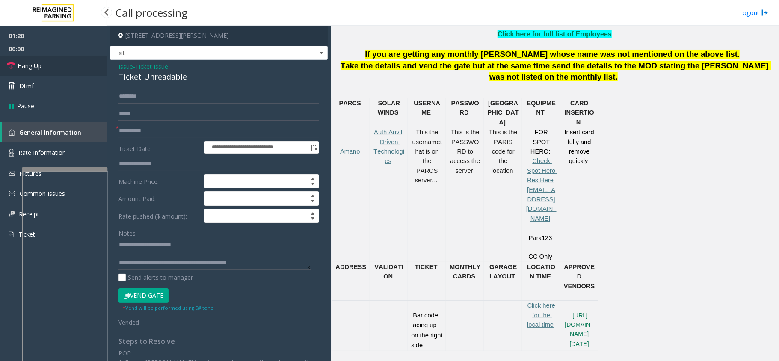
click at [60, 64] on link "Hang Up" at bounding box center [53, 66] width 107 height 20
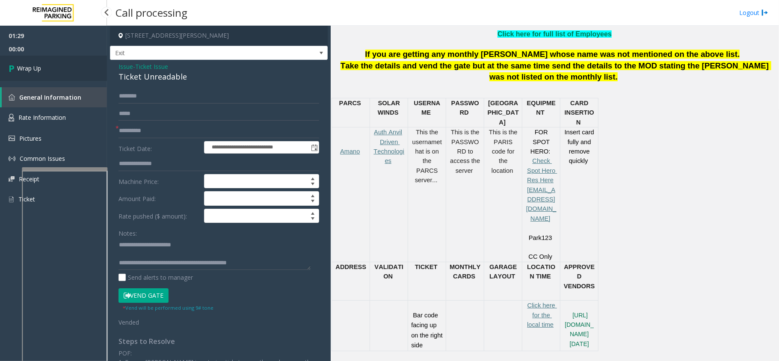
click at [60, 64] on link "Wrap Up" at bounding box center [53, 68] width 107 height 25
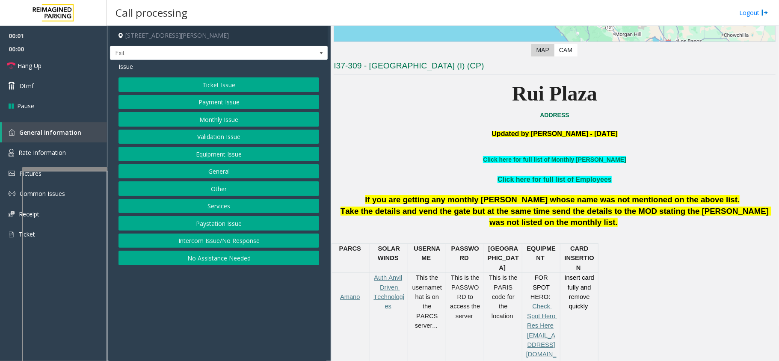
scroll to position [228, 0]
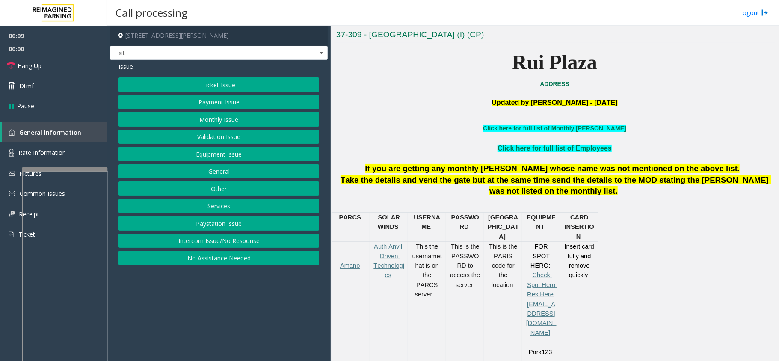
click at [246, 95] on div "Ticket Issue Payment Issue Monthly Issue Validation Issue Equipment Issue Gener…" at bounding box center [219, 171] width 201 height 188
click at [235, 98] on button "Payment Issue" at bounding box center [219, 102] width 201 height 15
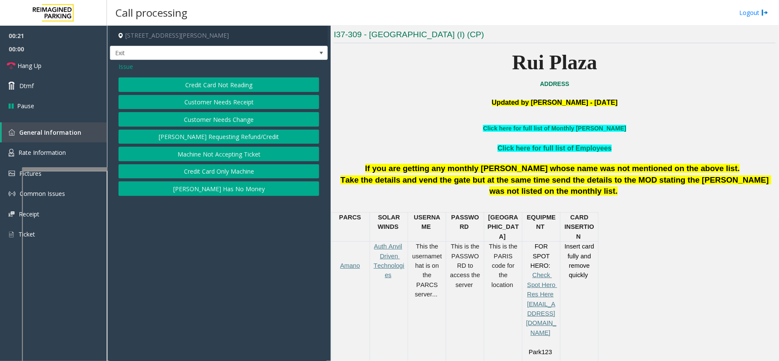
click at [251, 82] on button "Credit Card Not Reading" at bounding box center [219, 84] width 201 height 15
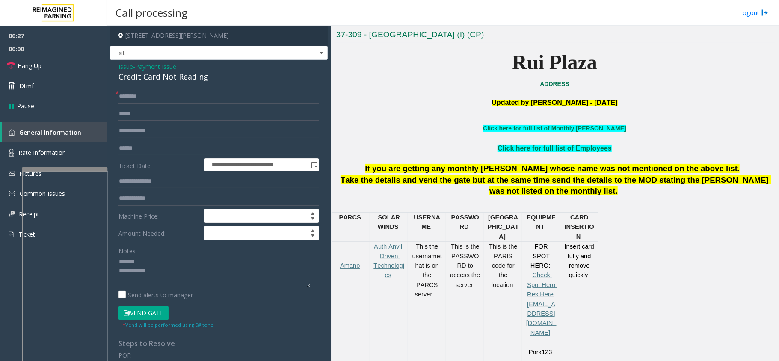
click at [154, 83] on div "**********" at bounding box center [219, 268] width 218 height 416
click at [183, 74] on div "Credit Card Not Reading" at bounding box center [219, 77] width 201 height 12
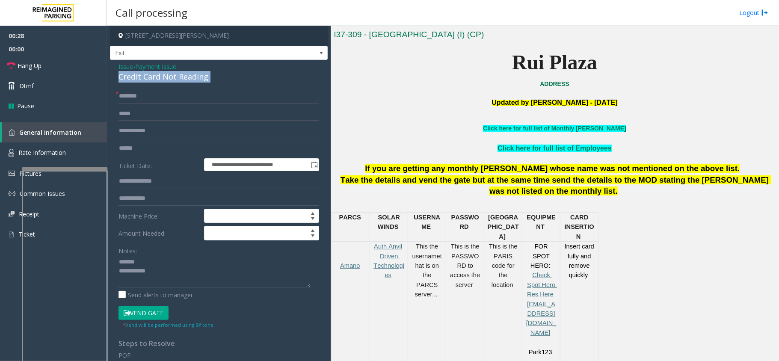
click at [183, 74] on div "Credit Card Not Reading" at bounding box center [219, 77] width 201 height 12
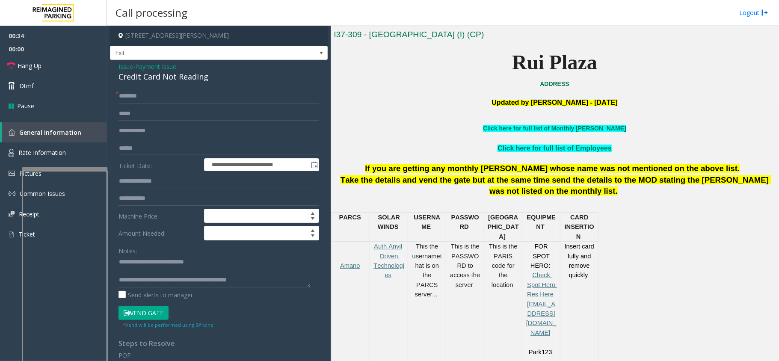
click at [199, 146] on input "text" at bounding box center [219, 148] width 201 height 15
drag, startPoint x: 152, startPoint y: 277, endPoint x: 244, endPoint y: 279, distance: 92.5
click at [244, 279] on textarea at bounding box center [215, 272] width 192 height 32
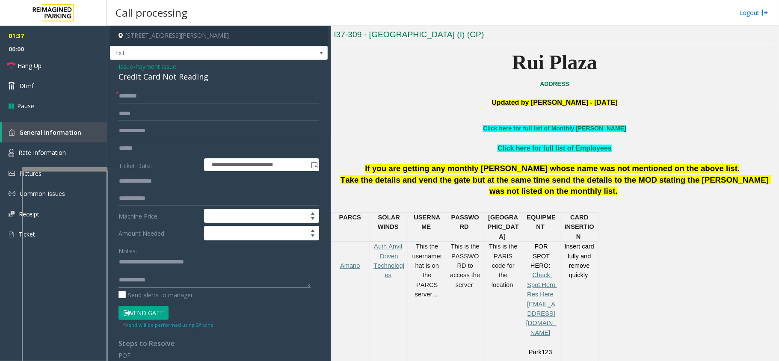
type textarea "**********"
click at [165, 102] on input "text" at bounding box center [219, 96] width 201 height 15
click at [72, 63] on link "Hang Up" at bounding box center [53, 66] width 107 height 20
click at [123, 95] on input "**" at bounding box center [219, 96] width 201 height 15
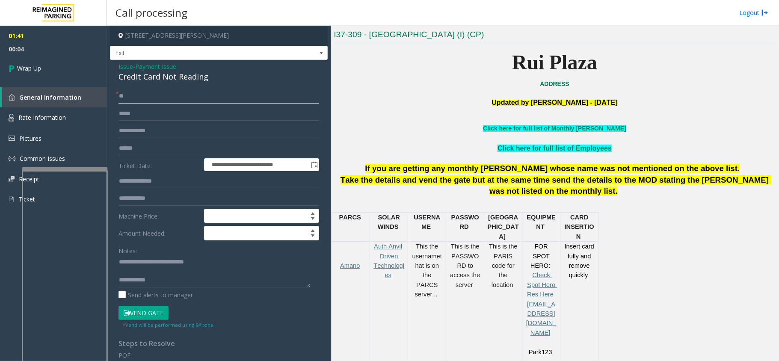
type input "**"
type textarea "**********"
click at [62, 57] on link "Wrap Up" at bounding box center [53, 68] width 107 height 25
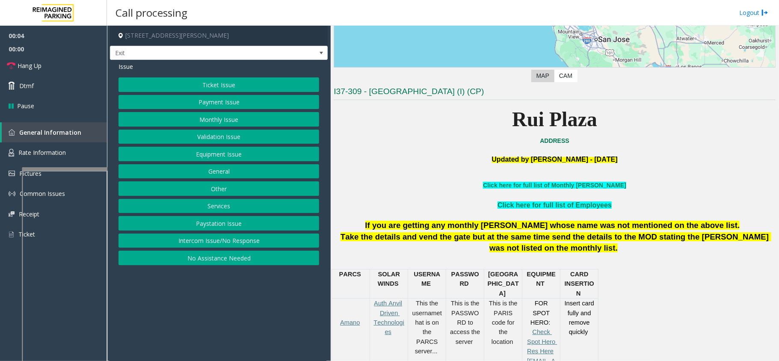
scroll to position [228, 0]
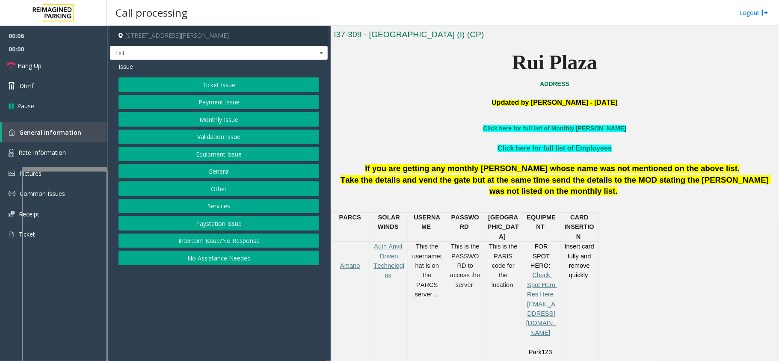
click at [229, 205] on button "Services" at bounding box center [219, 206] width 201 height 15
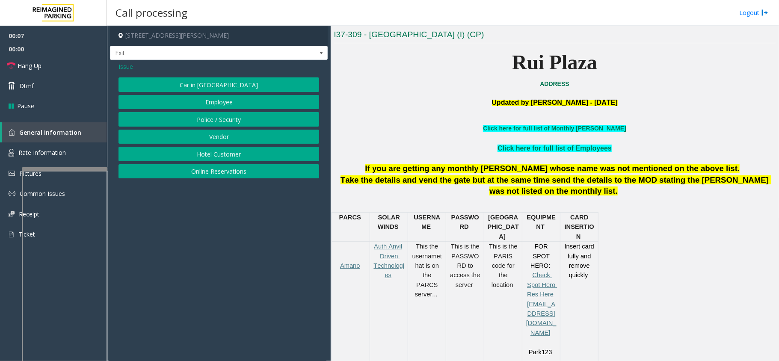
click at [226, 175] on button "Online Reservations" at bounding box center [219, 171] width 201 height 15
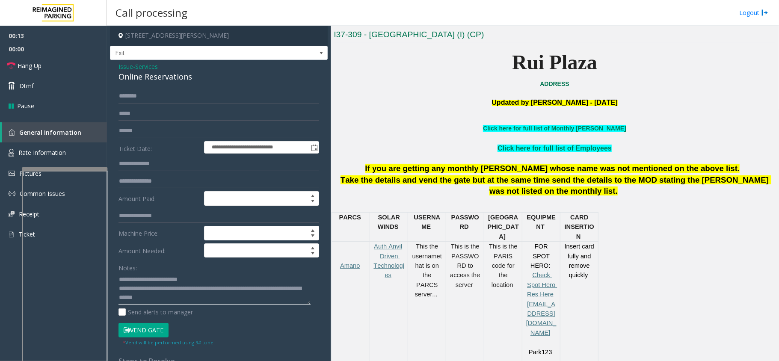
type textarea "**********"
click at [162, 128] on input "text" at bounding box center [219, 131] width 201 height 15
type input "*********"
click at [146, 329] on button "Vend Gate" at bounding box center [144, 330] width 50 height 15
click at [85, 70] on link "Hang Up" at bounding box center [53, 66] width 107 height 20
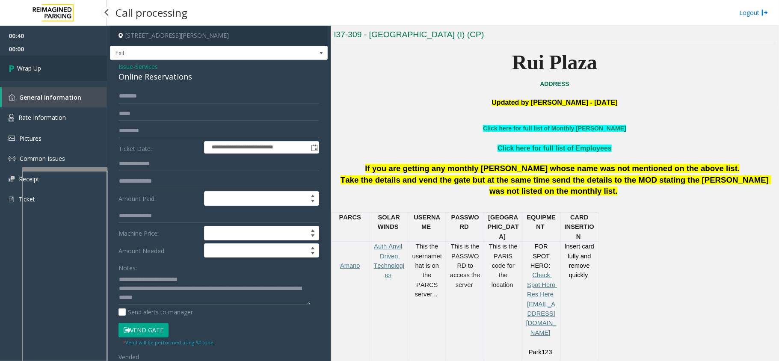
click at [85, 70] on link "Wrap Up" at bounding box center [53, 68] width 107 height 25
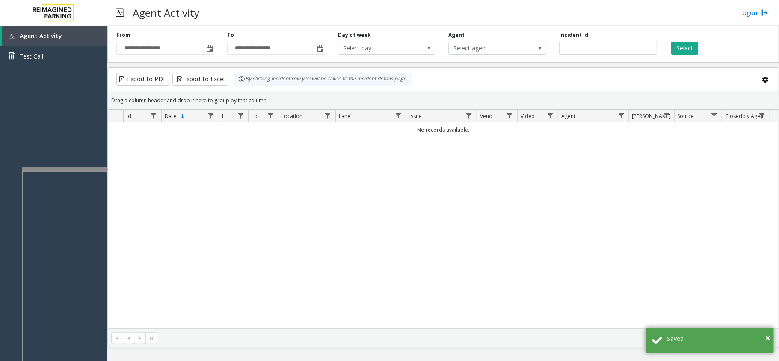
drag, startPoint x: 470, startPoint y: 134, endPoint x: 412, endPoint y: 137, distance: 58.3
click at [412, 137] on td "No records available." at bounding box center [443, 129] width 671 height 15
click at [410, 157] on div "No records available." at bounding box center [443, 225] width 671 height 206
drag, startPoint x: 420, startPoint y: 71, endPoint x: 309, endPoint y: 94, distance: 113.3
click at [309, 94] on kendo-grid "Export to PDF Export to Excel By clicking Incident row you will be taken to the…" at bounding box center [443, 207] width 672 height 281
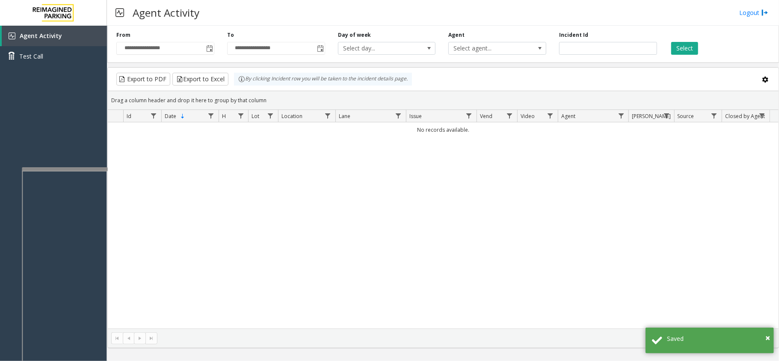
click at [347, 92] on kendo-grid-group-panel "Drag a column header and drop it here to group by that column" at bounding box center [443, 100] width 671 height 19
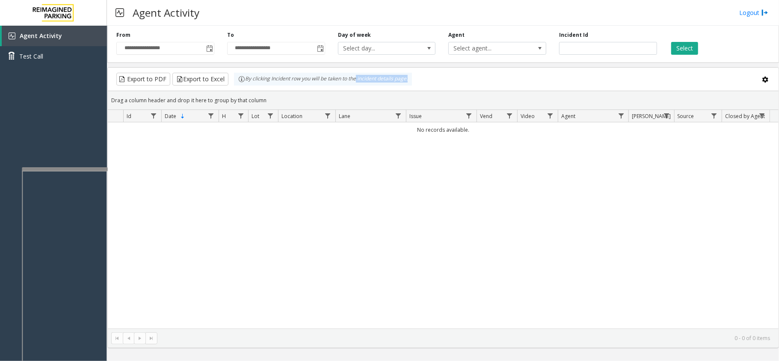
drag, startPoint x: 426, startPoint y: 80, endPoint x: 358, endPoint y: 84, distance: 68.6
click at [358, 84] on div "Export to PDF Export to Excel By clicking Incident row you will be taken to the…" at bounding box center [443, 79] width 657 height 13
click at [353, 93] on kendo-grid-group-panel "Drag a column header and drop it here to group by that column" at bounding box center [443, 100] width 671 height 19
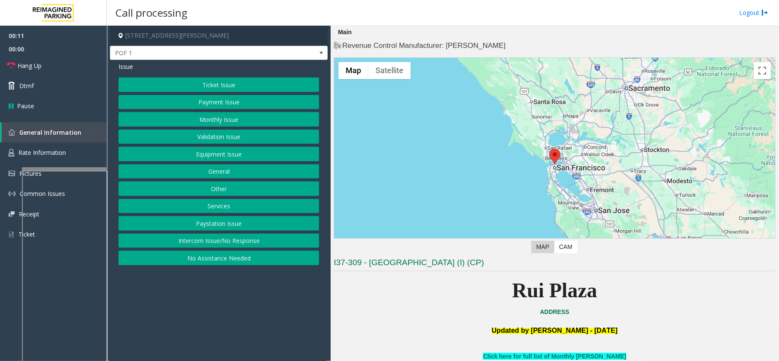
click at [254, 245] on button "Intercom Issue/No Response" at bounding box center [219, 241] width 201 height 15
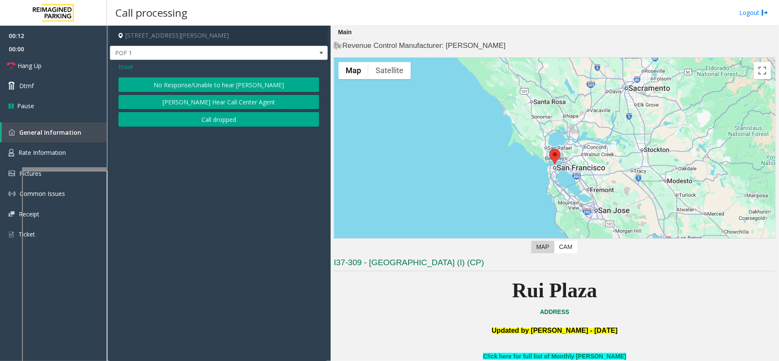
click at [218, 89] on button "No Response/Unable to hear [PERSON_NAME]" at bounding box center [219, 84] width 201 height 15
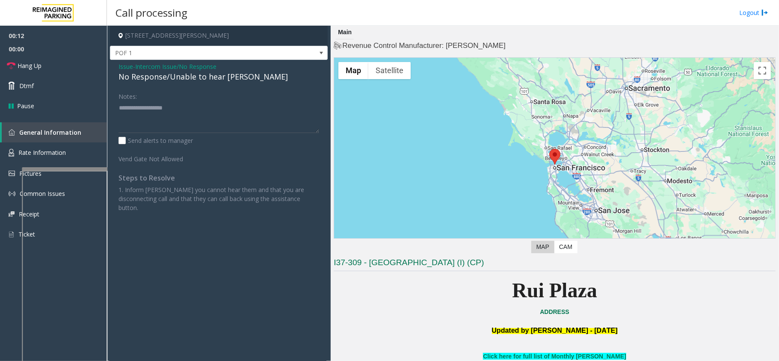
click at [215, 86] on div "Issue - Intercom Issue/No Response No Response/Unable to hear [PERSON_NAME] Not…" at bounding box center [219, 140] width 218 height 161
click at [221, 79] on div "No Response/Unable to hear [PERSON_NAME]" at bounding box center [219, 77] width 201 height 12
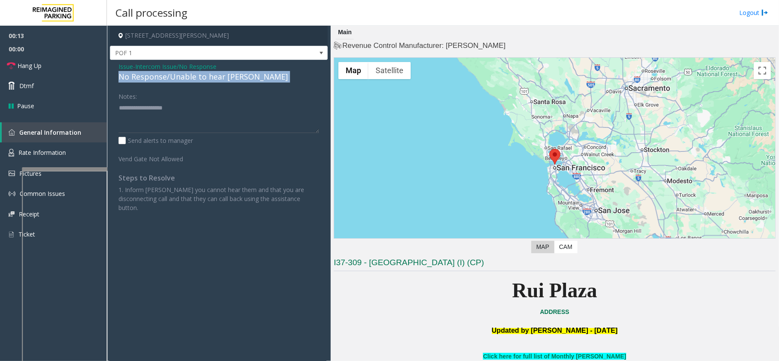
click at [221, 79] on div "No Response/Unable to hear [PERSON_NAME]" at bounding box center [219, 77] width 201 height 12
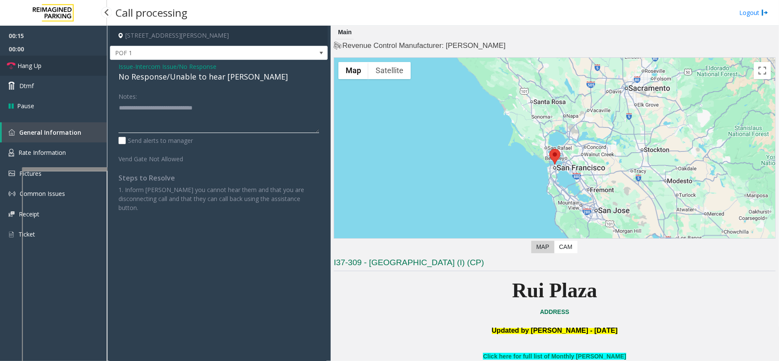
type textarea "**********"
click at [39, 56] on link "Hang Up" at bounding box center [53, 66] width 107 height 20
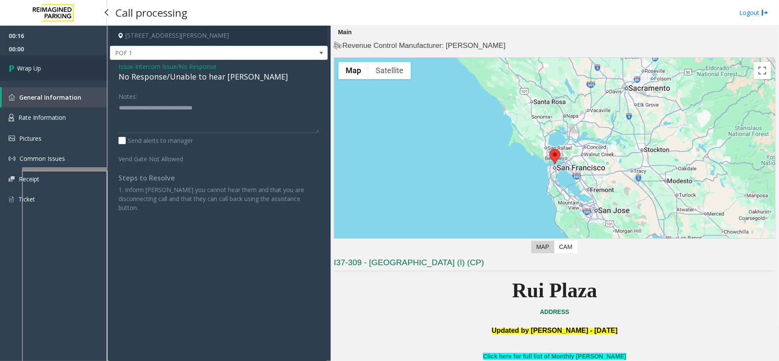
click at [38, 59] on link "Wrap Up" at bounding box center [53, 68] width 107 height 25
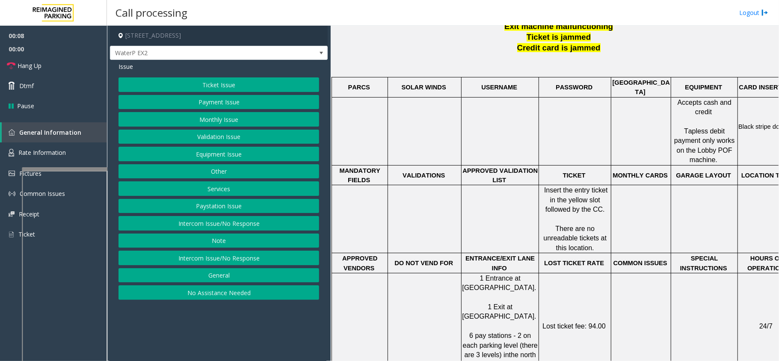
scroll to position [285, 0]
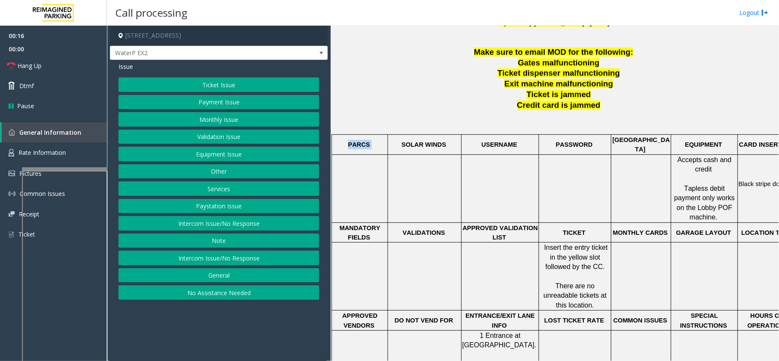
drag, startPoint x: 348, startPoint y: 140, endPoint x: 369, endPoint y: 139, distance: 21.0
click at [369, 140] on p "PARCS" at bounding box center [360, 144] width 55 height 9
click at [379, 140] on p "PARCS" at bounding box center [360, 144] width 55 height 9
drag, startPoint x: 402, startPoint y: 141, endPoint x: 440, endPoint y: 142, distance: 38.1
click at [440, 142] on p "SOLAR WINDS" at bounding box center [425, 144] width 72 height 9
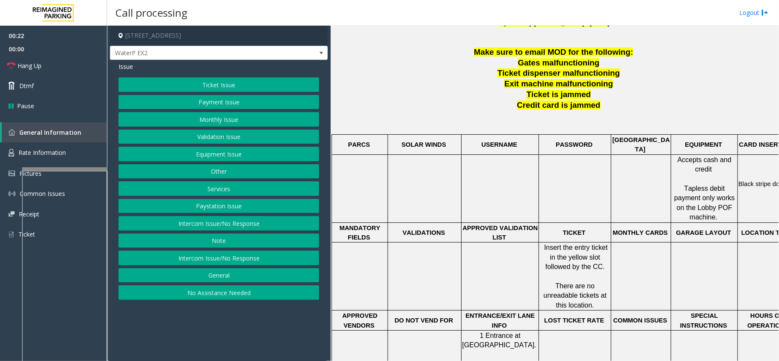
click at [449, 140] on p "SOLAR WINDS" at bounding box center [425, 144] width 72 height 9
drag, startPoint x: 449, startPoint y: 140, endPoint x: 395, endPoint y: 139, distance: 53.9
click at [395, 140] on p "SOLAR WINDS" at bounding box center [425, 144] width 72 height 9
click at [225, 91] on button "Ticket Issue" at bounding box center [219, 84] width 201 height 15
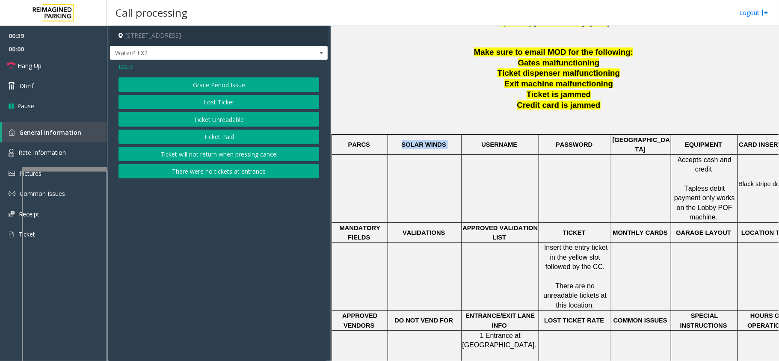
click at [218, 121] on button "Ticket Unreadable" at bounding box center [219, 119] width 201 height 15
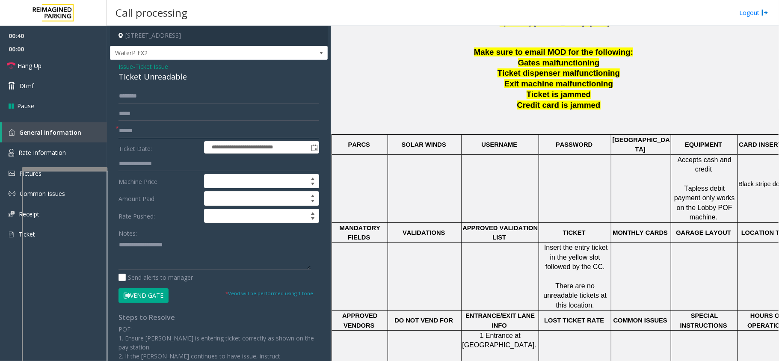
click at [149, 129] on input "text" at bounding box center [219, 131] width 201 height 15
type input "**"
click at [76, 65] on link "Hang Up" at bounding box center [53, 66] width 107 height 20
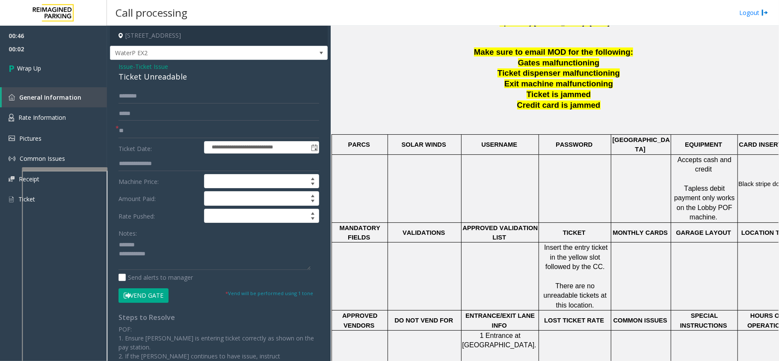
click at [146, 79] on div "Ticket Unreadable" at bounding box center [219, 77] width 201 height 12
type textarea "**********"
click at [71, 76] on link "Wrap Up" at bounding box center [53, 68] width 107 height 25
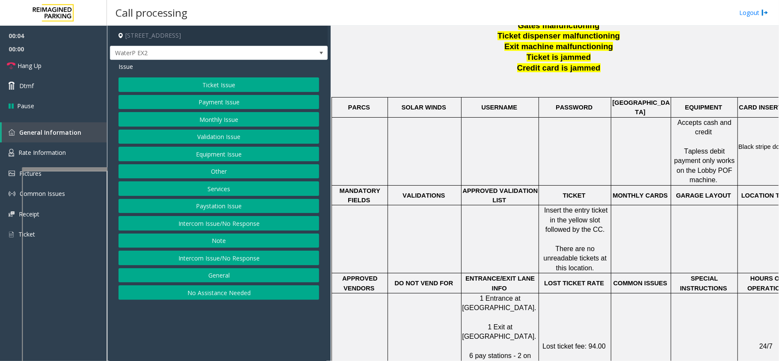
scroll to position [342, 0]
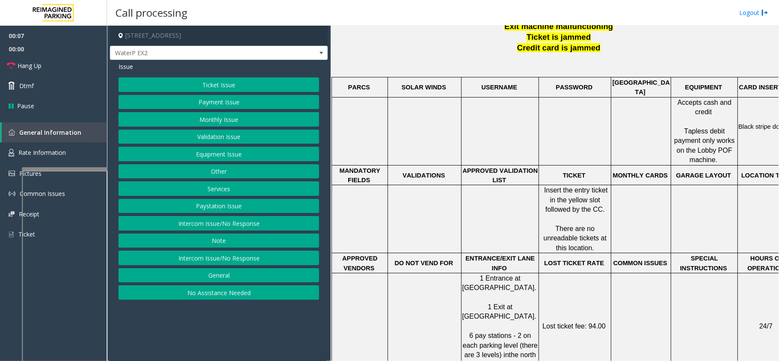
click at [218, 298] on button "No Assistance Needed" at bounding box center [219, 292] width 201 height 15
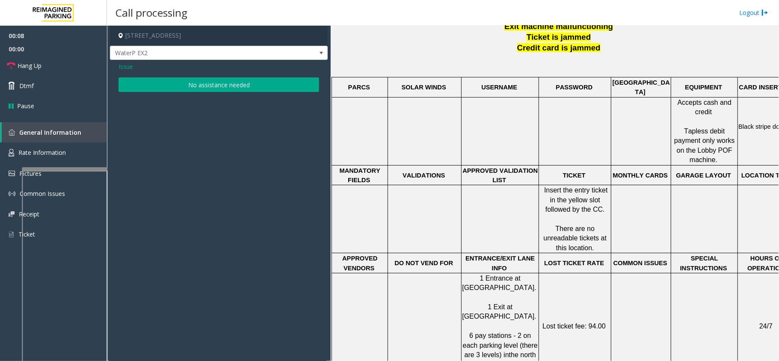
click at [208, 88] on button "No assistance needed" at bounding box center [219, 84] width 201 height 15
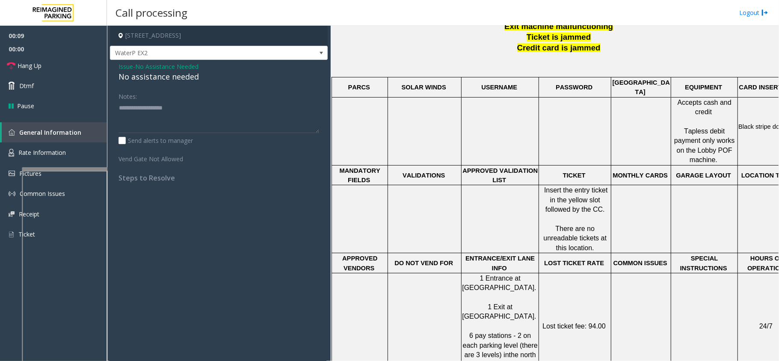
click at [173, 77] on div "No assistance needed" at bounding box center [219, 77] width 201 height 12
type textarea "**********"
click at [50, 64] on link "Hang Up" at bounding box center [53, 66] width 107 height 20
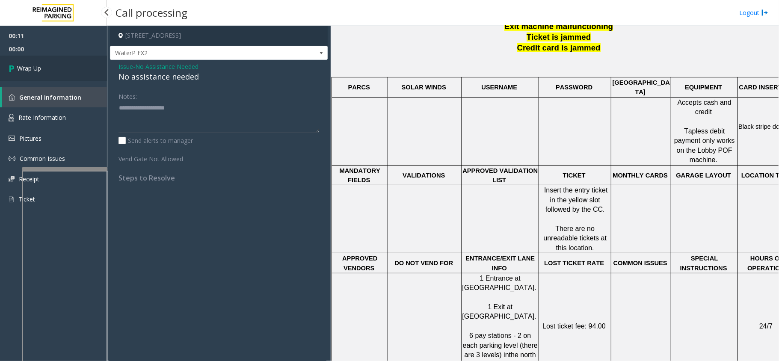
click at [50, 64] on link "Wrap Up" at bounding box center [53, 68] width 107 height 25
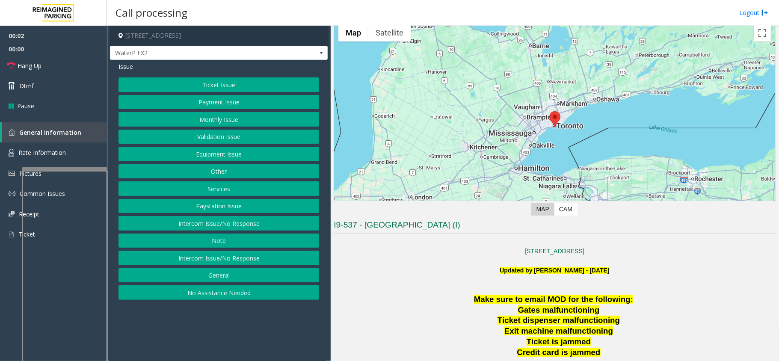
scroll to position [57, 0]
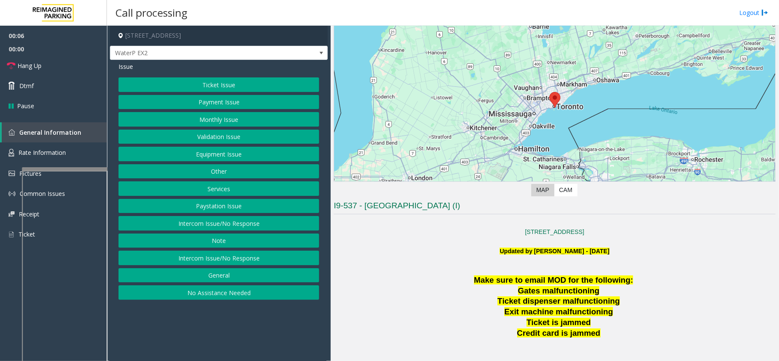
click at [252, 291] on button "No Assistance Needed" at bounding box center [219, 292] width 201 height 15
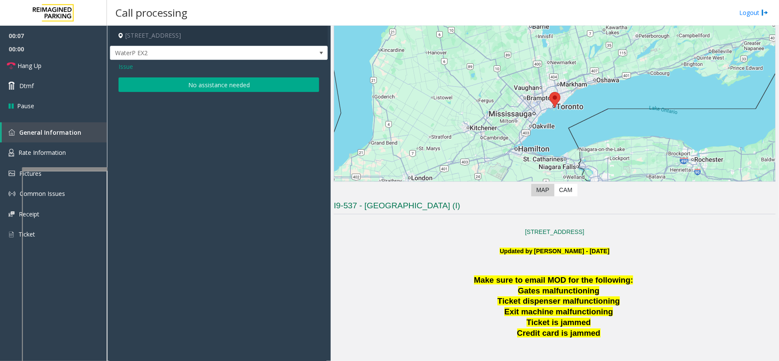
click at [184, 83] on button "No assistance needed" at bounding box center [219, 84] width 201 height 15
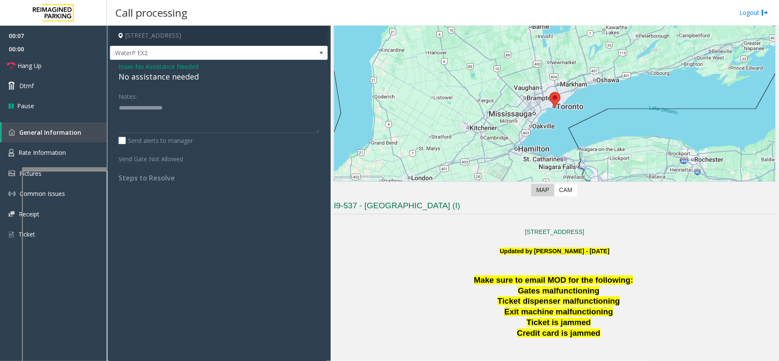
click at [158, 81] on div "No assistance needed" at bounding box center [219, 77] width 201 height 12
type textarea "**********"
click at [77, 66] on link "Hang Up" at bounding box center [53, 66] width 107 height 20
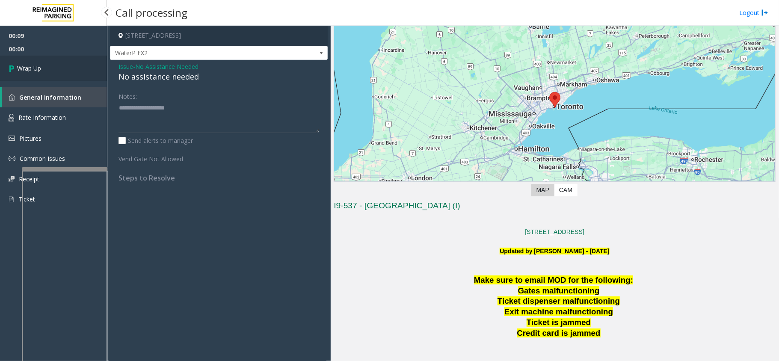
click at [77, 66] on link "Wrap Up" at bounding box center [53, 68] width 107 height 25
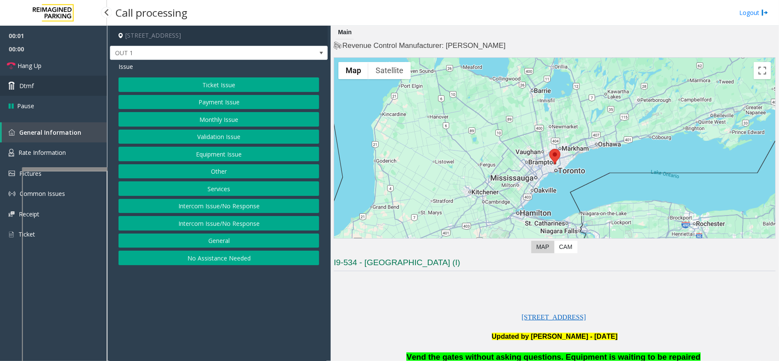
click at [49, 88] on link "Dtmf" at bounding box center [53, 86] width 107 height 20
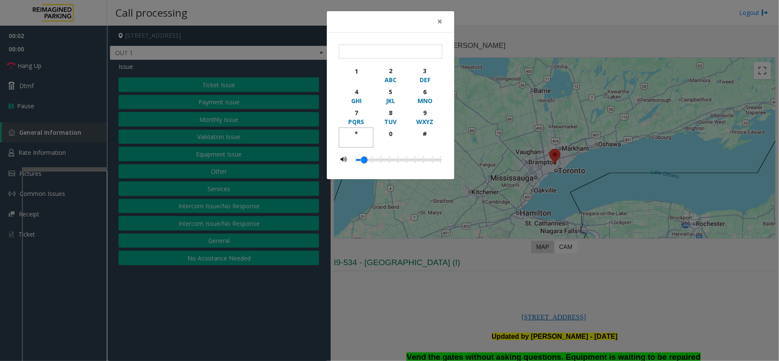
click at [360, 138] on div "*" at bounding box center [357, 133] width 24 height 9
click at [418, 114] on div "9" at bounding box center [425, 112] width 24 height 9
click at [423, 131] on div "#" at bounding box center [425, 133] width 24 height 9
type input "***"
click at [450, 252] on div "× *** 1 2 ABC 3 DEF 4 GHI 5 JKL 6 MNO 7 PQRS 8 TUV 9 WXYZ * 0 #" at bounding box center [389, 180] width 779 height 361
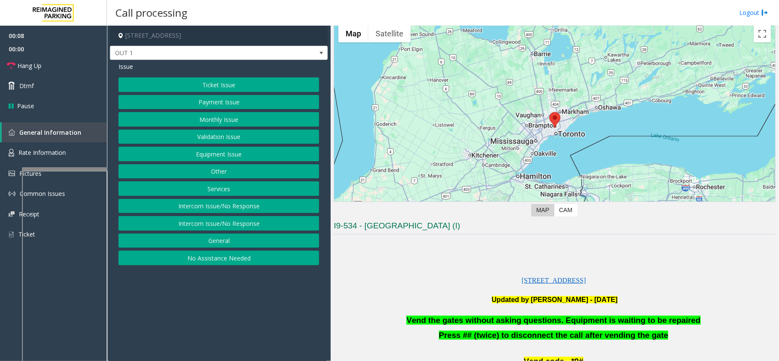
scroll to position [57, 0]
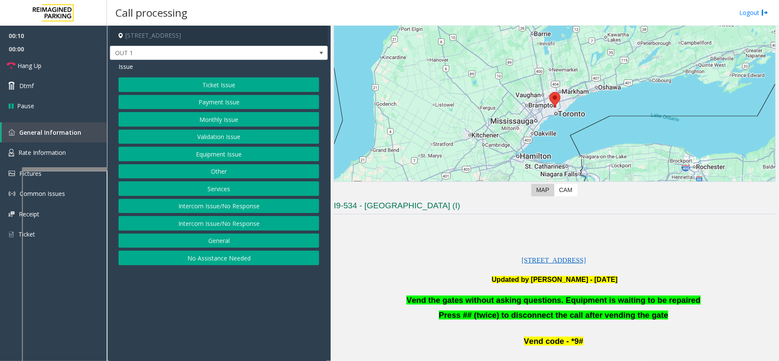
click at [254, 159] on button "Equipment Issue" at bounding box center [219, 154] width 201 height 15
click at [253, 159] on button "Gate / Door Won't Open" at bounding box center [219, 154] width 201 height 15
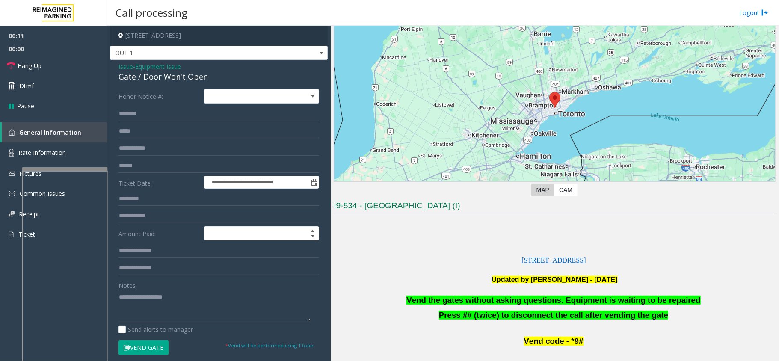
click at [478, 303] on span "Vend the gates without asking questions. Equipment is waiting to be repaired" at bounding box center [554, 300] width 294 height 9
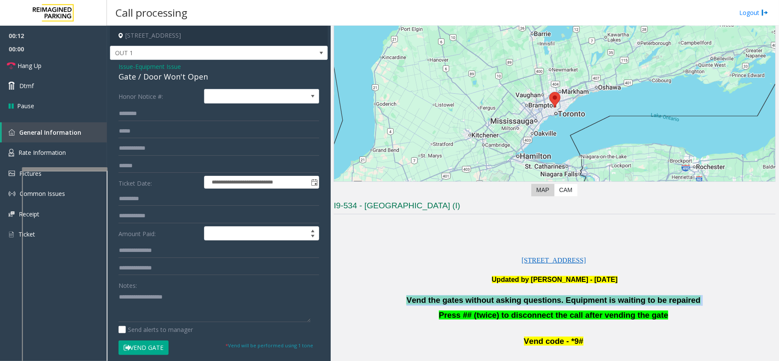
click at [478, 303] on span "Vend the gates without asking questions. Equipment is waiting to be repaired" at bounding box center [554, 300] width 294 height 9
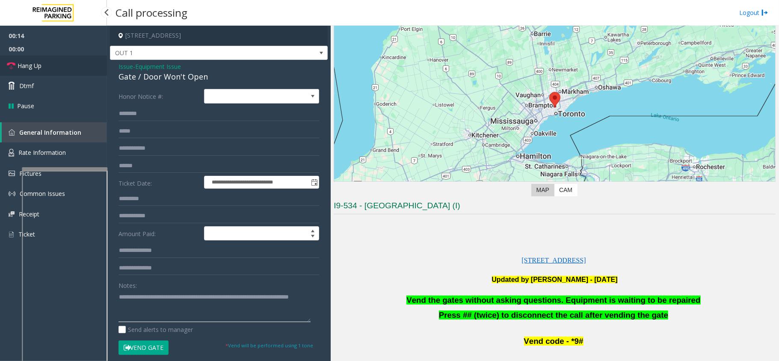
type textarea "**********"
click at [65, 65] on link "Hang Up" at bounding box center [53, 66] width 107 height 20
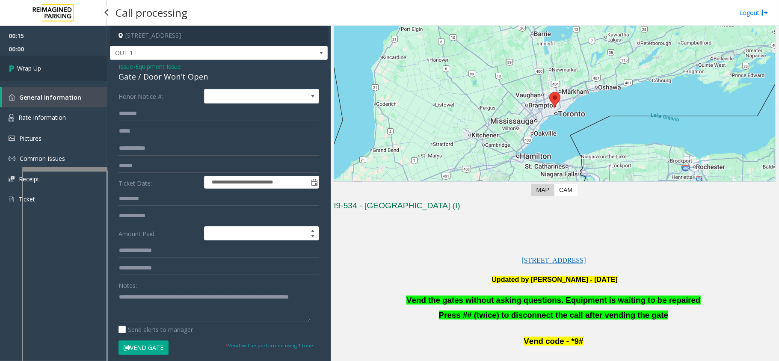
click at [65, 65] on link "Wrap Up" at bounding box center [53, 68] width 107 height 25
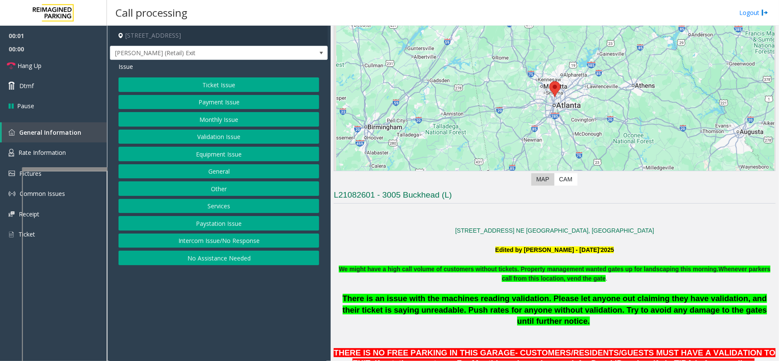
scroll to position [171, 0]
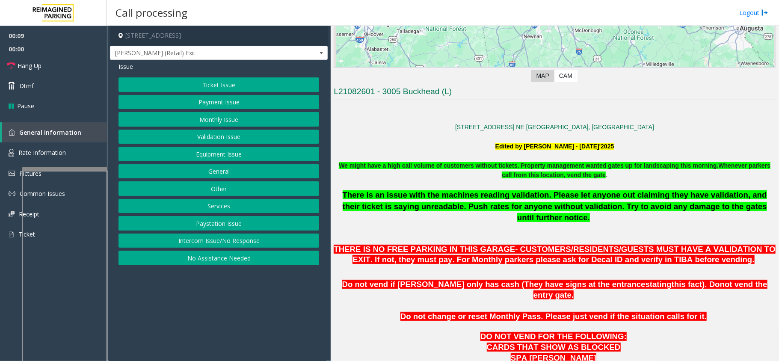
click at [217, 91] on button "Ticket Issue" at bounding box center [219, 84] width 201 height 15
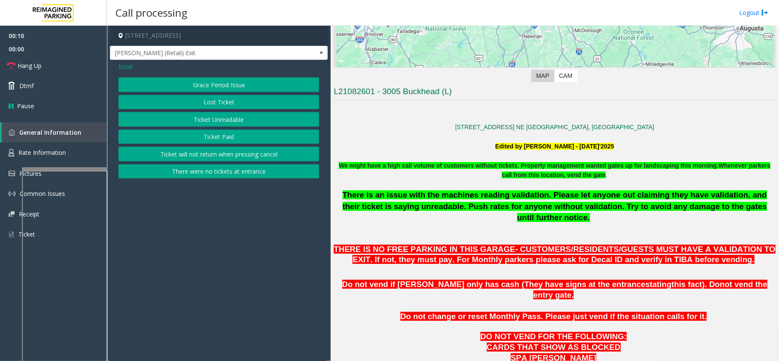
click at [210, 171] on button "There were no tickets at entrance" at bounding box center [219, 171] width 201 height 15
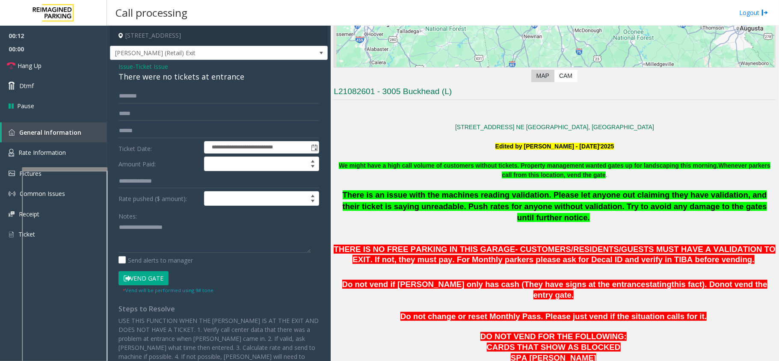
click at [163, 278] on button "Vend Gate" at bounding box center [144, 278] width 50 height 15
click at [406, 165] on span "We might have a high call volume of customers without tickets. Property managem…" at bounding box center [529, 165] width 380 height 7
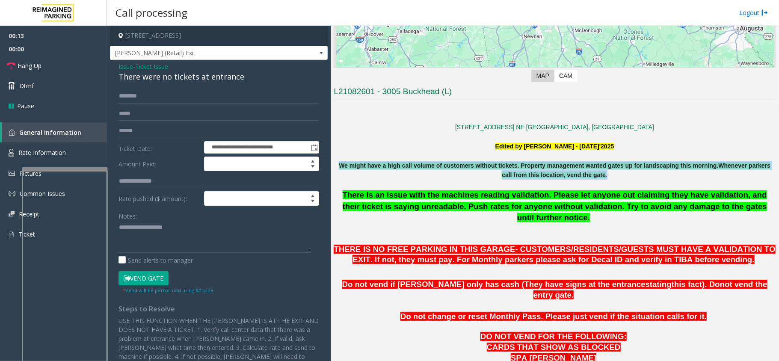
click at [406, 165] on span "We might have a high call volume of customers without tickets. Property managem…" at bounding box center [529, 165] width 380 height 7
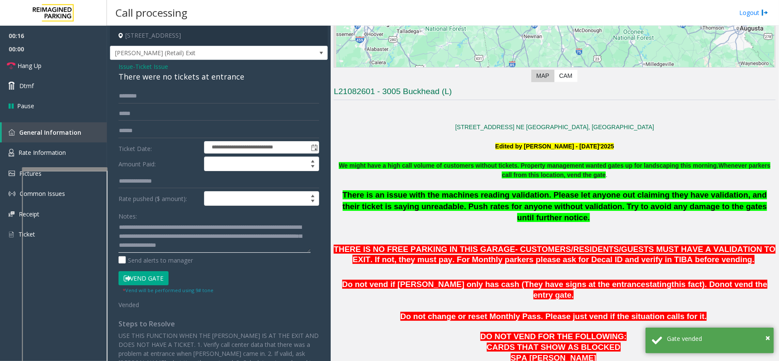
type textarea "**********"
click at [278, 218] on div "Notes:" at bounding box center [219, 231] width 201 height 44
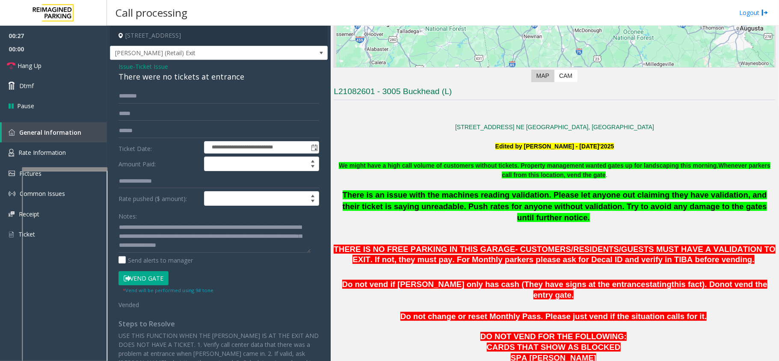
scroll to position [0, 0]
click at [79, 74] on link "Hang Up" at bounding box center [53, 66] width 107 height 20
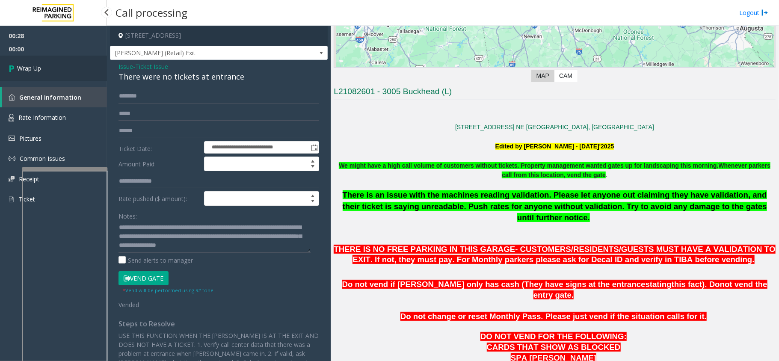
click at [47, 74] on link "Wrap Up" at bounding box center [53, 68] width 107 height 25
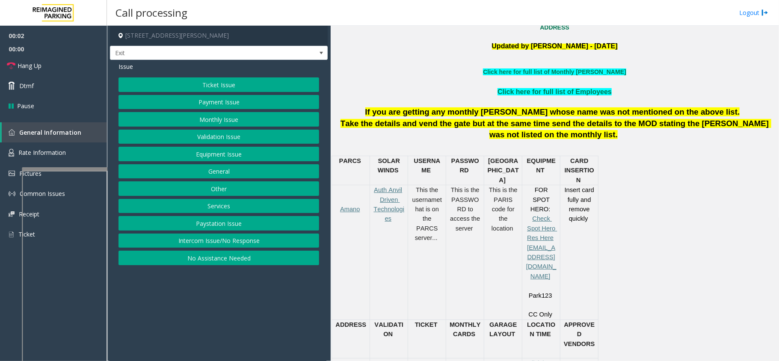
scroll to position [285, 0]
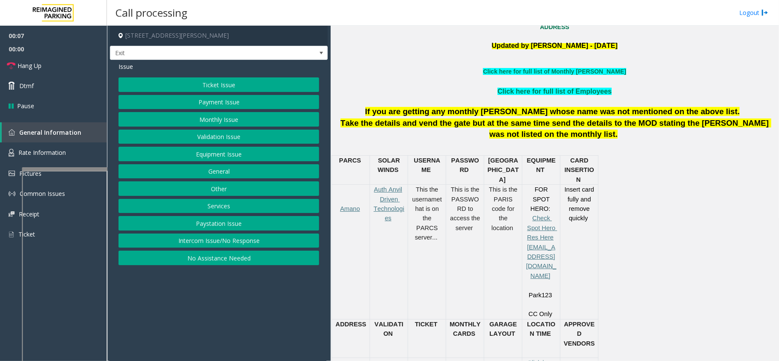
click at [269, 96] on button "Payment Issue" at bounding box center [219, 102] width 201 height 15
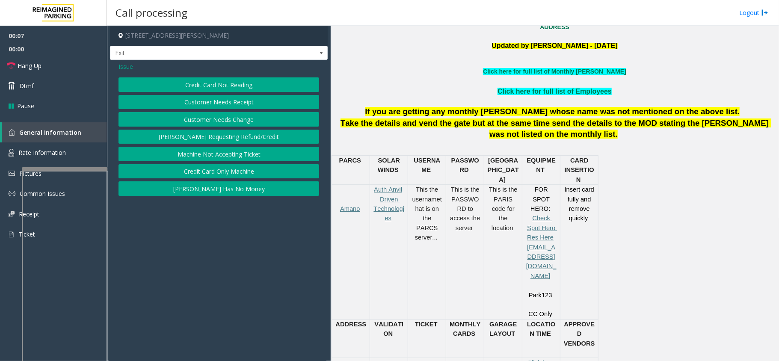
click at [242, 69] on div "Issue" at bounding box center [219, 66] width 201 height 9
click at [240, 76] on div "Issue Credit Card Not Reading Customer Needs Receipt Customer Needs Change [PER…" at bounding box center [219, 130] width 218 height 140
click at [237, 80] on button "Credit Card Not Reading" at bounding box center [219, 84] width 201 height 15
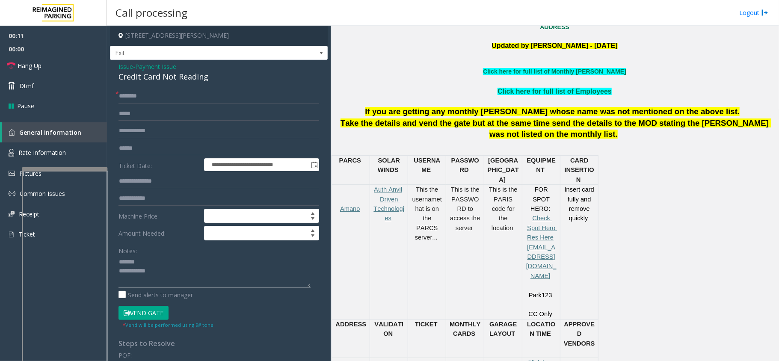
type textarea "**********"
click at [163, 150] on input "text" at bounding box center [219, 148] width 201 height 15
click at [566, 71] on link "Click here for full list of Monthly [PERSON_NAME]" at bounding box center [554, 71] width 143 height 7
click at [163, 65] on span "Payment Issue" at bounding box center [155, 66] width 41 height 9
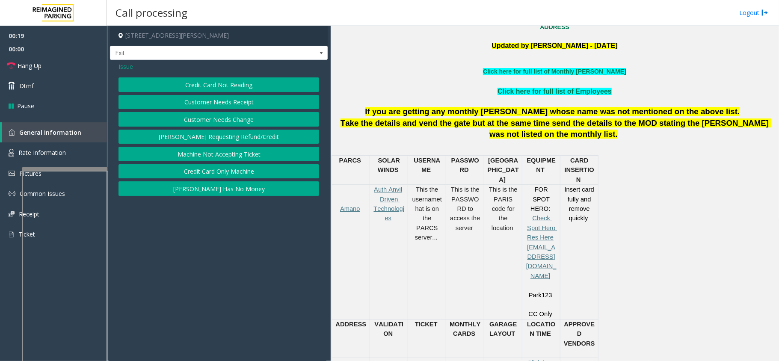
click at [140, 65] on div "Issue" at bounding box center [219, 66] width 201 height 9
click at [131, 65] on span "Issue" at bounding box center [126, 66] width 15 height 9
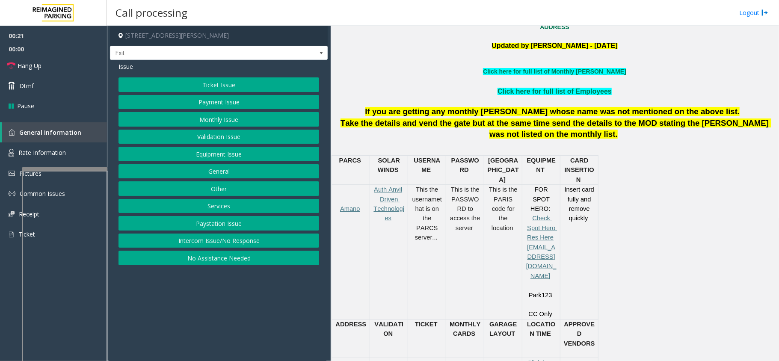
click at [202, 122] on button "Monthly Issue" at bounding box center [219, 119] width 201 height 15
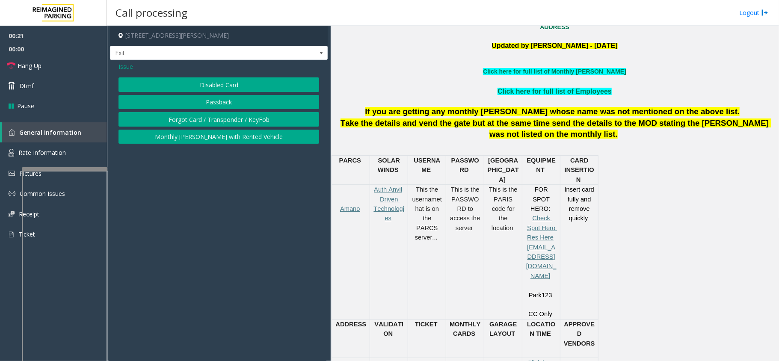
click at [205, 98] on button "Passback" at bounding box center [219, 102] width 201 height 15
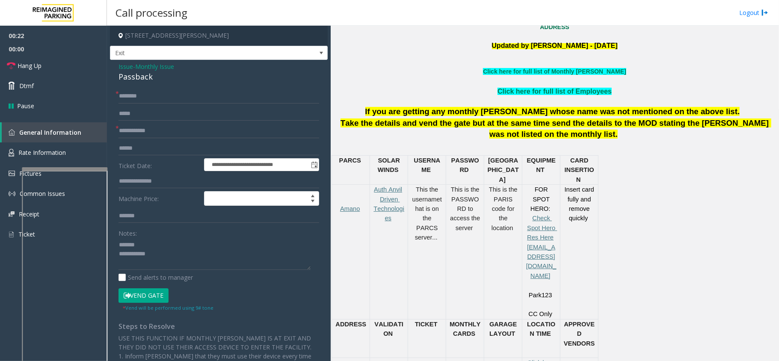
click at [144, 69] on span "Monthly Issue" at bounding box center [154, 66] width 39 height 9
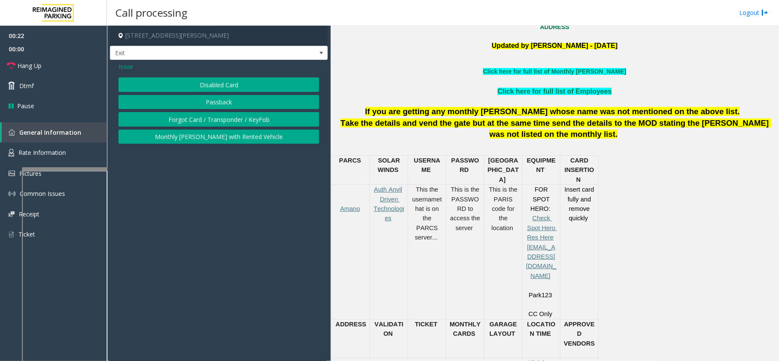
click at [180, 77] on button "Disabled Card" at bounding box center [219, 84] width 201 height 15
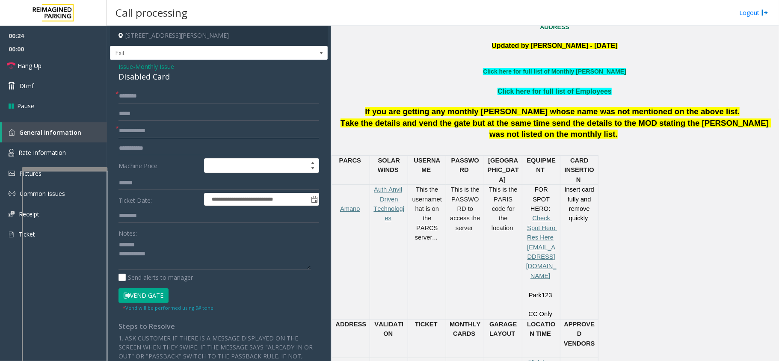
click at [155, 127] on input "text" at bounding box center [219, 131] width 201 height 15
type input "***"
click at [169, 97] on input "text" at bounding box center [219, 96] width 201 height 15
click at [124, 97] on input "**********" at bounding box center [219, 96] width 201 height 15
click at [131, 97] on input "**********" at bounding box center [219, 96] width 201 height 15
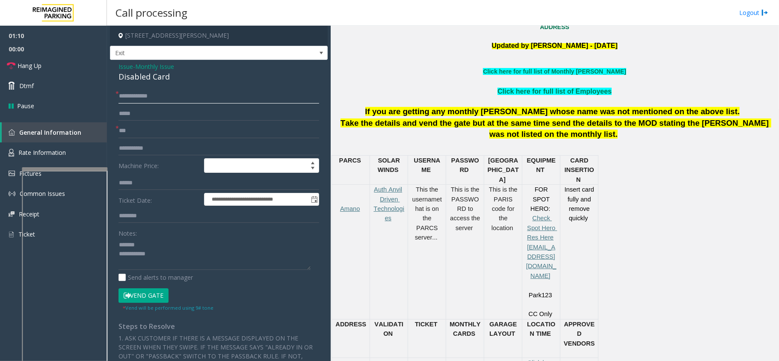
type input "**********"
click at [141, 297] on button "Vend Gate" at bounding box center [144, 295] width 50 height 15
click at [154, 77] on div "Disabled Card" at bounding box center [219, 77] width 201 height 12
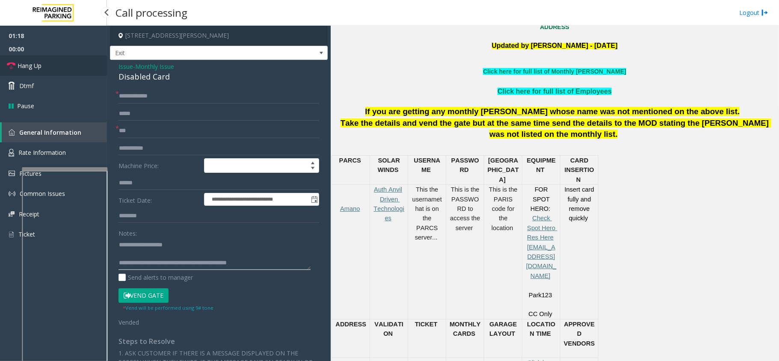
type textarea "**********"
click at [72, 64] on link "Hang Up" at bounding box center [53, 66] width 107 height 20
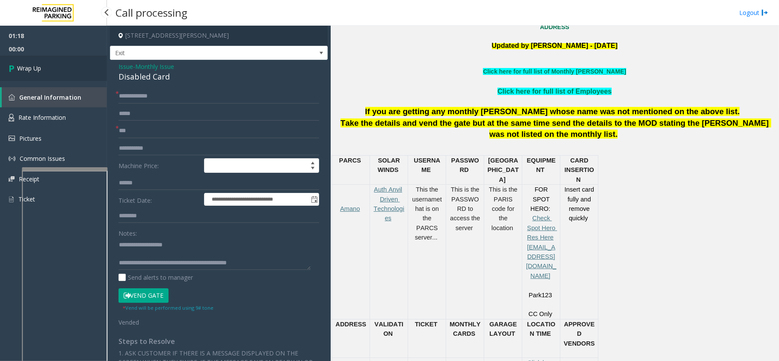
click at [72, 64] on link "Wrap Up" at bounding box center [53, 68] width 107 height 25
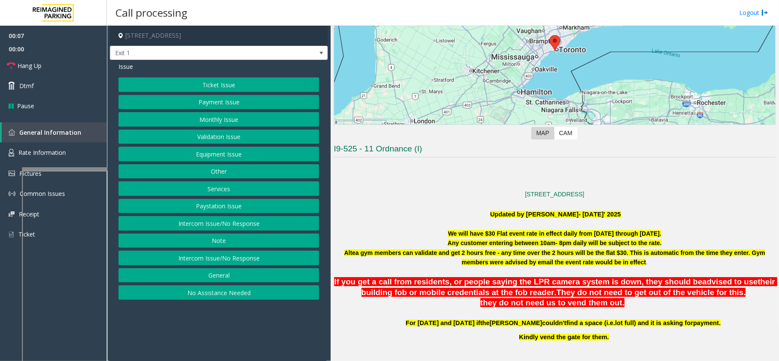
scroll to position [171, 0]
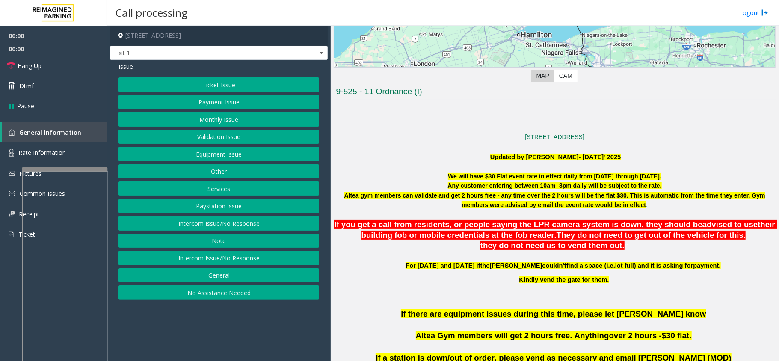
click at [223, 294] on button "No Assistance Needed" at bounding box center [219, 292] width 201 height 15
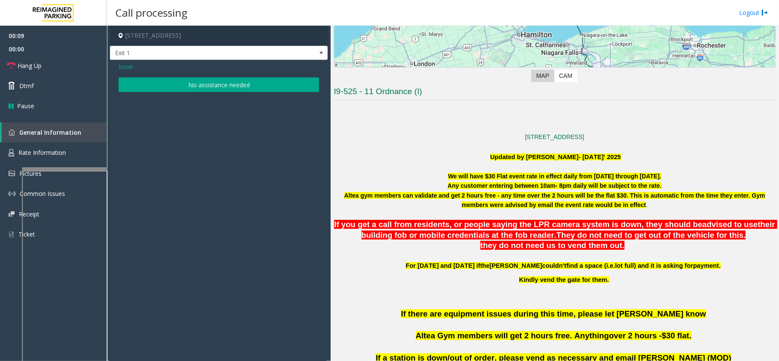
click at [209, 83] on button "No assistance needed" at bounding box center [219, 84] width 201 height 15
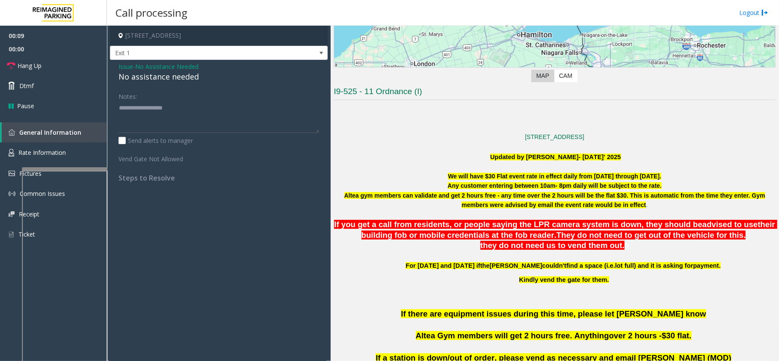
click at [168, 69] on span "No Assistance Needed" at bounding box center [166, 66] width 63 height 9
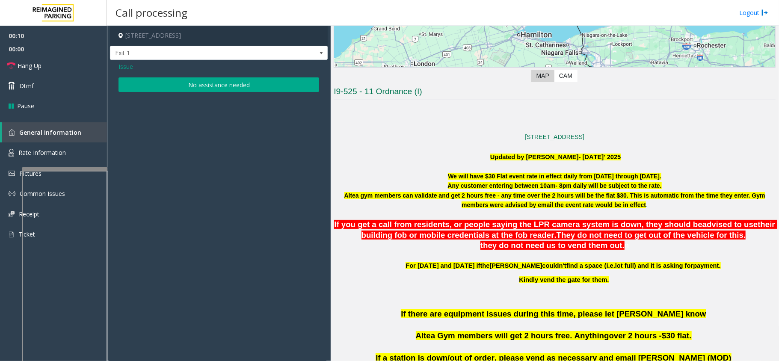
click at [168, 69] on div "Issue" at bounding box center [219, 66] width 201 height 9
click at [168, 84] on button "No assistance needed" at bounding box center [219, 84] width 201 height 15
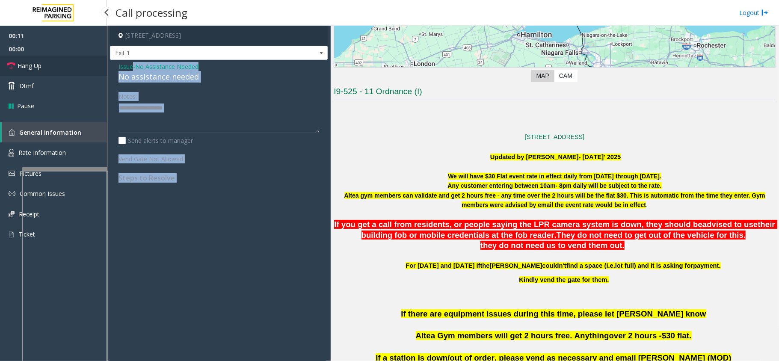
click at [48, 62] on link "Hang Up" at bounding box center [53, 66] width 107 height 20
click at [185, 91] on div "Notes:" at bounding box center [219, 111] width 201 height 44
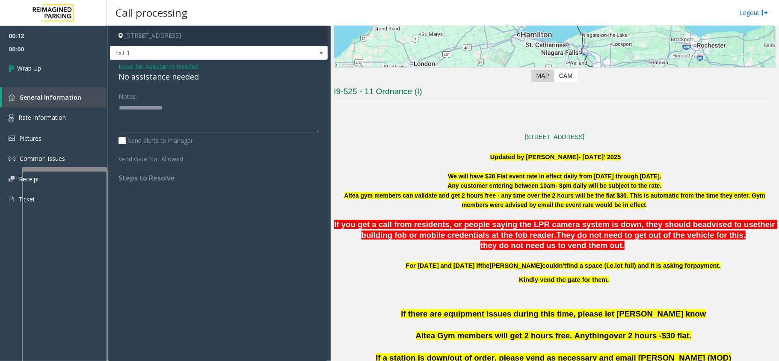
click at [183, 77] on div "No assistance needed" at bounding box center [219, 77] width 201 height 12
type textarea "**********"
click at [76, 63] on link "Wrap Up" at bounding box center [53, 68] width 107 height 25
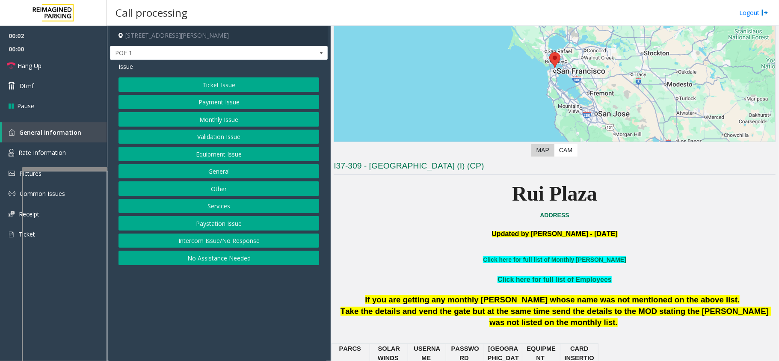
scroll to position [114, 0]
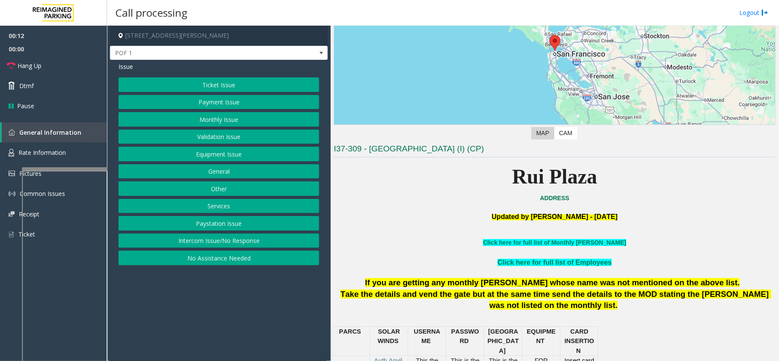
click at [252, 106] on button "Payment Issue" at bounding box center [219, 102] width 201 height 15
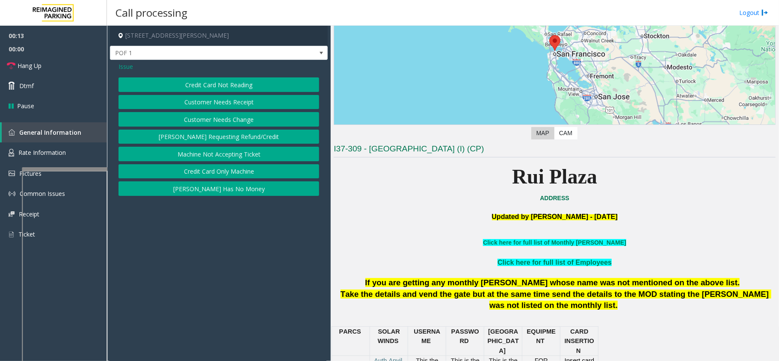
click at [238, 83] on button "Credit Card Not Reading" at bounding box center [219, 84] width 201 height 15
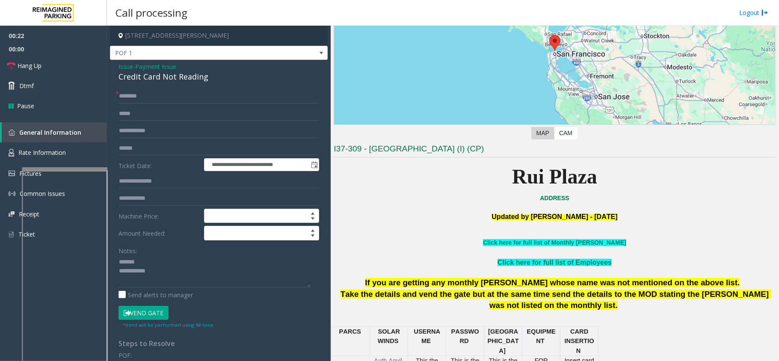
click at [169, 74] on div "Credit Card Not Reading" at bounding box center [219, 77] width 201 height 12
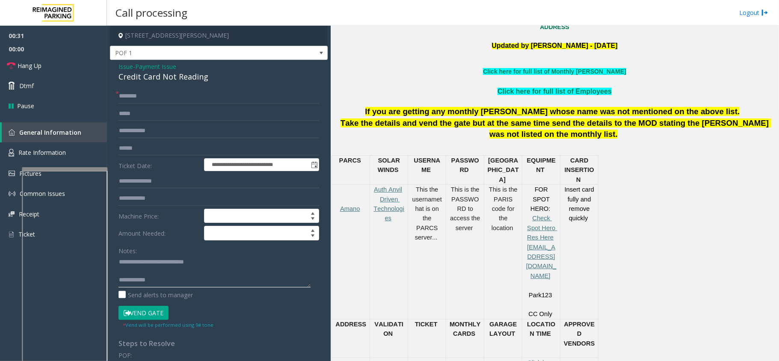
type textarea "**********"
click at [135, 92] on input "text" at bounding box center [219, 96] width 201 height 15
type input "**"
type textarea "**********"
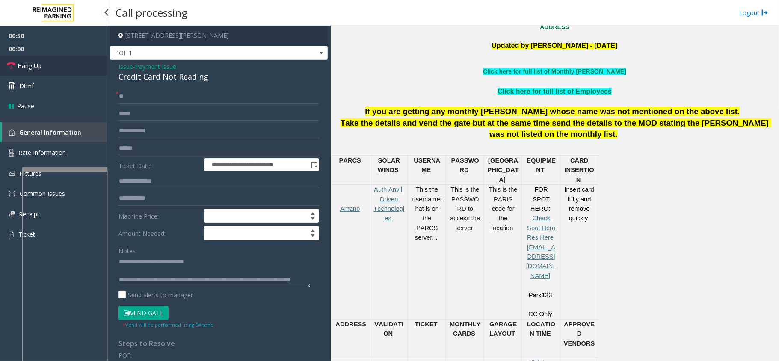
click at [71, 61] on link "Hang Up" at bounding box center [53, 66] width 107 height 20
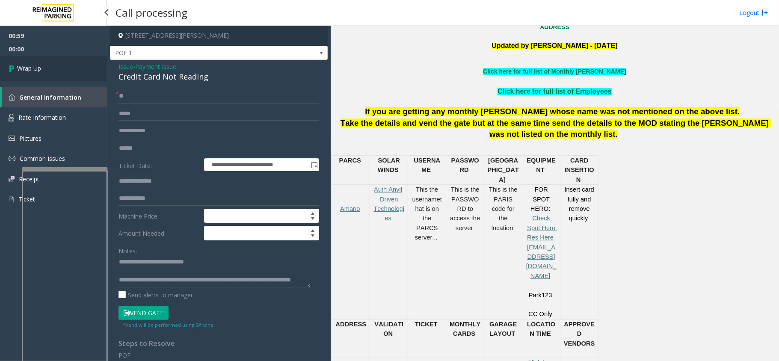
click at [71, 61] on link "Wrap Up" at bounding box center [53, 68] width 107 height 25
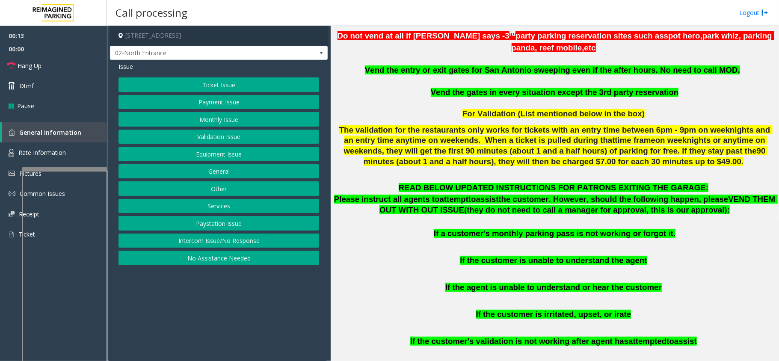
scroll to position [228, 0]
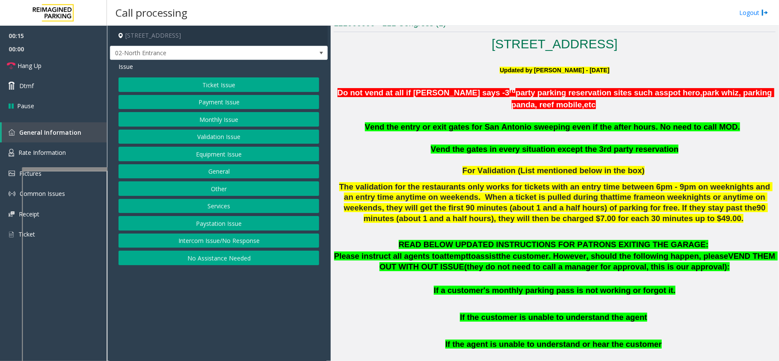
click at [175, 149] on button "Equipment Issue" at bounding box center [219, 154] width 201 height 15
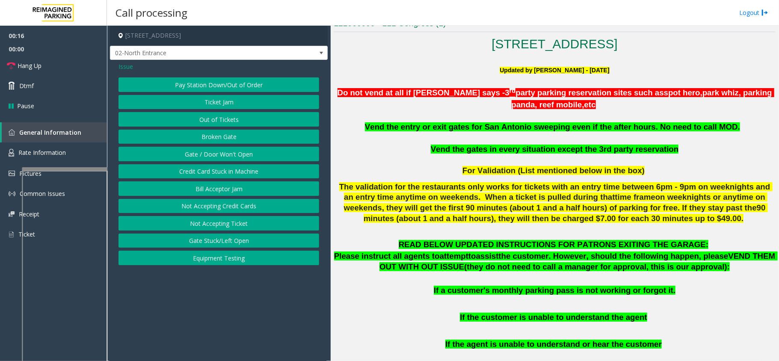
click at [192, 152] on button "Gate / Door Won't Open" at bounding box center [219, 154] width 201 height 15
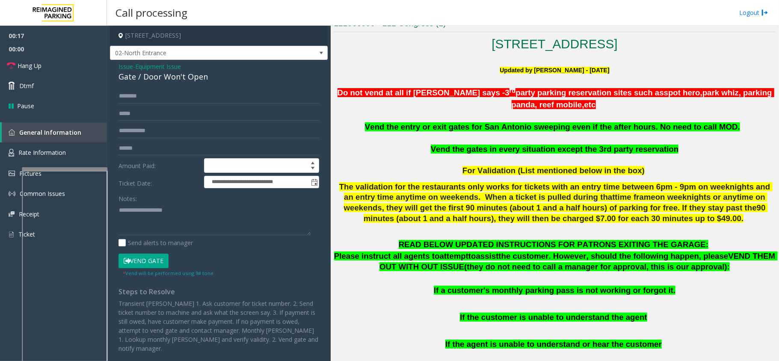
click at [157, 259] on button "Vend Gate" at bounding box center [144, 261] width 50 height 15
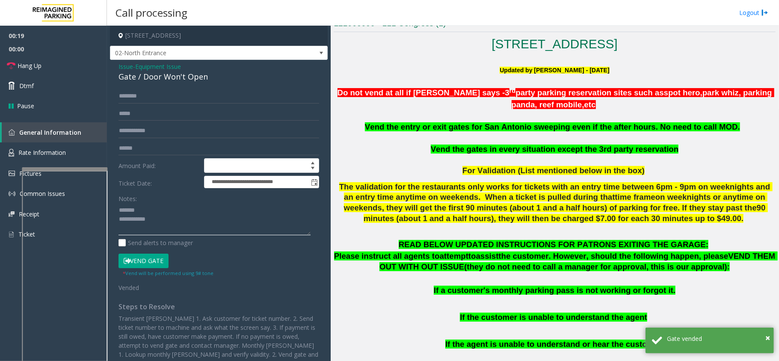
click at [172, 206] on textarea at bounding box center [215, 219] width 192 height 32
click at [158, 72] on div "Gate / Door Won't Open" at bounding box center [219, 77] width 201 height 12
click at [193, 225] on textarea at bounding box center [215, 219] width 192 height 32
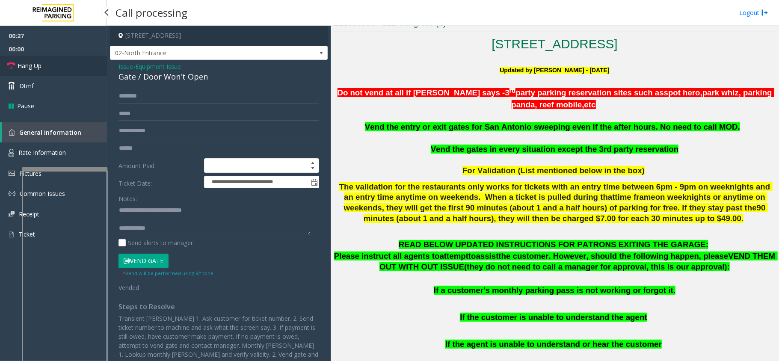
click at [92, 73] on link "Hang Up" at bounding box center [53, 66] width 107 height 20
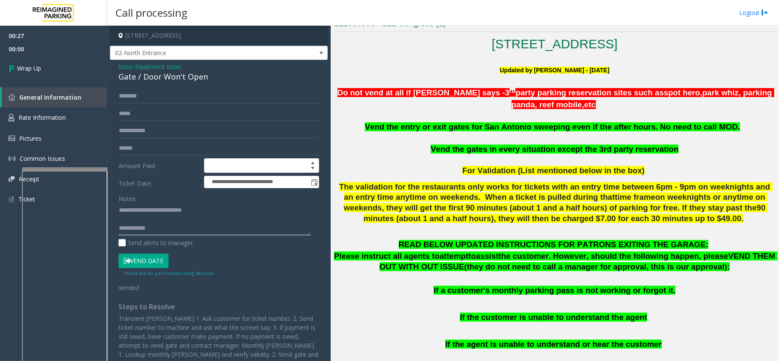
click at [178, 230] on textarea at bounding box center [215, 219] width 192 height 32
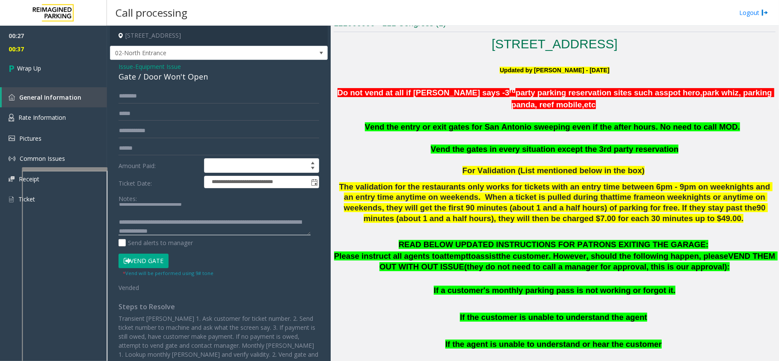
click at [172, 230] on textarea at bounding box center [215, 219] width 192 height 32
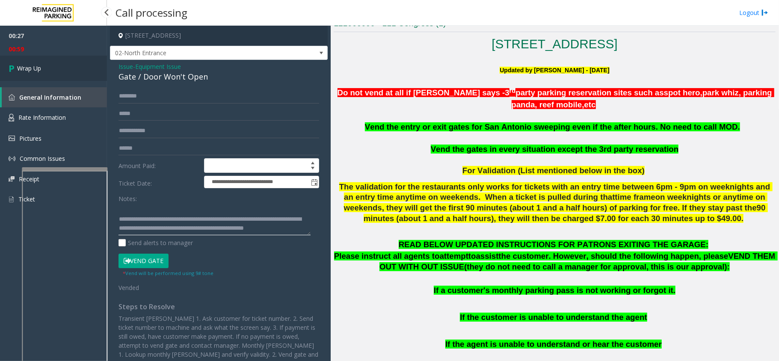
type textarea "**********"
click at [79, 69] on link "Wrap Up" at bounding box center [53, 68] width 107 height 25
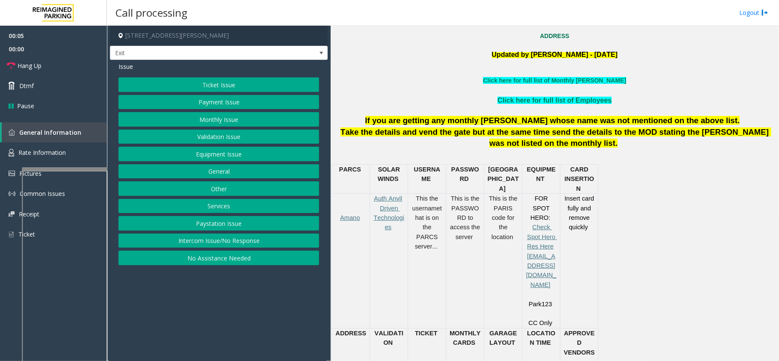
scroll to position [285, 0]
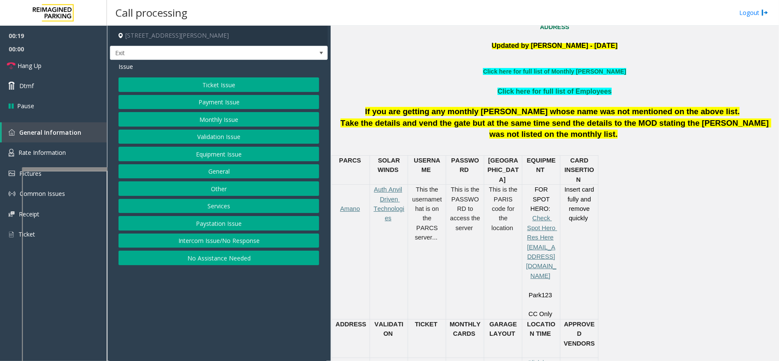
click at [272, 108] on button "Payment Issue" at bounding box center [219, 102] width 201 height 15
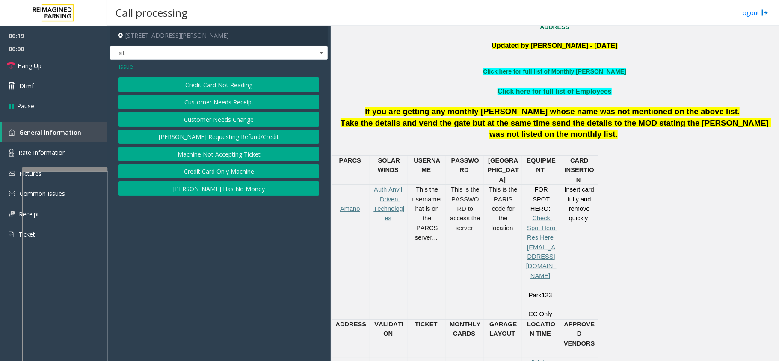
click at [270, 91] on button "Credit Card Not Reading" at bounding box center [219, 84] width 201 height 15
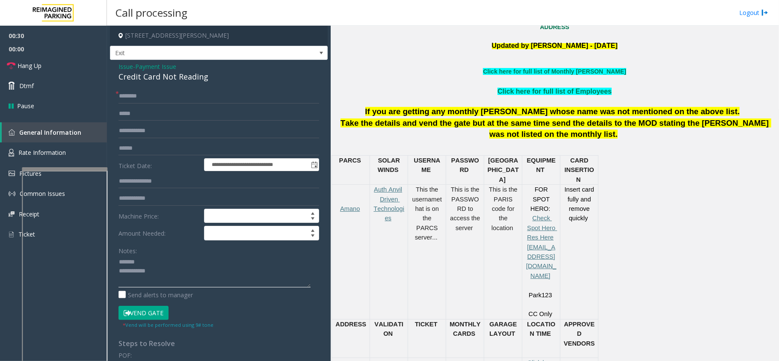
click at [283, 265] on textarea at bounding box center [215, 272] width 192 height 32
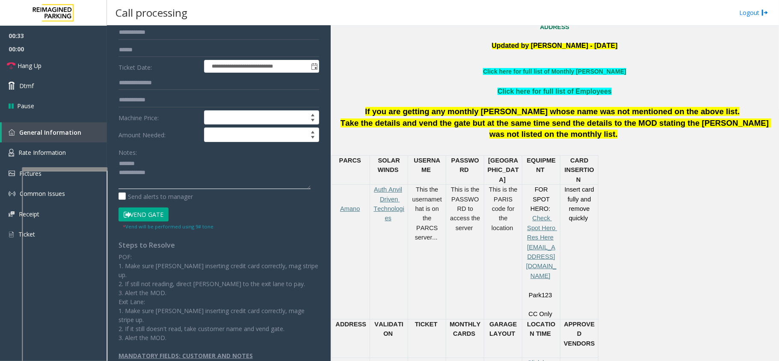
scroll to position [0, 0]
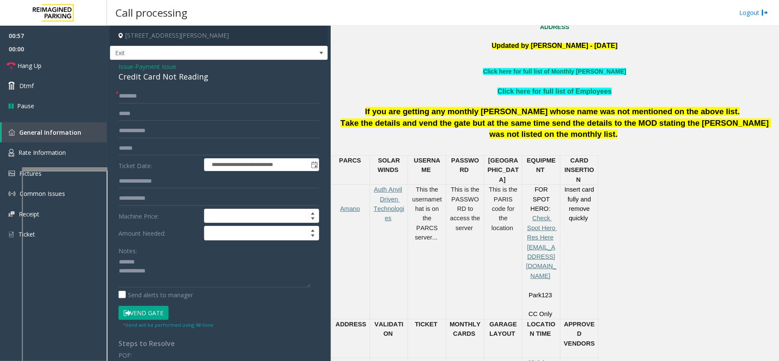
click at [196, 77] on div "Credit Card Not Reading" at bounding box center [219, 77] width 201 height 12
click at [150, 75] on div "Credit Card Not Reading" at bounding box center [219, 77] width 201 height 12
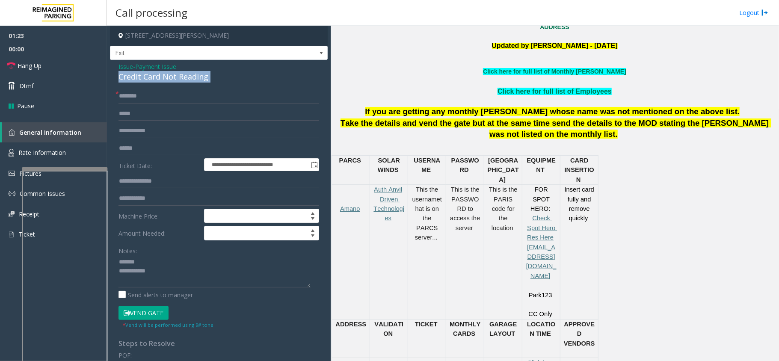
click at [150, 75] on div "Credit Card Not Reading" at bounding box center [219, 77] width 201 height 12
click at [201, 278] on textarea at bounding box center [215, 272] width 192 height 32
type textarea "**********"
click at [169, 146] on input "text" at bounding box center [219, 148] width 201 height 15
click at [258, 152] on input "text" at bounding box center [219, 148] width 201 height 15
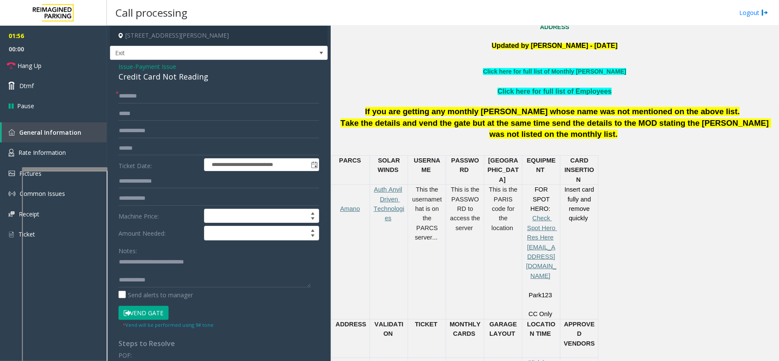
click at [232, 105] on form "**********" at bounding box center [219, 209] width 201 height 240
click at [232, 103] on input "text" at bounding box center [219, 96] width 201 height 15
type input "**"
click at [53, 72] on link "Hang Up" at bounding box center [53, 66] width 107 height 20
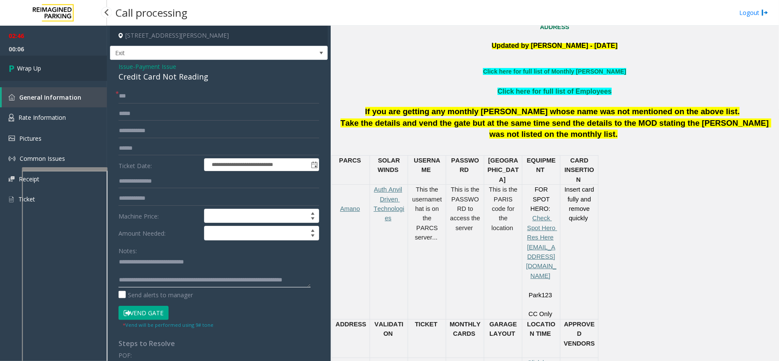
type textarea "**********"
click at [33, 64] on span "Wrap Up" at bounding box center [29, 68] width 24 height 9
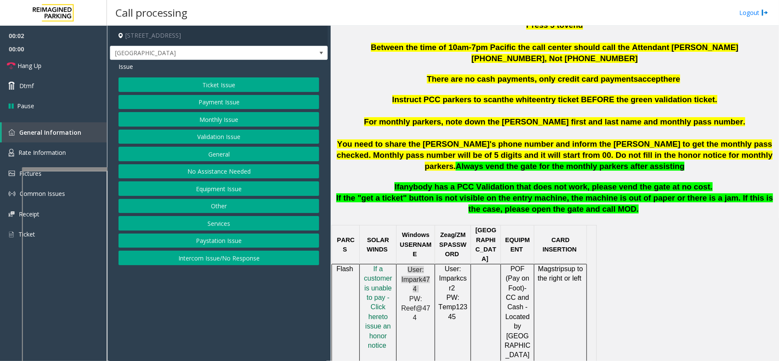
scroll to position [342, 0]
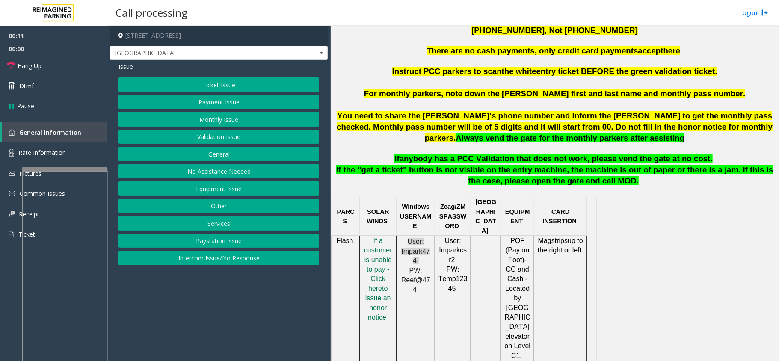
click at [253, 254] on button "Intercom Issue/No Response" at bounding box center [219, 258] width 201 height 15
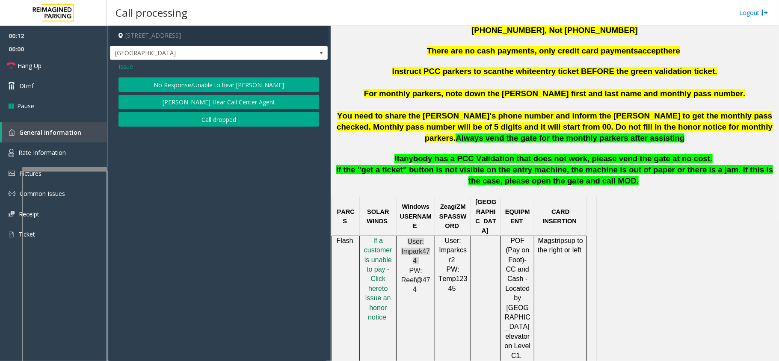
click at [199, 83] on button "No Response/Unable to hear [PERSON_NAME]" at bounding box center [219, 84] width 201 height 15
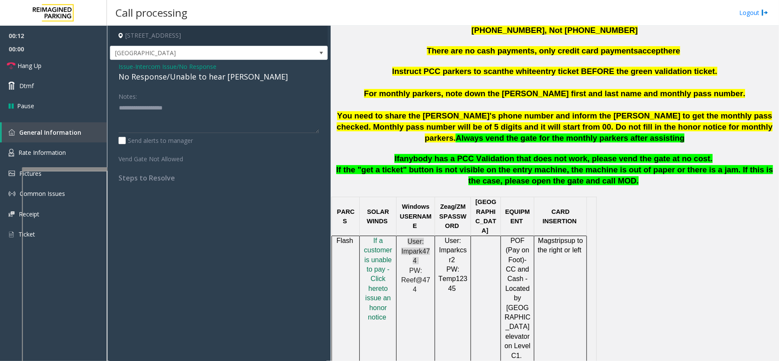
click at [199, 80] on div "No Response/Unable to hear [PERSON_NAME]" at bounding box center [219, 77] width 201 height 12
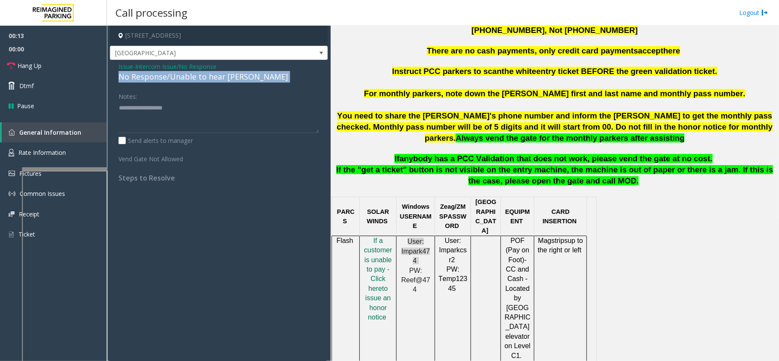
click at [199, 80] on div "No Response/Unable to hear [PERSON_NAME]" at bounding box center [219, 77] width 201 height 12
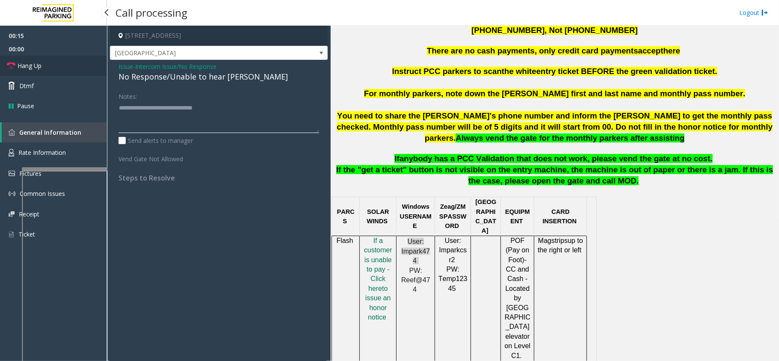
type textarea "**********"
click at [92, 65] on link "Hang Up" at bounding box center [53, 66] width 107 height 20
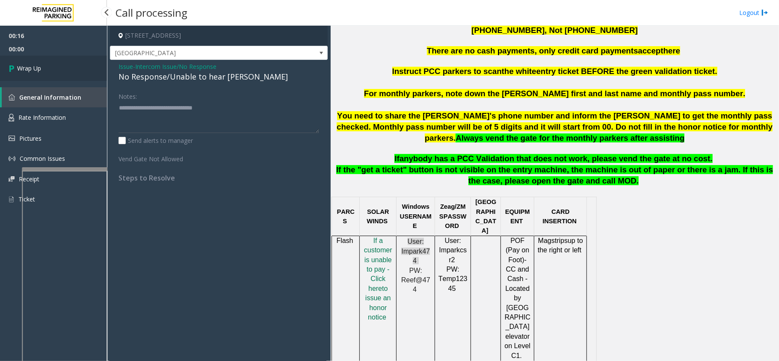
click at [77, 65] on link "Wrap Up" at bounding box center [53, 68] width 107 height 25
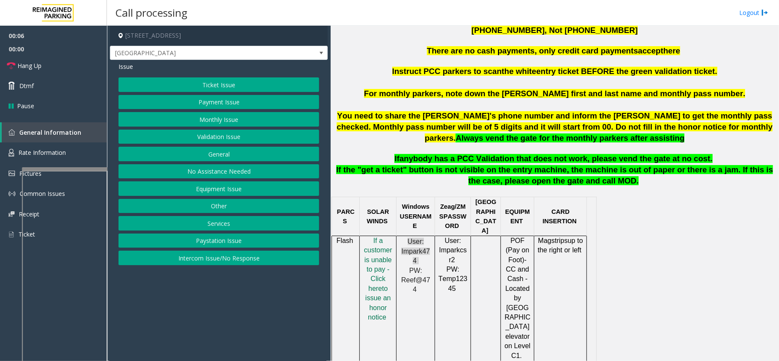
scroll to position [399, 0]
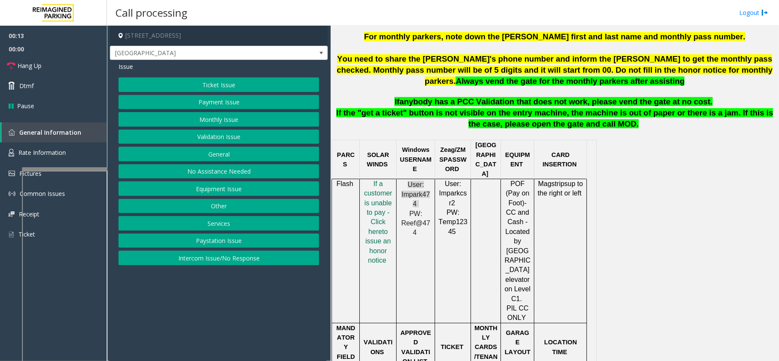
click at [247, 263] on button "Intercom Issue/No Response" at bounding box center [219, 258] width 201 height 15
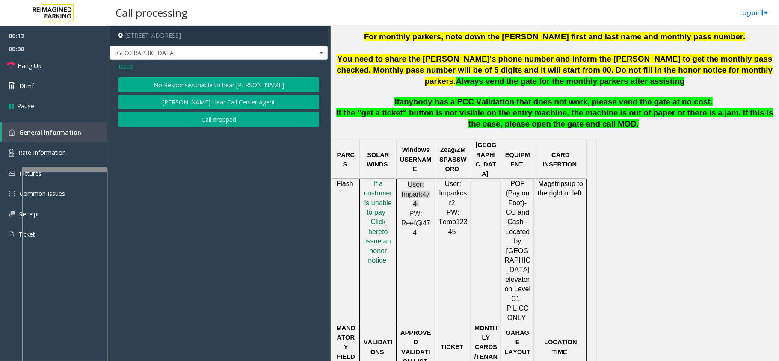
click at [247, 88] on button "No Response/Unable to hear [PERSON_NAME]" at bounding box center [219, 84] width 201 height 15
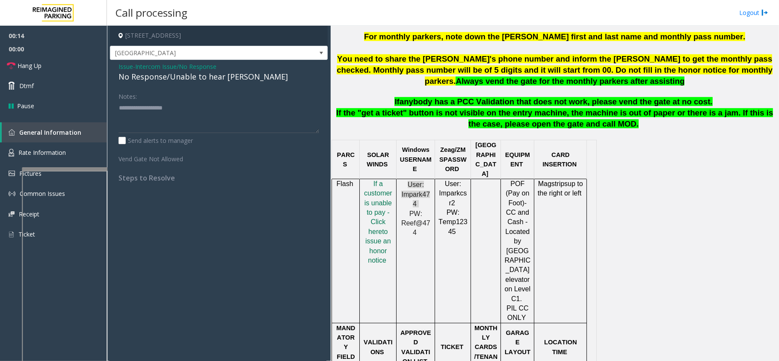
click at [178, 70] on span "Intercom Issue/No Response" at bounding box center [175, 66] width 81 height 9
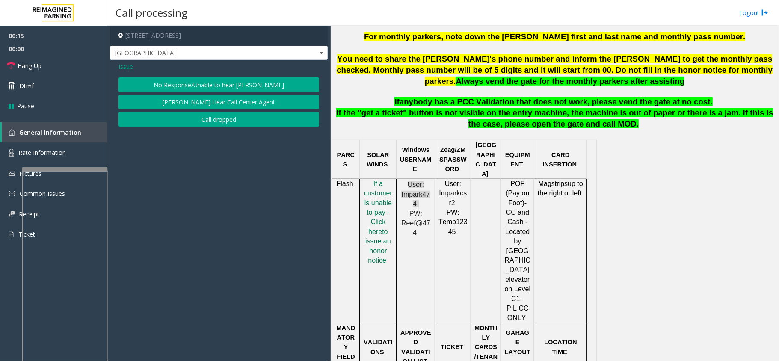
click at [225, 84] on button "No Response/Unable to hear [PERSON_NAME]" at bounding box center [219, 84] width 201 height 15
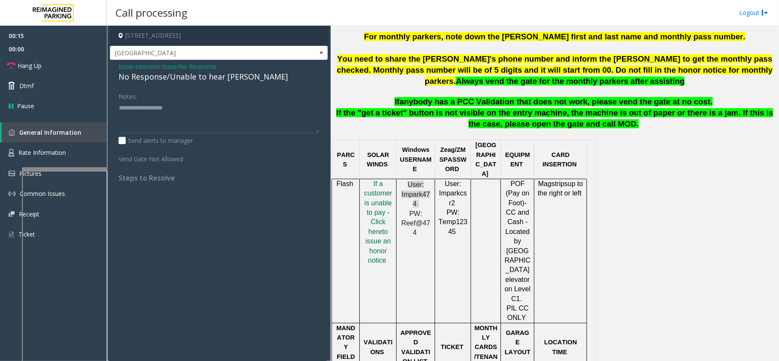
click at [189, 74] on div "No Response/Unable to hear [PERSON_NAME]" at bounding box center [219, 77] width 201 height 12
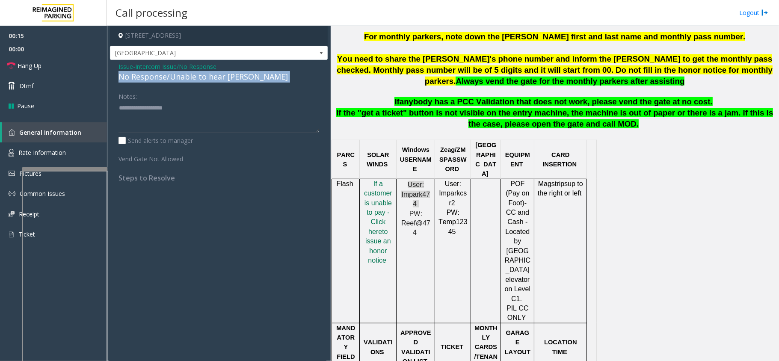
click at [189, 74] on div "No Response/Unable to hear [PERSON_NAME]" at bounding box center [219, 77] width 201 height 12
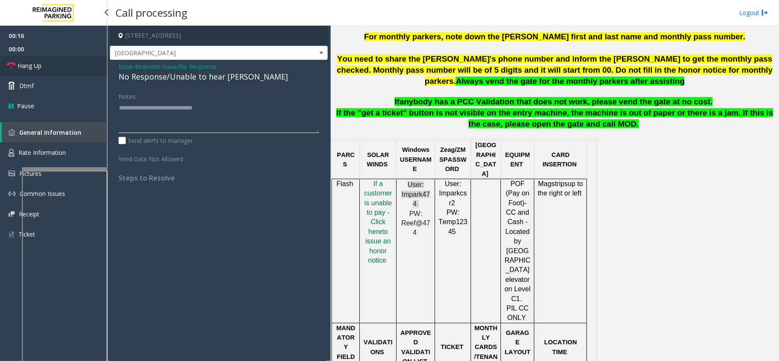
type textarea "**********"
click at [49, 65] on link "Hang Up" at bounding box center [53, 66] width 107 height 20
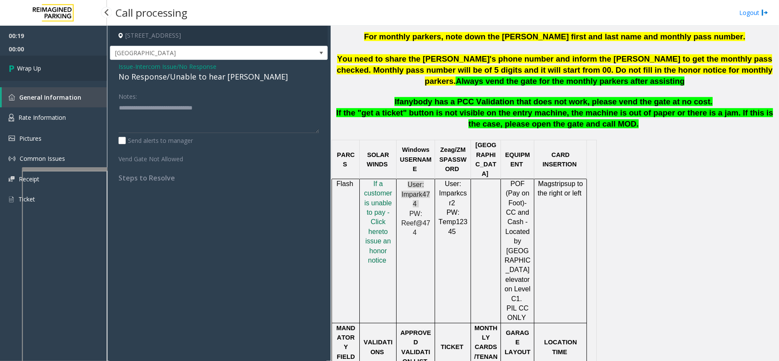
click at [49, 65] on link "Wrap Up" at bounding box center [53, 68] width 107 height 25
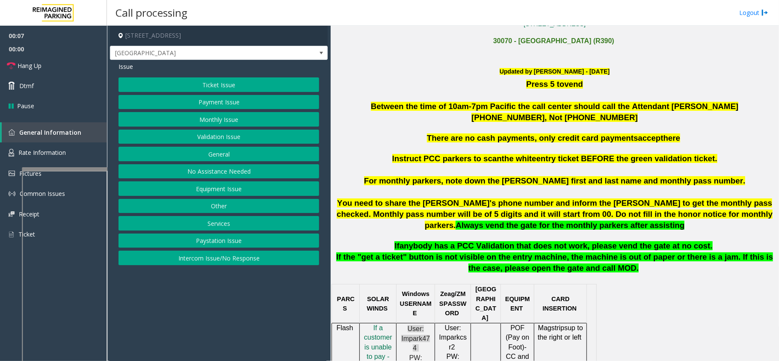
scroll to position [228, 0]
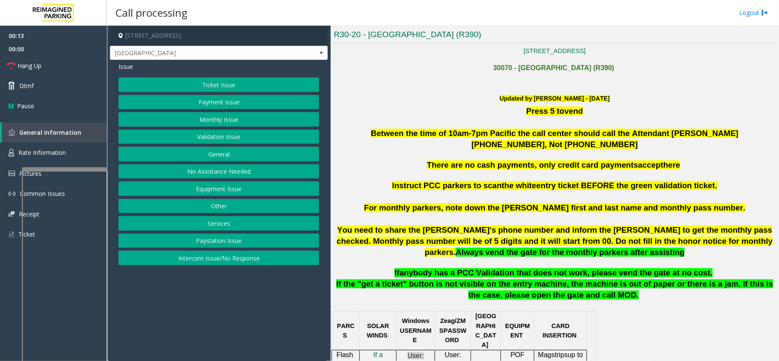
click at [221, 265] on button "Intercom Issue/No Response" at bounding box center [219, 258] width 201 height 15
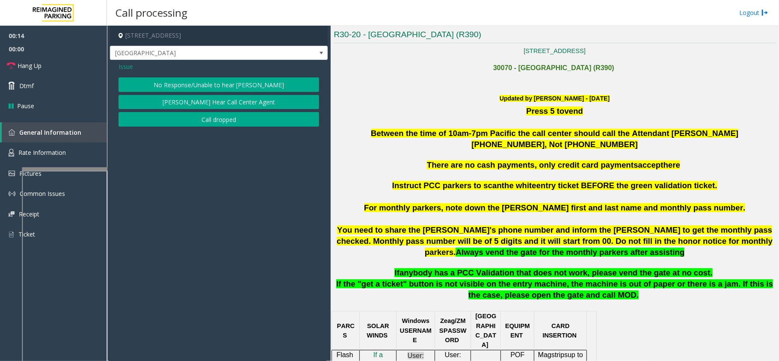
click at [238, 87] on button "No Response/Unable to hear [PERSON_NAME]" at bounding box center [219, 84] width 201 height 15
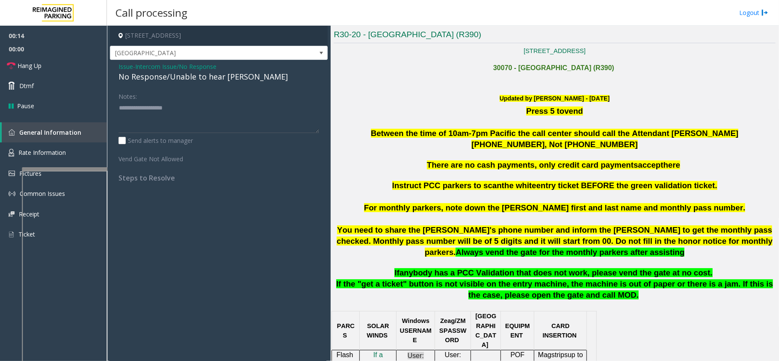
click at [213, 78] on div "No Response/Unable to hear [PERSON_NAME]" at bounding box center [219, 77] width 201 height 12
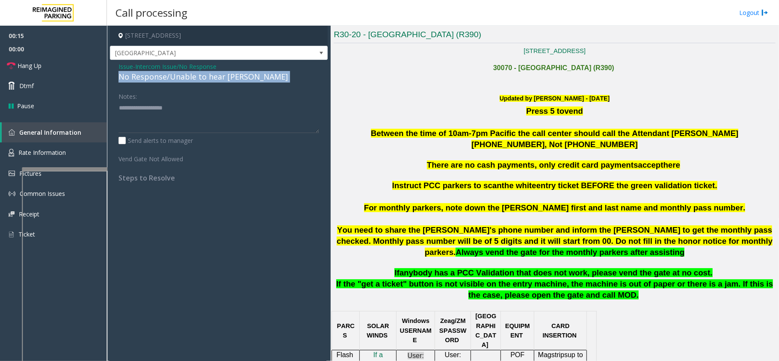
click at [213, 78] on div "No Response/Unable to hear [PERSON_NAME]" at bounding box center [219, 77] width 201 height 12
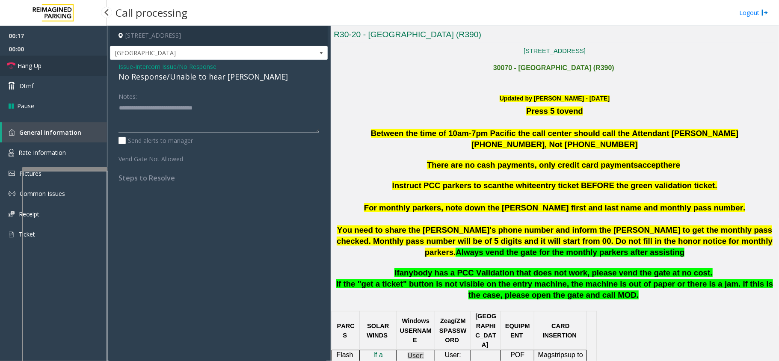
type textarea "**********"
click at [51, 64] on link "Hang Up" at bounding box center [53, 66] width 107 height 20
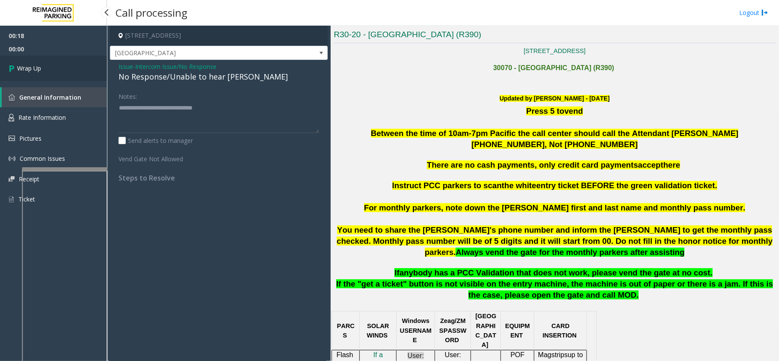
click at [51, 64] on link "Wrap Up" at bounding box center [53, 68] width 107 height 25
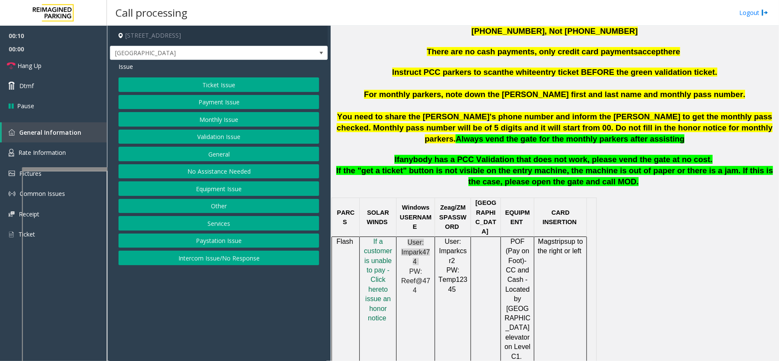
scroll to position [342, 0]
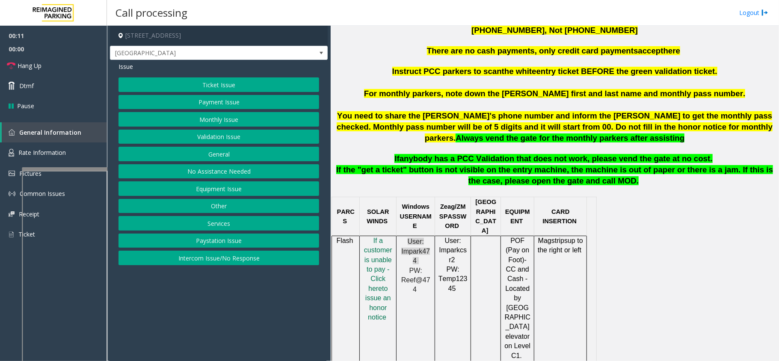
click at [223, 261] on button "Intercom Issue/No Response" at bounding box center [219, 258] width 201 height 15
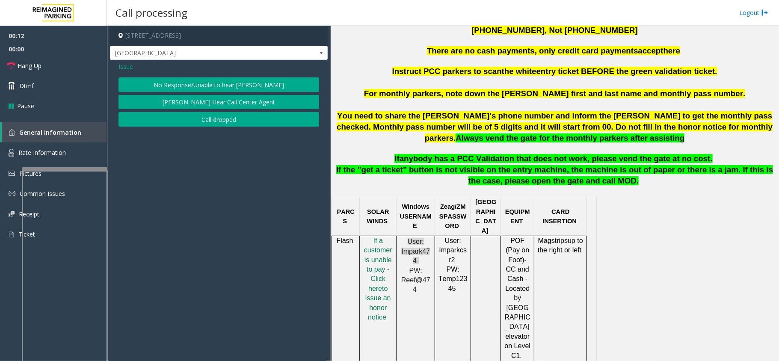
click at [208, 87] on button "No Response/Unable to hear [PERSON_NAME]" at bounding box center [219, 84] width 201 height 15
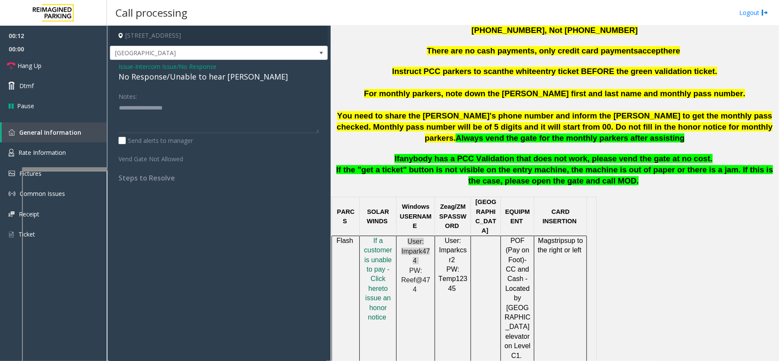
click at [208, 76] on div "No Response/Unable to hear [PERSON_NAME]" at bounding box center [219, 77] width 201 height 12
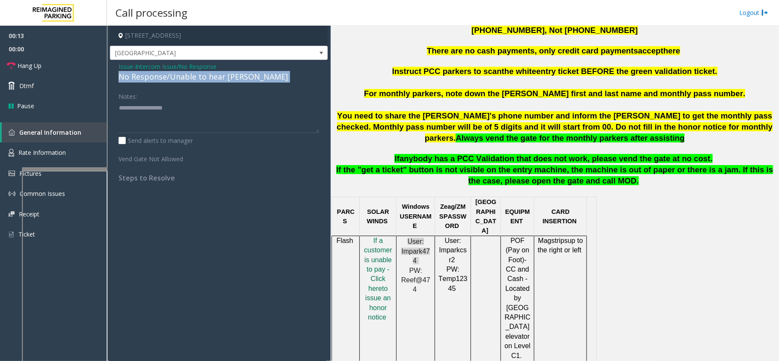
click at [208, 76] on div "No Response/Unable to hear [PERSON_NAME]" at bounding box center [219, 77] width 201 height 12
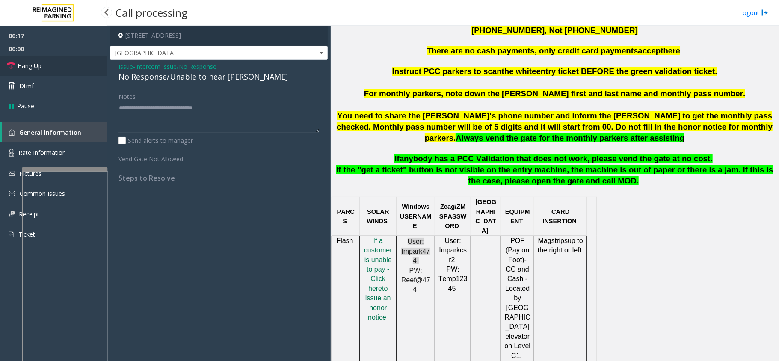
type textarea "**********"
click at [80, 65] on link "Hang Up" at bounding box center [53, 66] width 107 height 20
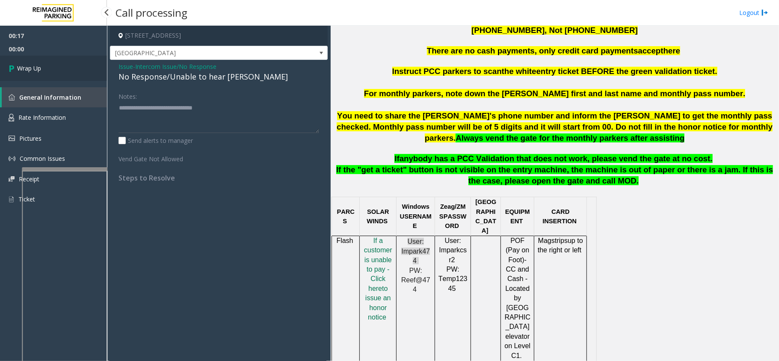
click at [53, 68] on link "Wrap Up" at bounding box center [53, 68] width 107 height 25
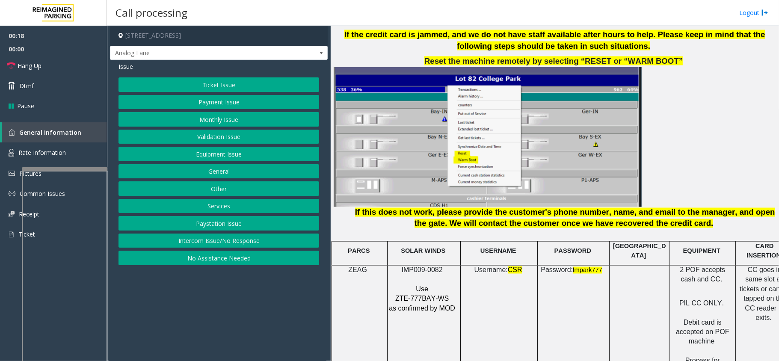
scroll to position [1027, 0]
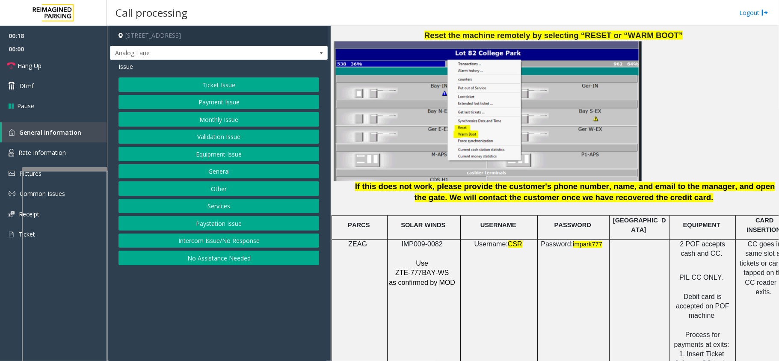
click at [413, 241] on span "IMP009-0082" at bounding box center [422, 244] width 41 height 7
copy p "IMP009-0082"
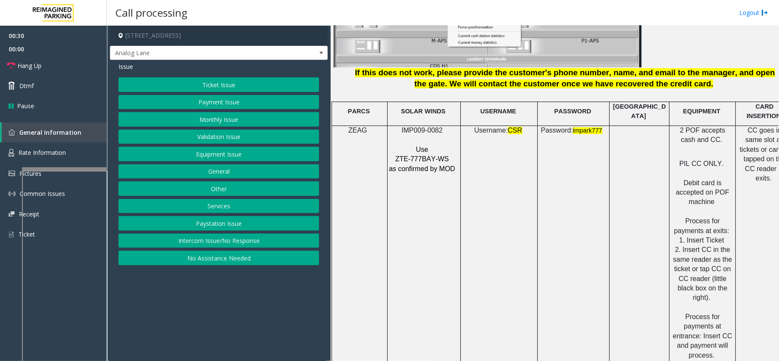
scroll to position [1141, 24]
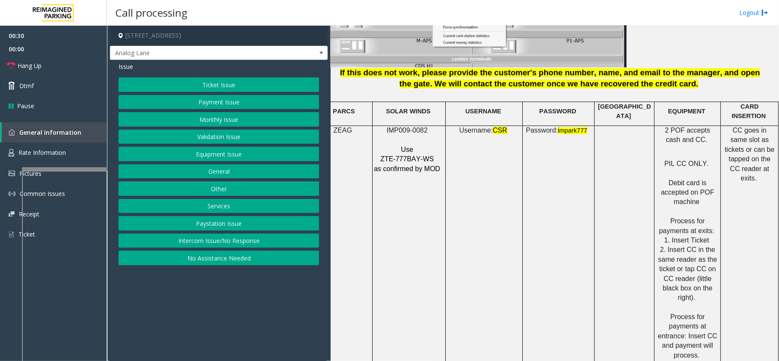
drag, startPoint x: 497, startPoint y: 170, endPoint x: 552, endPoint y: 175, distance: 55.0
click at [247, 104] on button "Payment Issue" at bounding box center [219, 102] width 201 height 15
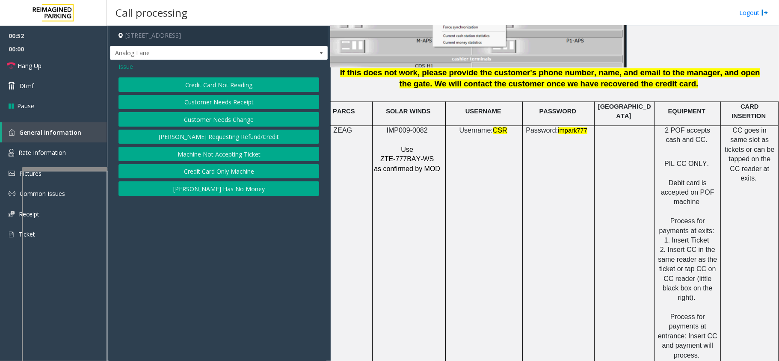
click at [245, 86] on button "Credit Card Not Reading" at bounding box center [219, 84] width 201 height 15
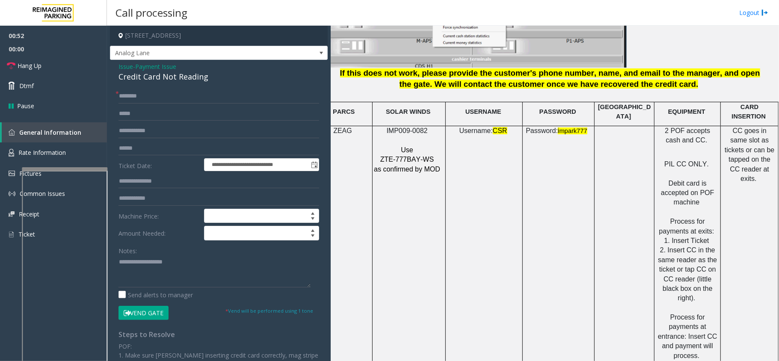
click at [158, 86] on div "**********" at bounding box center [219, 263] width 218 height 407
click at [157, 95] on input "text" at bounding box center [219, 96] width 201 height 15
type input "**"
type textarea "**********"
click at [237, 100] on input "**" at bounding box center [219, 96] width 201 height 15
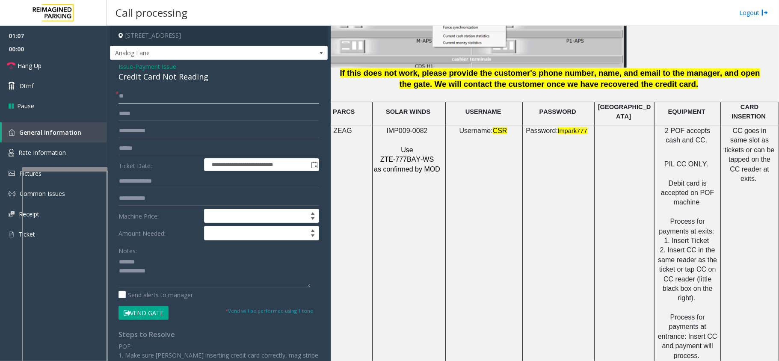
type input "*"
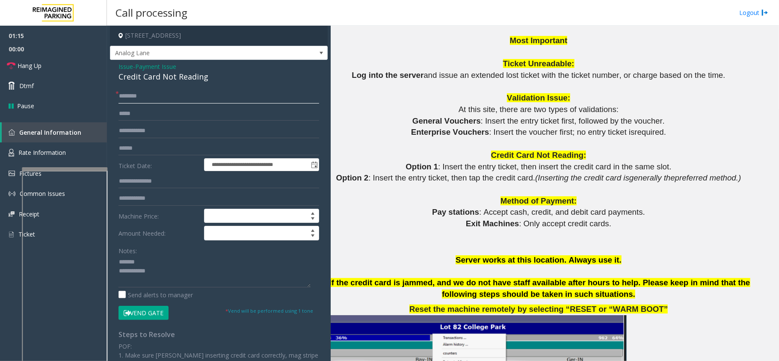
scroll to position [685, 24]
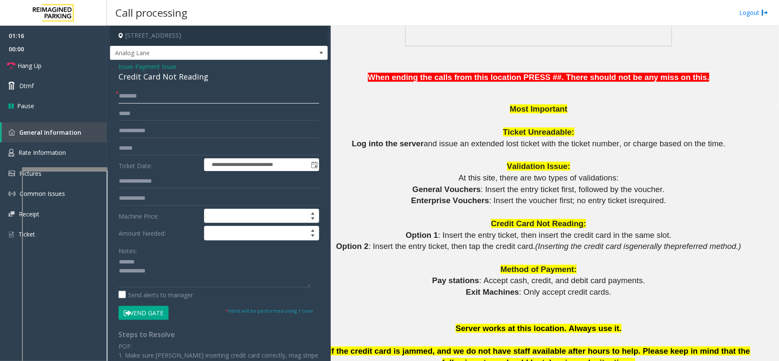
click at [170, 98] on input "text" at bounding box center [219, 96] width 201 height 15
type input "**"
click at [151, 83] on div "**********" at bounding box center [219, 263] width 218 height 407
click at [152, 83] on div "**********" at bounding box center [219, 263] width 218 height 407
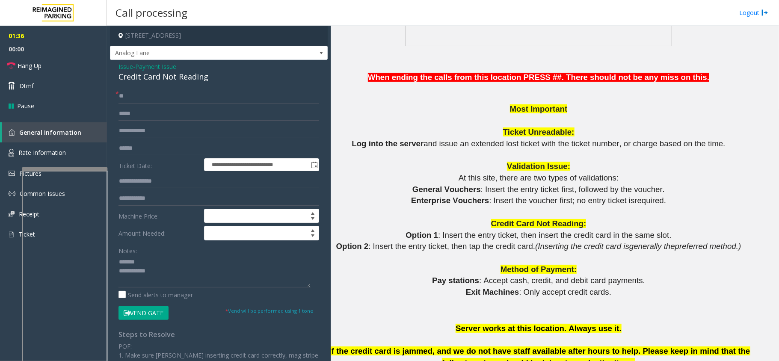
click at [152, 83] on div "**********" at bounding box center [219, 263] width 218 height 407
click at [176, 75] on div "Credit Card Not Reading" at bounding box center [219, 77] width 201 height 12
click at [220, 268] on textarea at bounding box center [215, 272] width 192 height 32
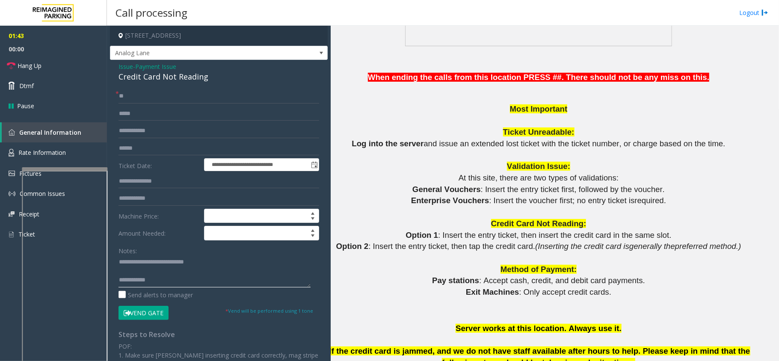
click at [208, 288] on textarea at bounding box center [215, 272] width 192 height 32
click at [74, 62] on link "Hang Up" at bounding box center [53, 66] width 107 height 20
click at [170, 285] on textarea at bounding box center [215, 272] width 192 height 32
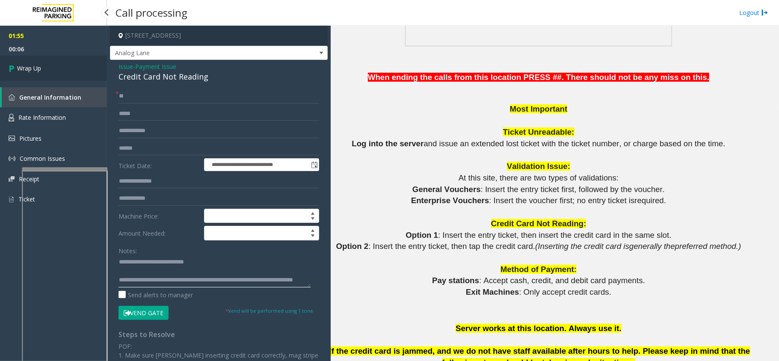
type textarea "**********"
click at [79, 75] on link "Wrap Up" at bounding box center [53, 68] width 107 height 25
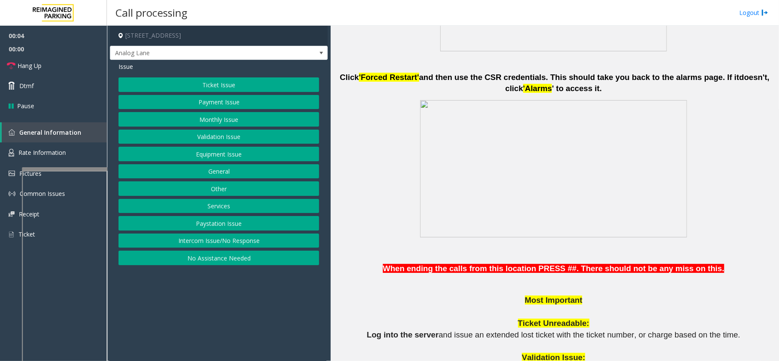
scroll to position [514, 0]
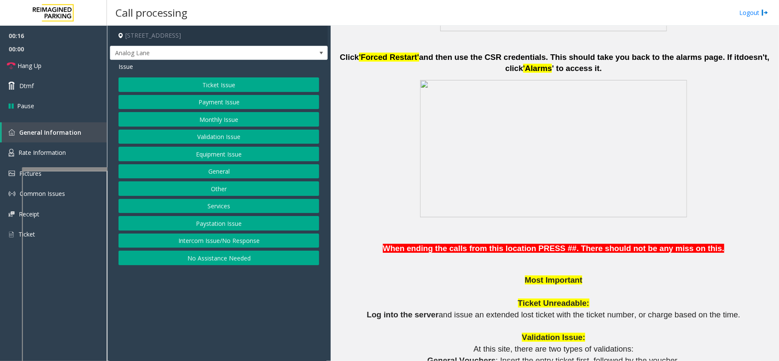
click at [249, 240] on button "Intercom Issue/No Response" at bounding box center [219, 241] width 201 height 15
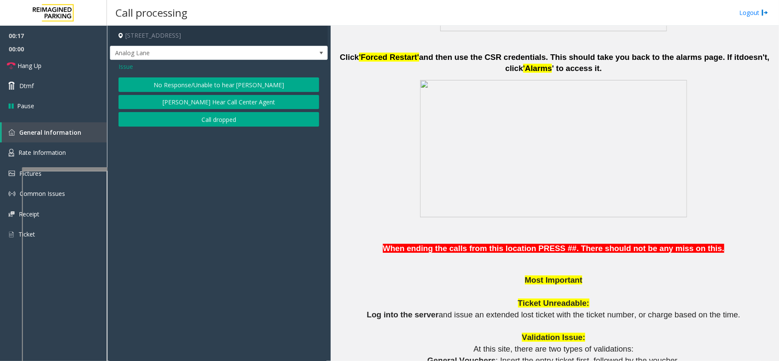
click at [253, 90] on button "No Response/Unable to hear [PERSON_NAME]" at bounding box center [219, 84] width 201 height 15
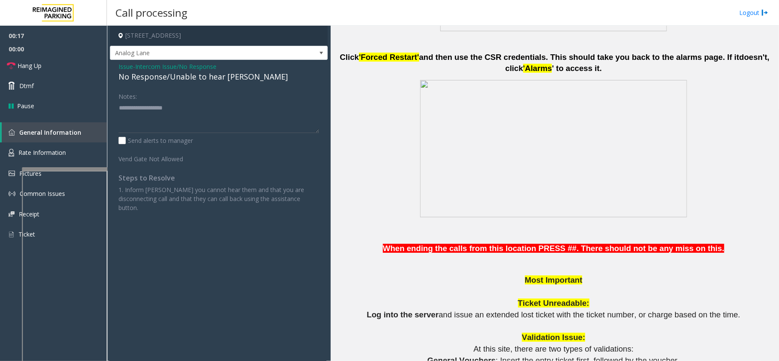
click at [189, 83] on div "Issue - Intercom Issue/No Response No Response/Unable to hear [PERSON_NAME] Not…" at bounding box center [219, 140] width 218 height 161
click at [199, 76] on div "No Response/Unable to hear [PERSON_NAME]" at bounding box center [219, 77] width 201 height 12
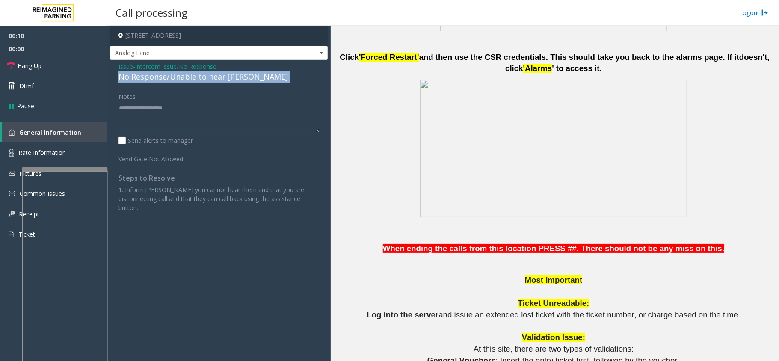
click at [199, 76] on div "No Response/Unable to hear [PERSON_NAME]" at bounding box center [219, 77] width 201 height 12
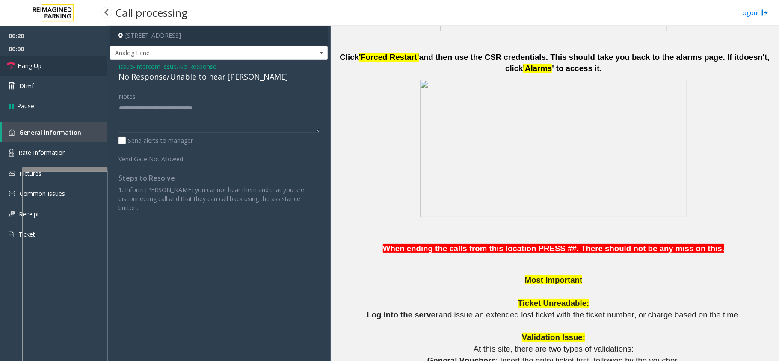
type textarea "**********"
click at [90, 66] on link "Hang Up" at bounding box center [53, 66] width 107 height 20
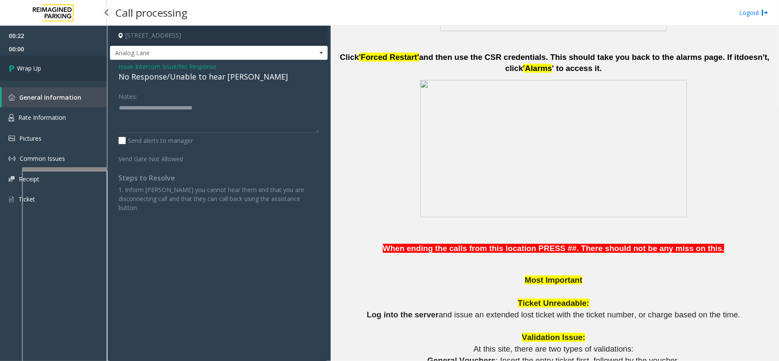
click at [55, 61] on link "Wrap Up" at bounding box center [53, 68] width 107 height 25
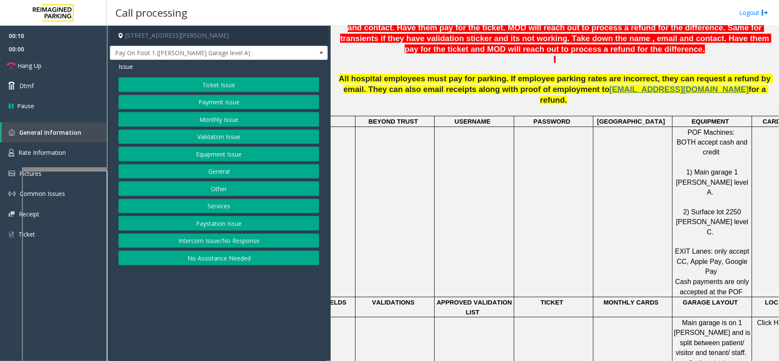
scroll to position [514, 0]
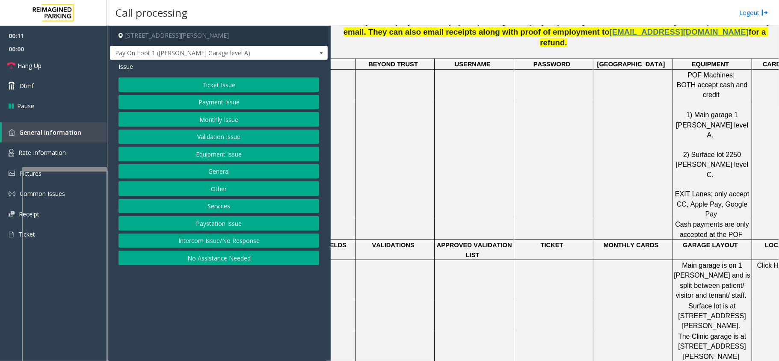
drag, startPoint x: 605, startPoint y: 280, endPoint x: 449, endPoint y: 258, distance: 157.4
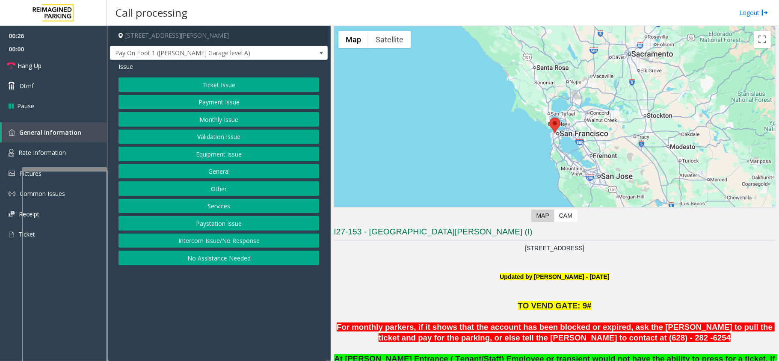
scroll to position [0, 0]
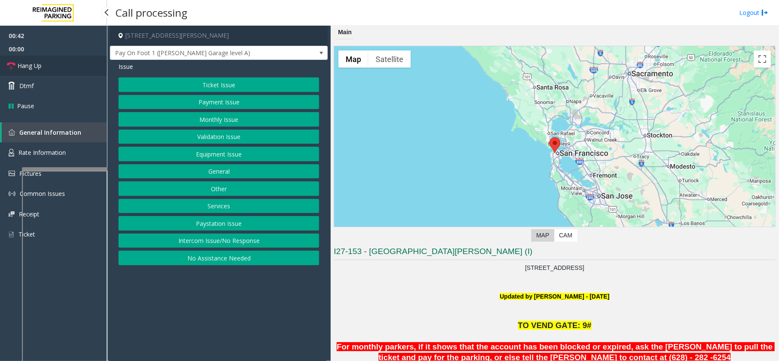
click at [36, 65] on span "Hang Up" at bounding box center [30, 65] width 24 height 9
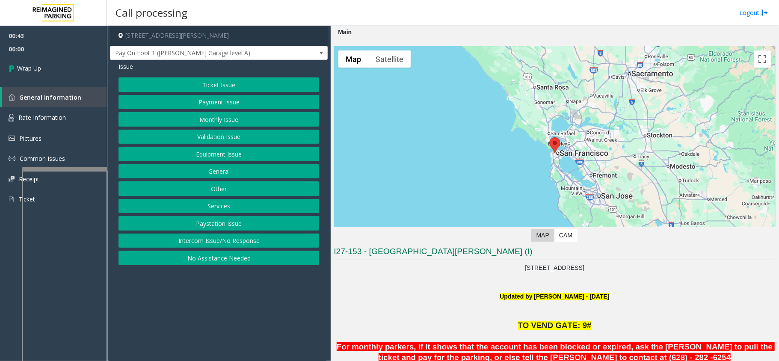
click at [211, 150] on button "Equipment Issue" at bounding box center [219, 154] width 201 height 15
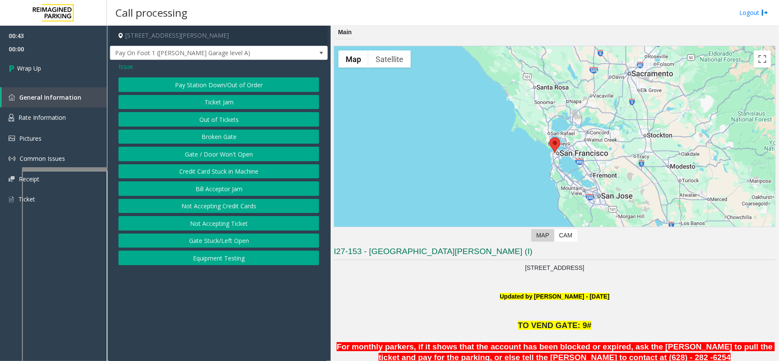
click at [216, 149] on button "Gate / Door Won't Open" at bounding box center [219, 154] width 201 height 15
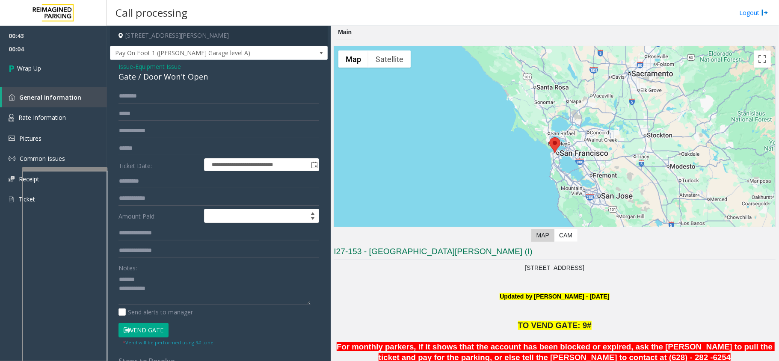
click at [132, 84] on div "**********" at bounding box center [219, 272] width 218 height 425
click at [151, 80] on div "Gate / Door Won't Open" at bounding box center [219, 77] width 201 height 12
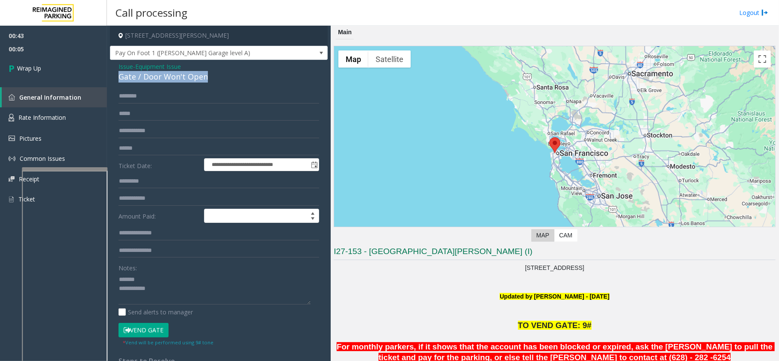
click at [151, 80] on div "Gate / Door Won't Open" at bounding box center [219, 77] width 201 height 12
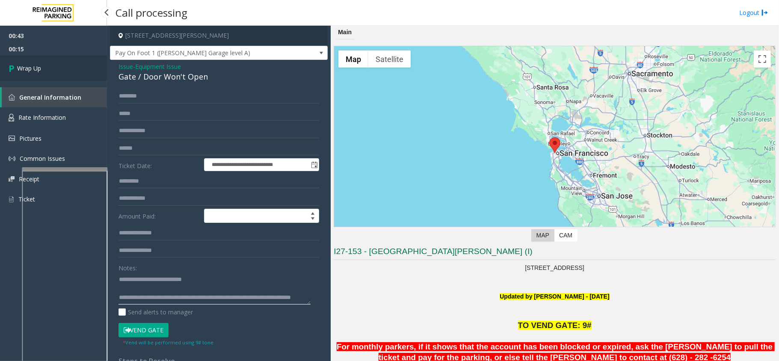
type textarea "**********"
click at [69, 64] on link "Wrap Up" at bounding box center [53, 68] width 107 height 25
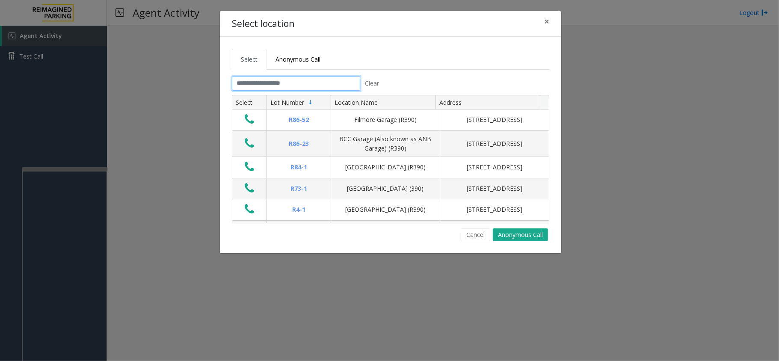
click at [306, 83] on input "text" at bounding box center [296, 83] width 128 height 15
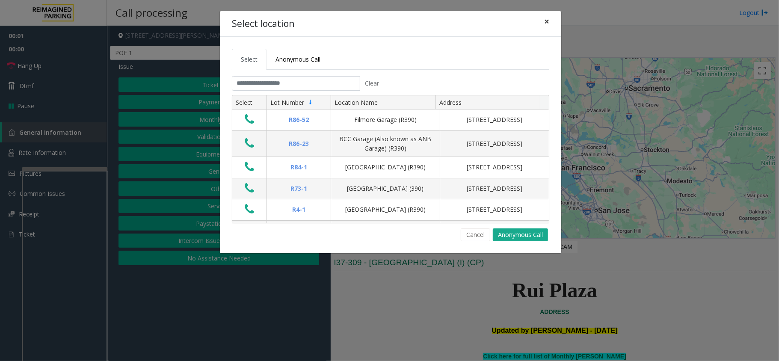
click at [547, 19] on span "×" at bounding box center [546, 21] width 5 height 12
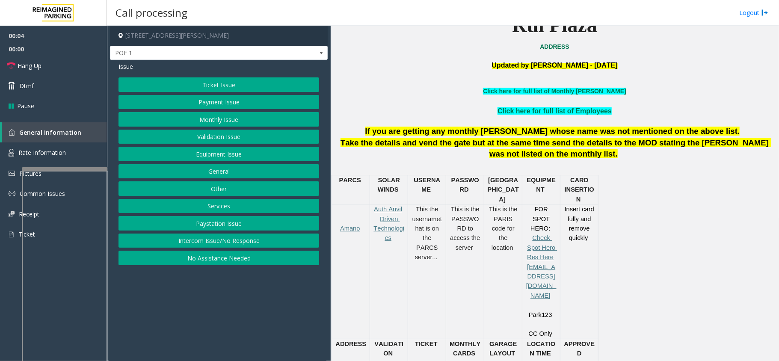
scroll to position [285, 0]
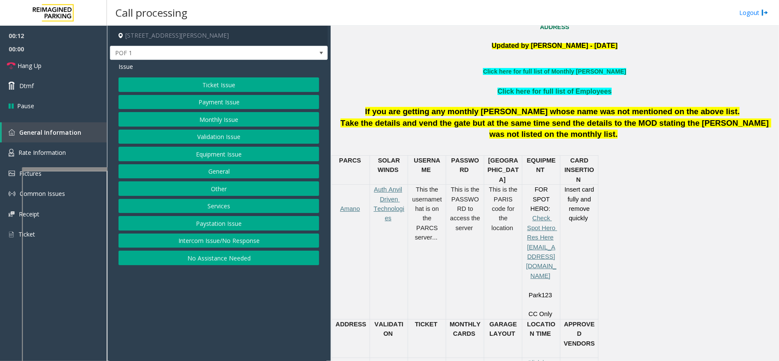
click at [211, 153] on button "Equipment Issue" at bounding box center [219, 154] width 201 height 15
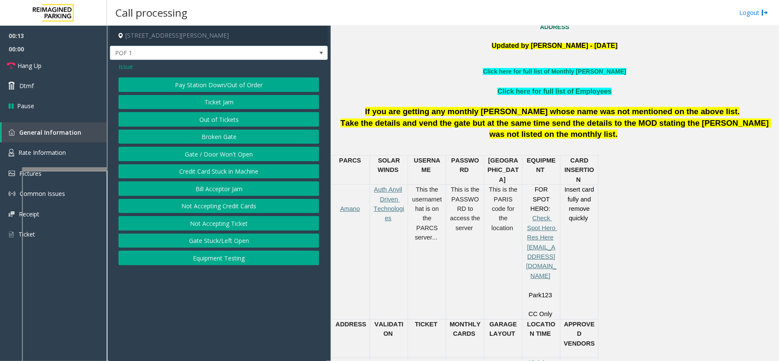
click at [198, 154] on button "Gate / Door Won't Open" at bounding box center [219, 154] width 201 height 15
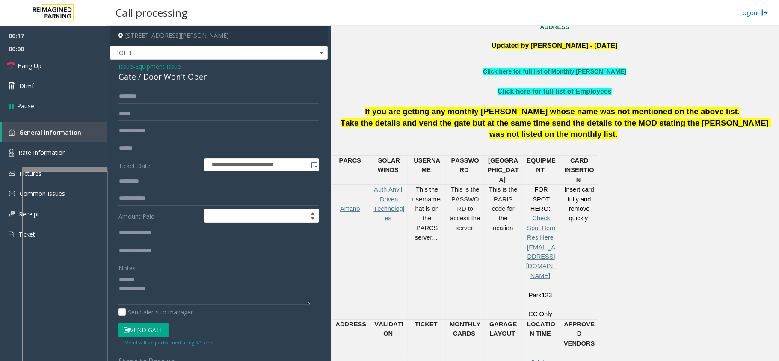
click at [177, 79] on div "Gate / Door Won't Open" at bounding box center [219, 77] width 201 height 12
click at [214, 298] on textarea at bounding box center [215, 289] width 192 height 32
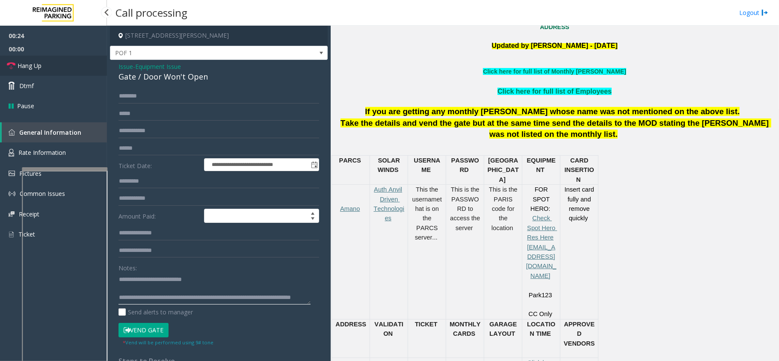
type textarea "**********"
click at [81, 61] on link "Hang Up" at bounding box center [53, 66] width 107 height 20
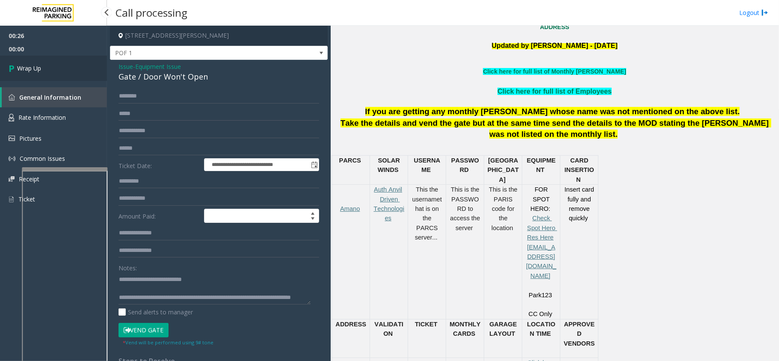
click at [50, 62] on link "Wrap Up" at bounding box center [53, 68] width 107 height 25
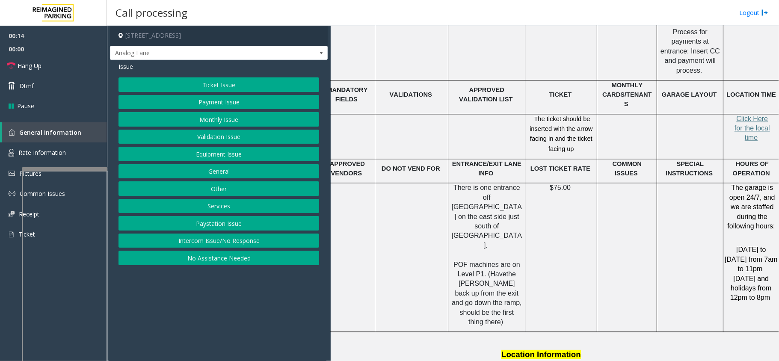
scroll to position [1426, 24]
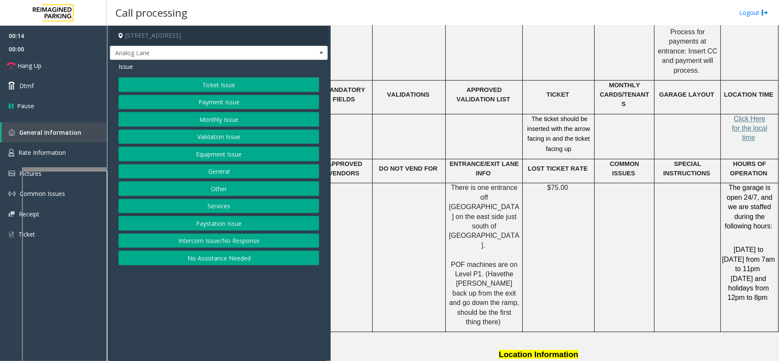
drag, startPoint x: 346, startPoint y: 195, endPoint x: 439, endPoint y: 217, distance: 95.3
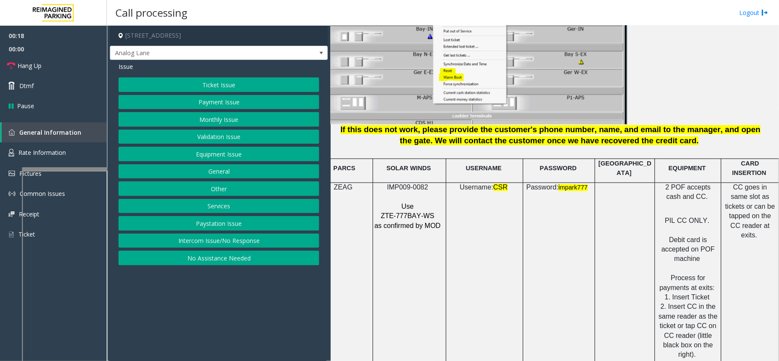
scroll to position [1084, 0]
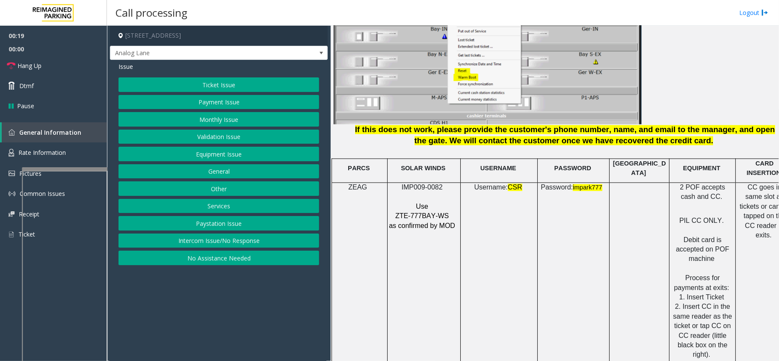
click at [411, 184] on span "IMP009-0082" at bounding box center [422, 187] width 41 height 7
copy p "IMP009-0082"
click at [220, 78] on button "Ticket Issue" at bounding box center [219, 84] width 201 height 15
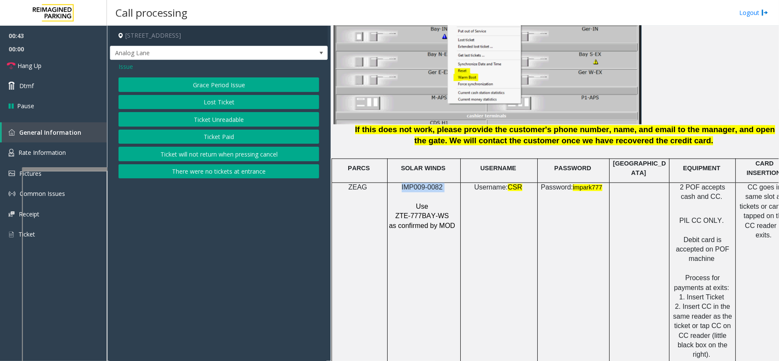
click at [217, 105] on button "Lost Ticket" at bounding box center [219, 102] width 201 height 15
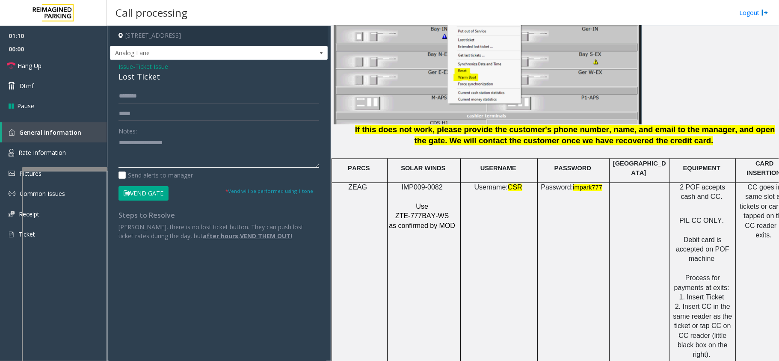
click at [168, 139] on textarea at bounding box center [219, 152] width 201 height 32
click at [146, 72] on div "Lost Ticket" at bounding box center [219, 77] width 201 height 12
click at [58, 72] on link "Hang Up" at bounding box center [53, 66] width 107 height 20
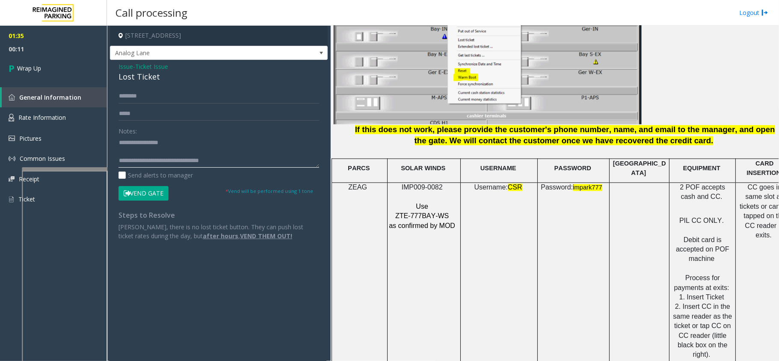
click at [276, 163] on textarea at bounding box center [219, 152] width 201 height 32
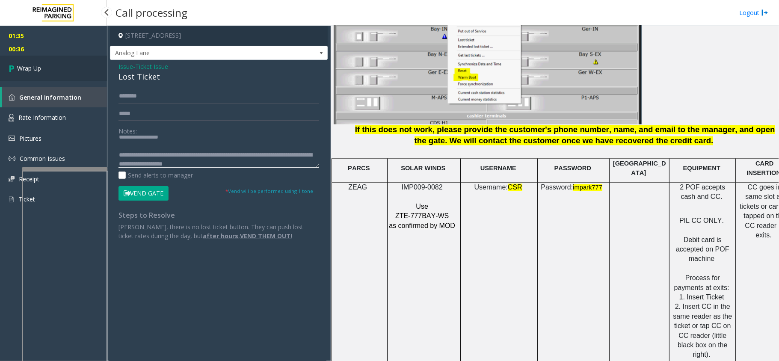
type textarea "**********"
click at [93, 67] on link "Wrap Up" at bounding box center [53, 68] width 107 height 25
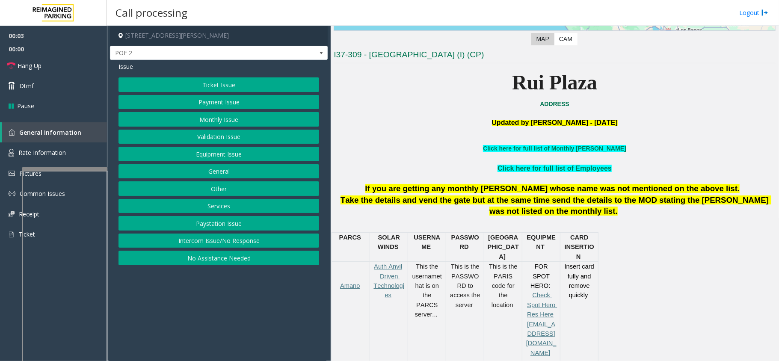
scroll to position [228, 0]
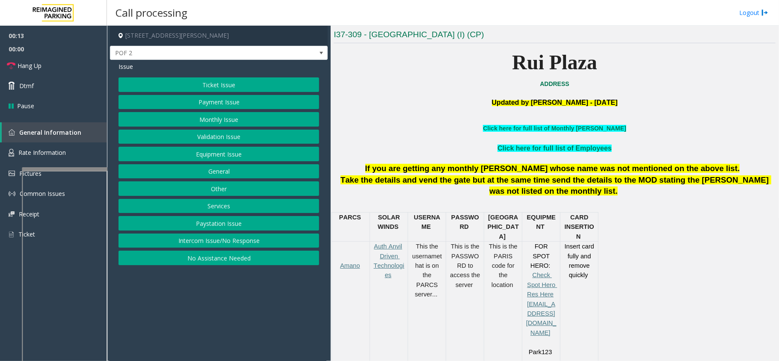
click at [283, 247] on button "Intercom Issue/No Response" at bounding box center [219, 241] width 201 height 15
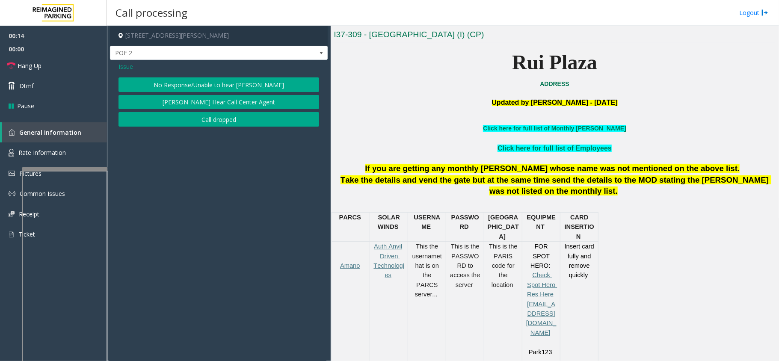
click at [232, 79] on button "No Response/Unable to hear [PERSON_NAME]" at bounding box center [219, 84] width 201 height 15
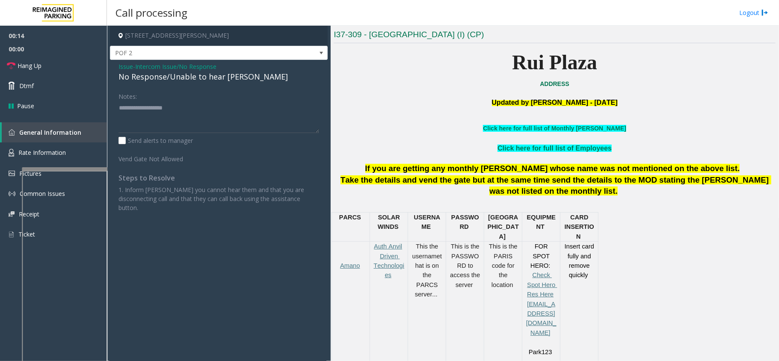
click at [190, 74] on div "No Response/Unable to hear [PERSON_NAME]" at bounding box center [219, 77] width 201 height 12
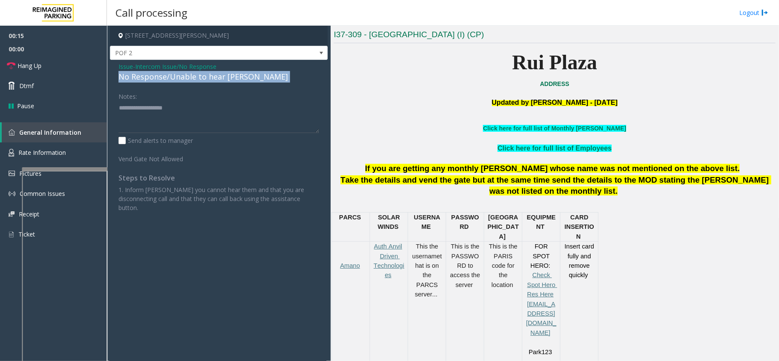
click at [190, 74] on div "No Response/Unable to hear [PERSON_NAME]" at bounding box center [219, 77] width 201 height 12
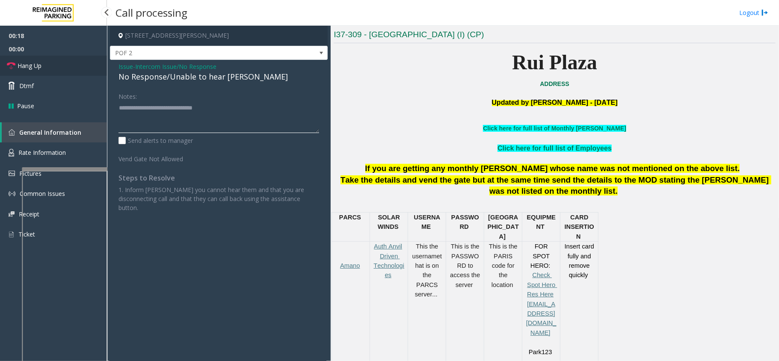
type textarea "**********"
click at [72, 62] on link "Hang Up" at bounding box center [53, 66] width 107 height 20
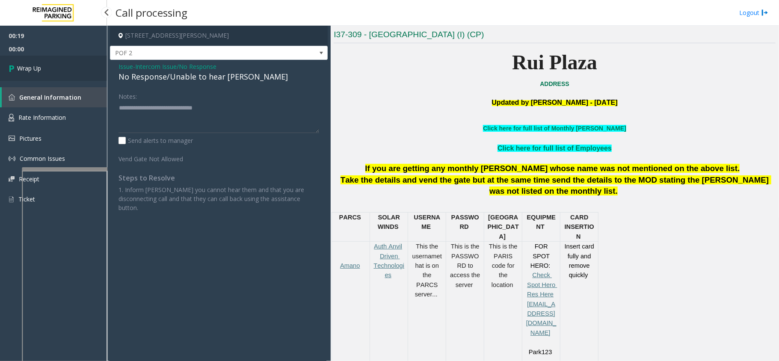
click at [62, 64] on link "Wrap Up" at bounding box center [53, 68] width 107 height 25
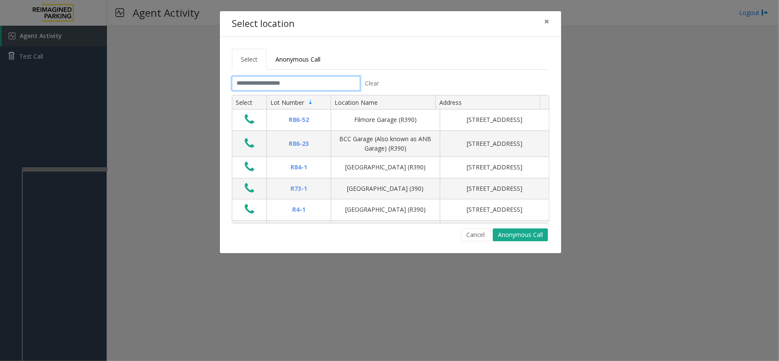
click at [269, 86] on input "text" at bounding box center [296, 83] width 128 height 15
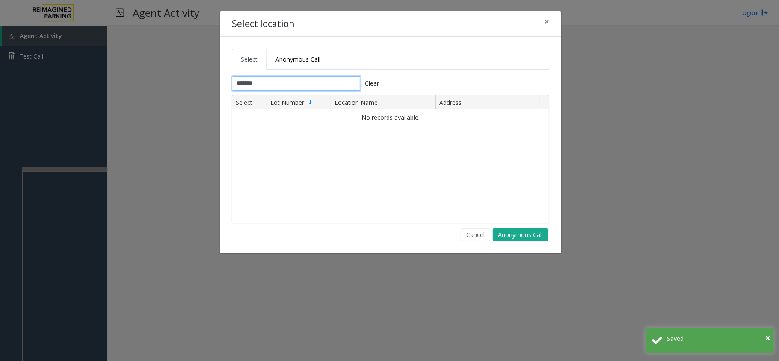
click at [245, 86] on input "*******" at bounding box center [296, 83] width 128 height 15
click at [253, 80] on input "*******" at bounding box center [296, 83] width 128 height 15
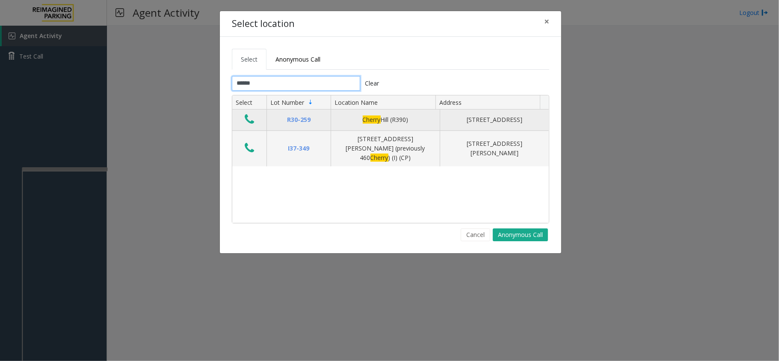
type input "******"
click at [256, 119] on button "Data table" at bounding box center [249, 120] width 15 height 14
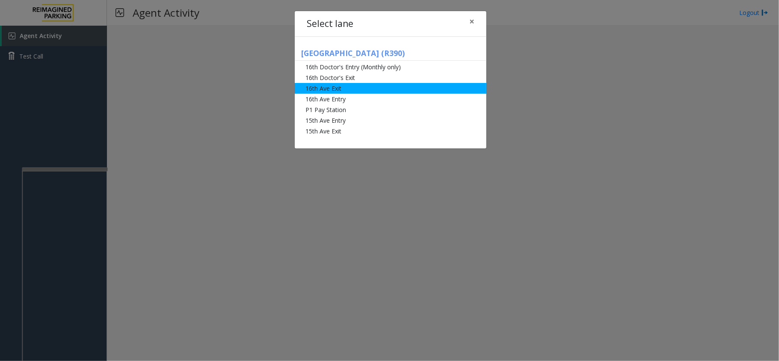
click at [313, 93] on li "16th Ave Exit" at bounding box center [391, 88] width 192 height 11
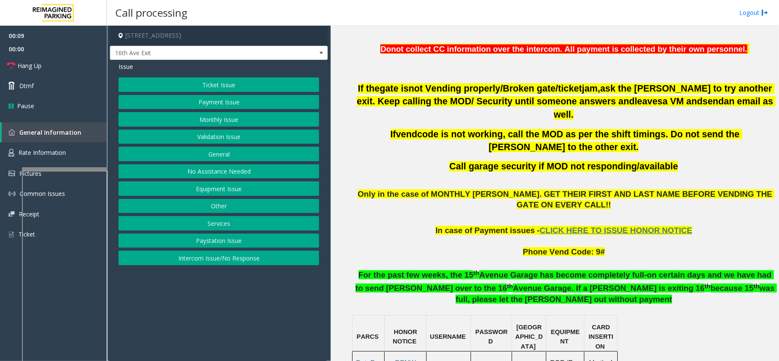
scroll to position [399, 0]
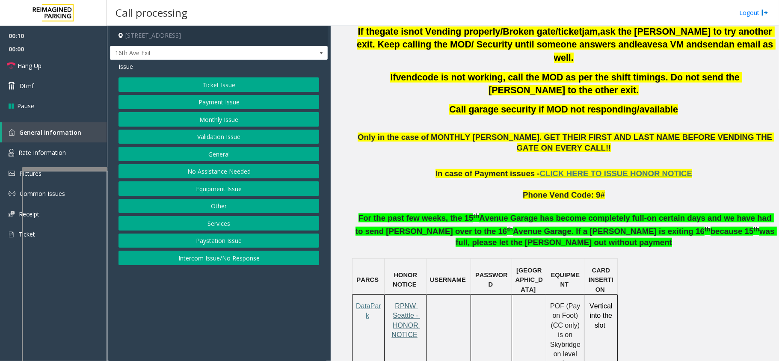
click at [416, 303] on span "RPNW Seattle - HONOR NOTICE" at bounding box center [406, 321] width 29 height 36
click at [274, 83] on button "Ticket Issue" at bounding box center [219, 84] width 201 height 15
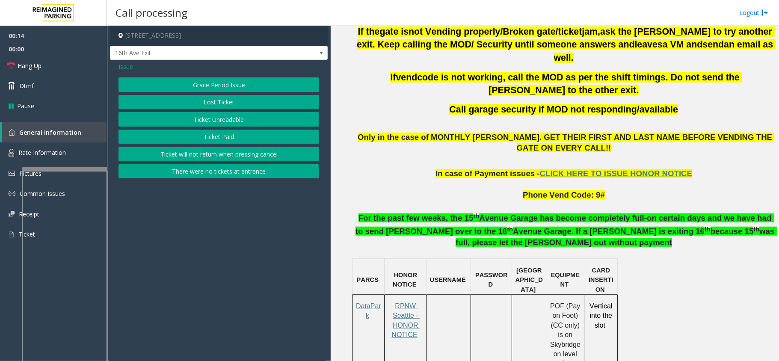
click at [243, 118] on button "Ticket Unreadable" at bounding box center [219, 119] width 201 height 15
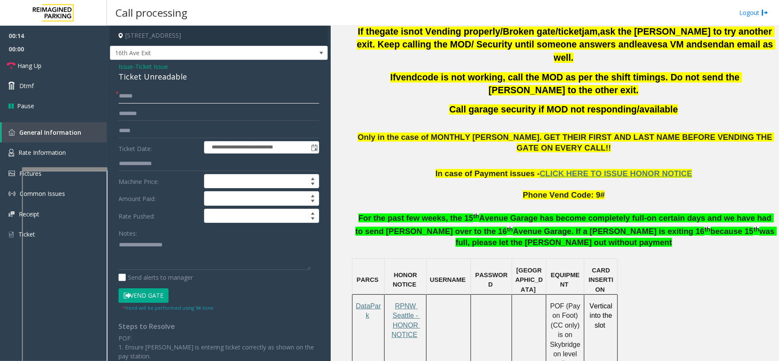
click at [166, 93] on input "text" at bounding box center [219, 96] width 201 height 15
click at [169, 109] on input "text" at bounding box center [219, 114] width 201 height 15
type input "*"
click at [122, 110] on input "*******" at bounding box center [219, 114] width 201 height 15
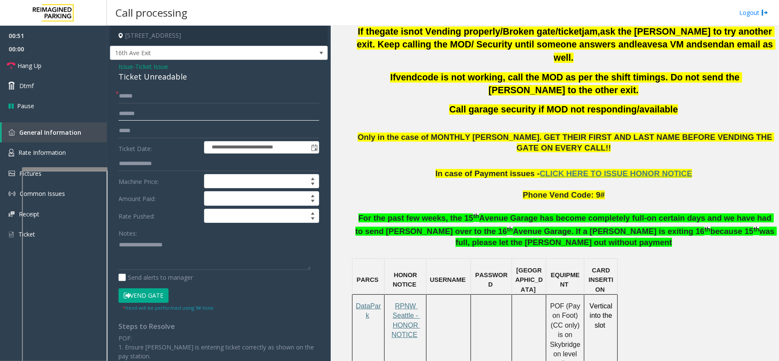
type input "*******"
click at [158, 101] on input "text" at bounding box center [219, 96] width 201 height 15
type input "******"
click at [155, 257] on textarea at bounding box center [215, 254] width 192 height 32
click at [135, 84] on div "**********" at bounding box center [219, 273] width 218 height 426
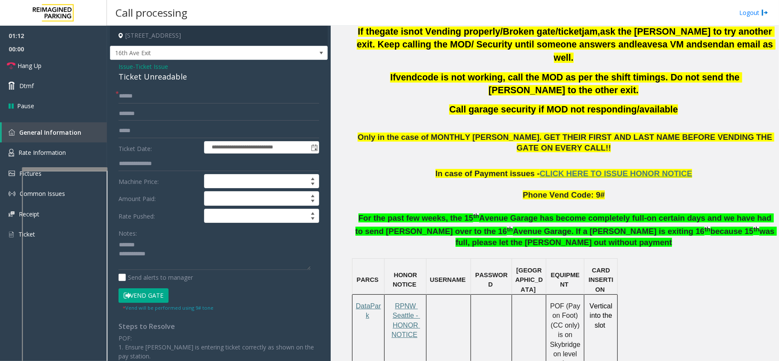
click at [154, 74] on div "Ticket Unreadable" at bounding box center [219, 77] width 201 height 12
type textarea "**********"
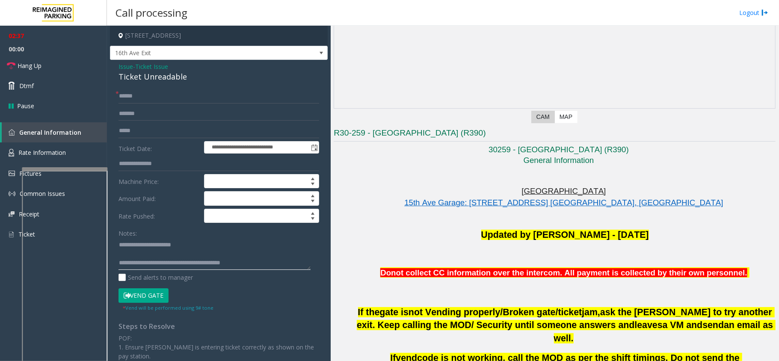
scroll to position [114, 0]
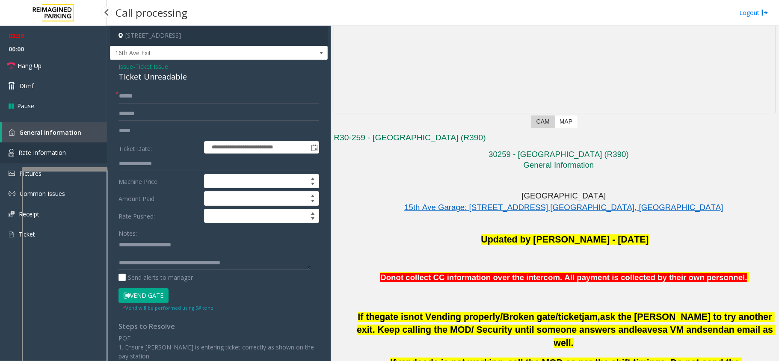
click at [68, 153] on link "Rate Information" at bounding box center [53, 153] width 107 height 21
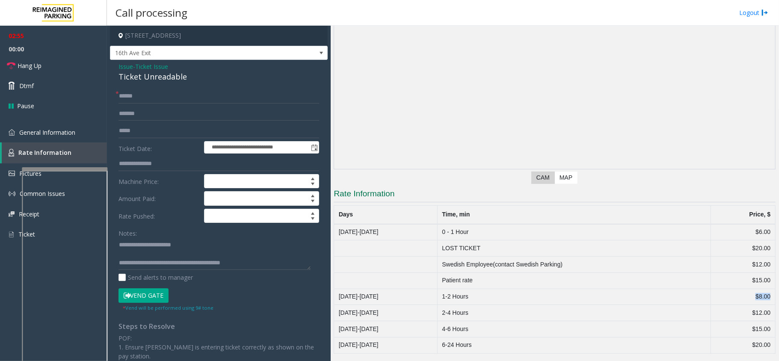
drag, startPoint x: 747, startPoint y: 296, endPoint x: 767, endPoint y: 296, distance: 20.1
click at [767, 296] on div "Main Previous Next CAM Map Rate Information Days Time, min Price, $ [DATE]-[DAT…" at bounding box center [555, 194] width 448 height 336
copy td "$8.00"
click at [745, 296] on td "$8.00" at bounding box center [743, 297] width 65 height 16
click at [48, 131] on span "General Information" at bounding box center [47, 132] width 56 height 8
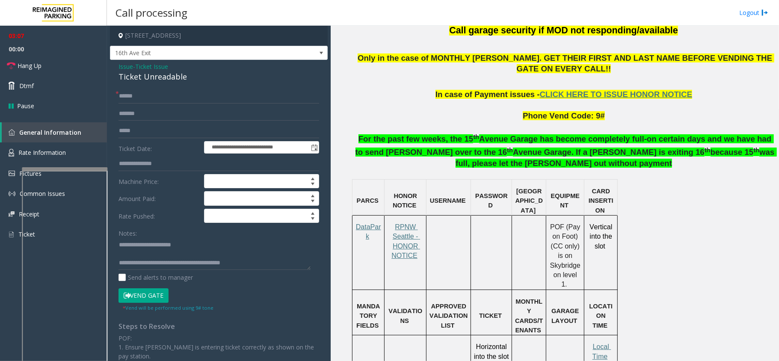
scroll to position [514, 0]
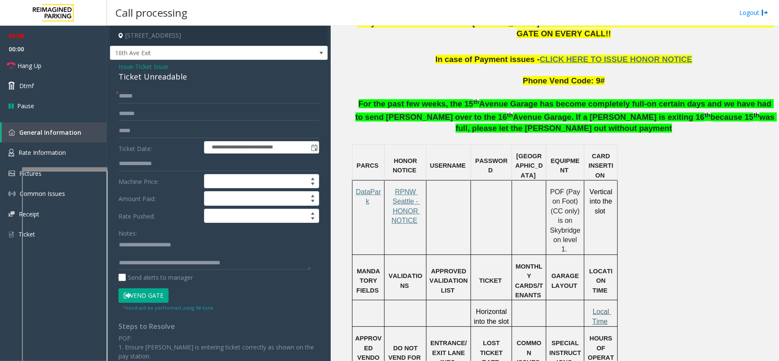
click at [593, 308] on span "Local Time" at bounding box center [602, 316] width 19 height 17
click at [42, 146] on link "Rate Information" at bounding box center [53, 153] width 107 height 21
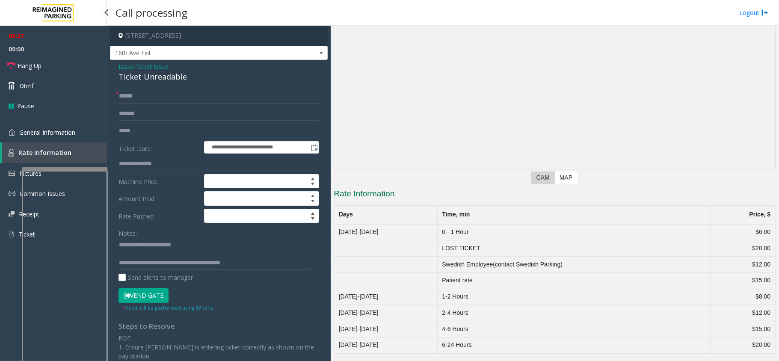
click at [51, 149] on span "Rate Information" at bounding box center [44, 153] width 53 height 8
click at [51, 143] on link "Rate Information" at bounding box center [54, 153] width 105 height 21
click at [53, 137] on link "General Information" at bounding box center [53, 132] width 107 height 20
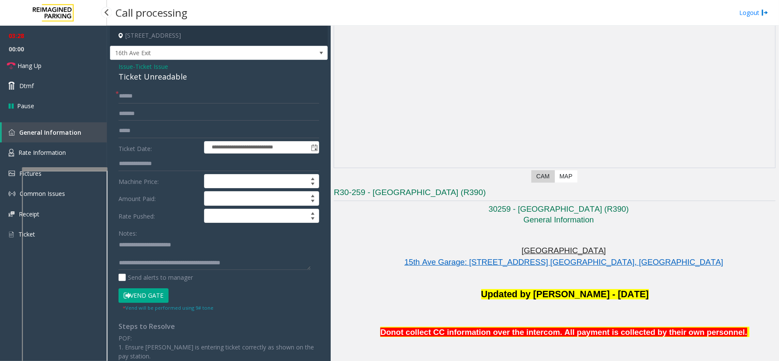
scroll to position [514, 0]
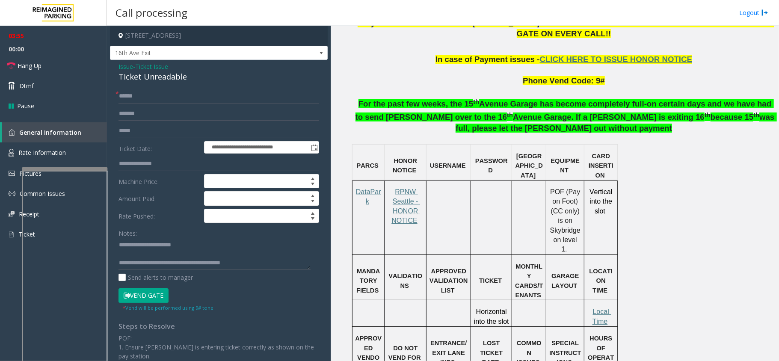
click at [152, 294] on button "Vend Gate" at bounding box center [144, 295] width 50 height 15
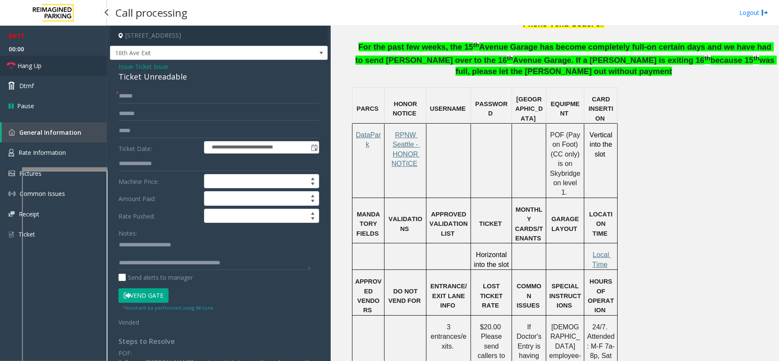
click at [59, 60] on link "Hang Up" at bounding box center [53, 66] width 107 height 20
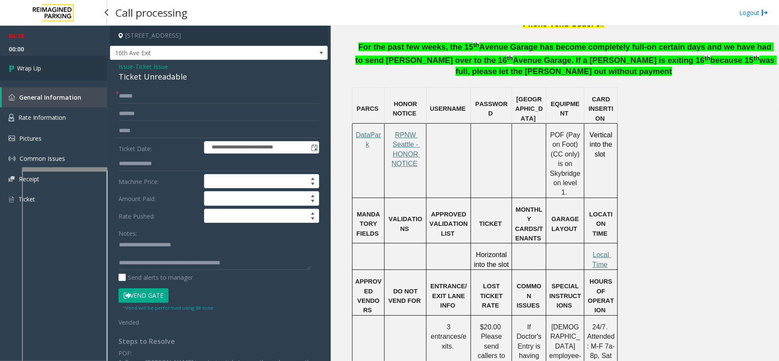
click at [37, 64] on span "Wrap Up" at bounding box center [29, 68] width 24 height 9
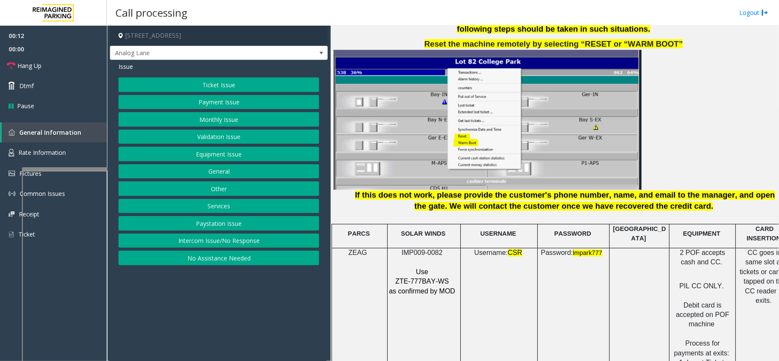
scroll to position [1084, 0]
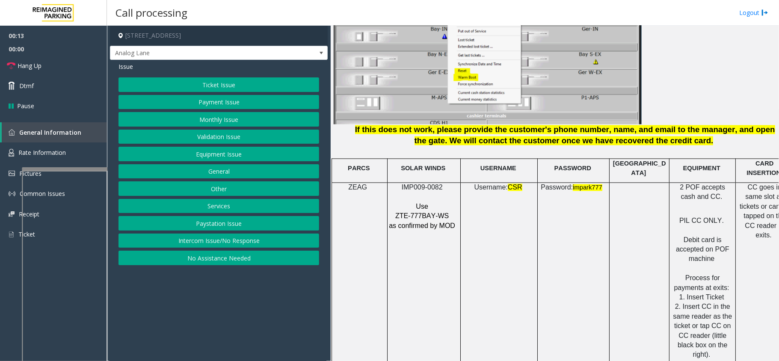
click at [417, 193] on p at bounding box center [423, 197] width 69 height 9
click at [421, 184] on span "IMP009-0082" at bounding box center [422, 187] width 41 height 7
copy p "IMP009-0082"
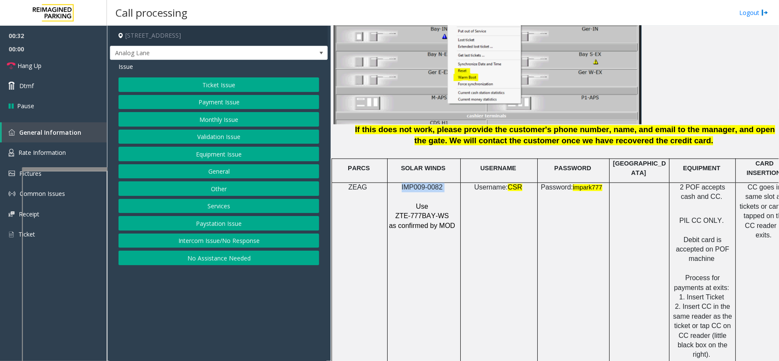
click at [220, 86] on button "Ticket Issue" at bounding box center [219, 84] width 201 height 15
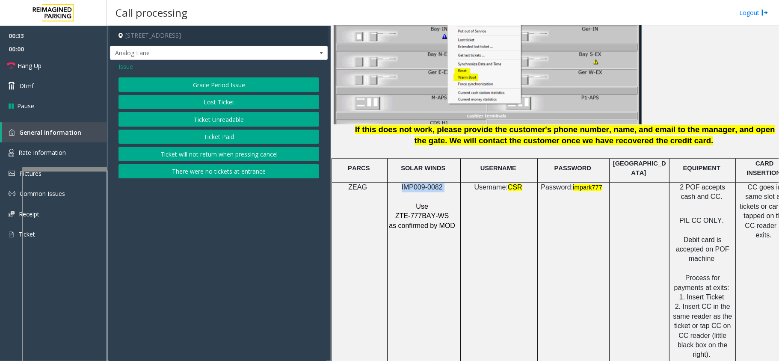
click at [217, 103] on button "Lost Ticket" at bounding box center [219, 102] width 201 height 15
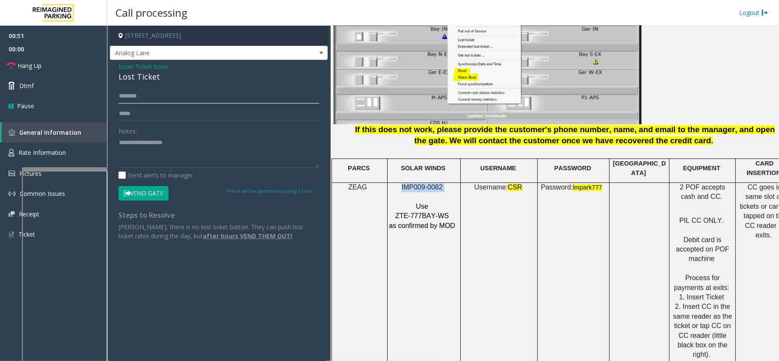
click at [169, 94] on input "text" at bounding box center [219, 96] width 201 height 15
type input "*"
click at [129, 97] on input "*****" at bounding box center [219, 96] width 201 height 15
click at [137, 95] on input "*****" at bounding box center [219, 96] width 201 height 15
type input "*****"
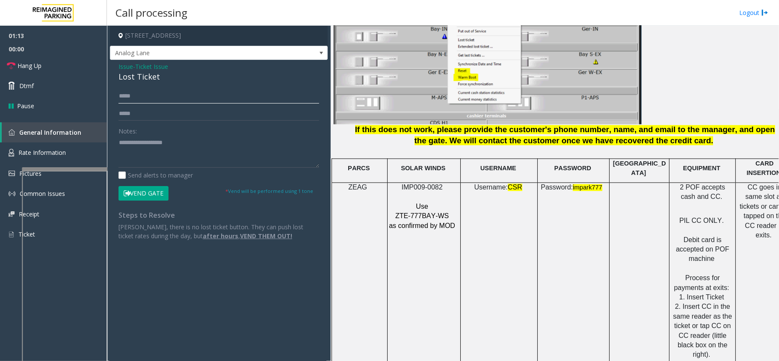
click at [123, 93] on input "*****" at bounding box center [219, 96] width 201 height 15
click at [125, 92] on input "*****" at bounding box center [219, 96] width 201 height 15
click at [126, 98] on input "*****" at bounding box center [219, 96] width 201 height 15
click at [128, 95] on input "*****" at bounding box center [219, 96] width 201 height 15
click at [129, 95] on input "*****" at bounding box center [219, 96] width 201 height 15
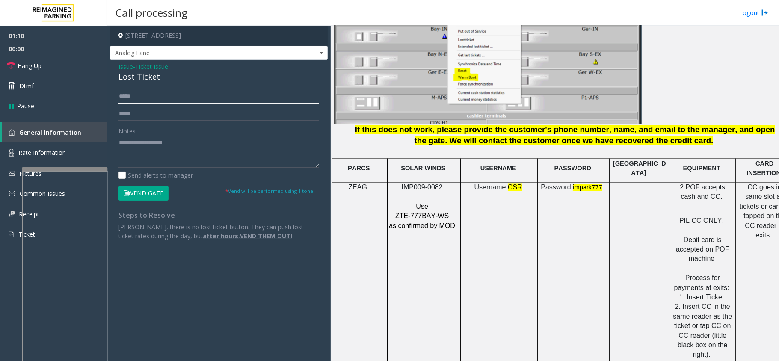
click at [132, 95] on input "*****" at bounding box center [219, 96] width 201 height 15
click at [149, 195] on button "Vend Gate" at bounding box center [144, 193] width 50 height 15
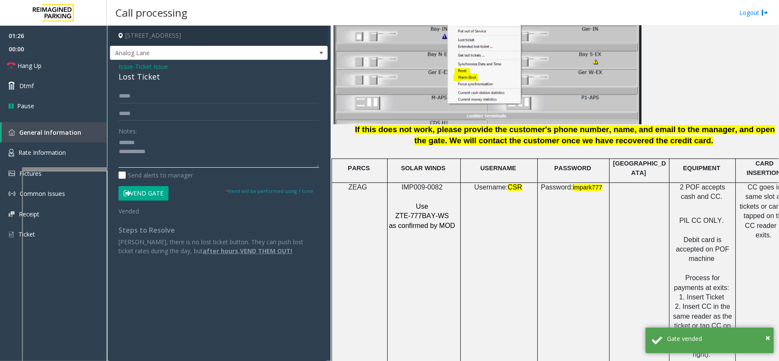
click at [182, 140] on textarea at bounding box center [219, 152] width 201 height 32
click at [139, 77] on div "Lost Ticket" at bounding box center [219, 77] width 201 height 12
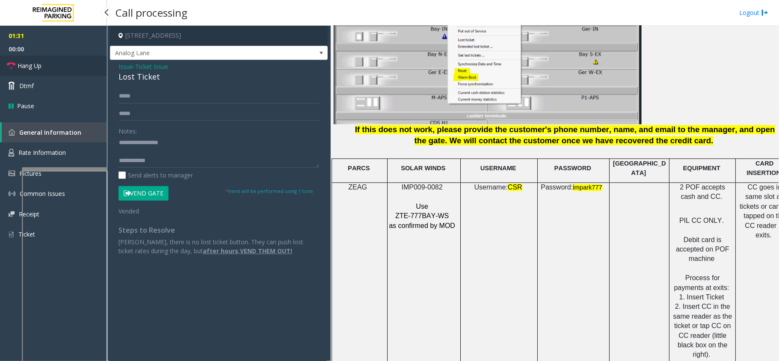
click at [54, 59] on link "Hang Up" at bounding box center [53, 66] width 107 height 20
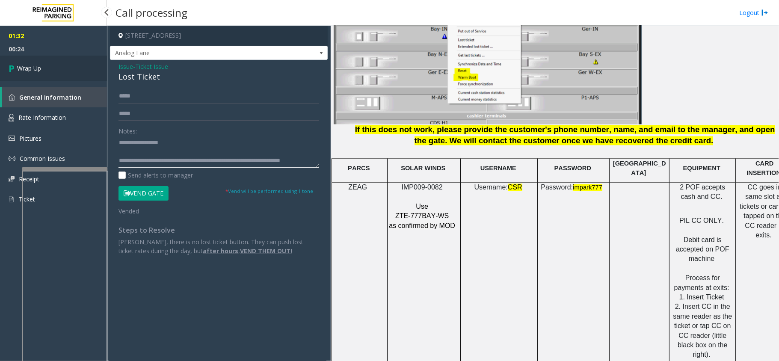
type textarea "**********"
click at [52, 57] on link "Wrap Up" at bounding box center [53, 68] width 107 height 25
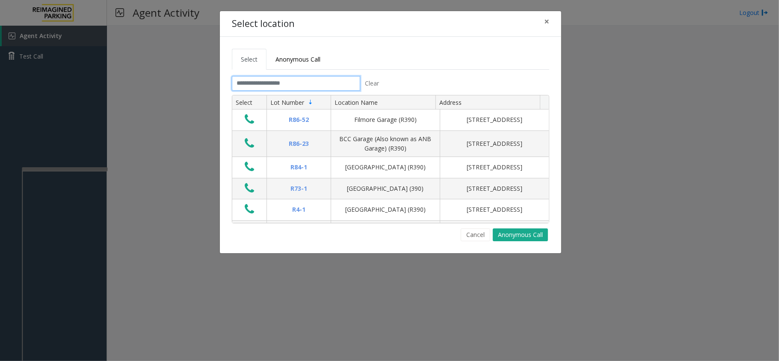
click at [298, 80] on input "text" at bounding box center [296, 83] width 128 height 15
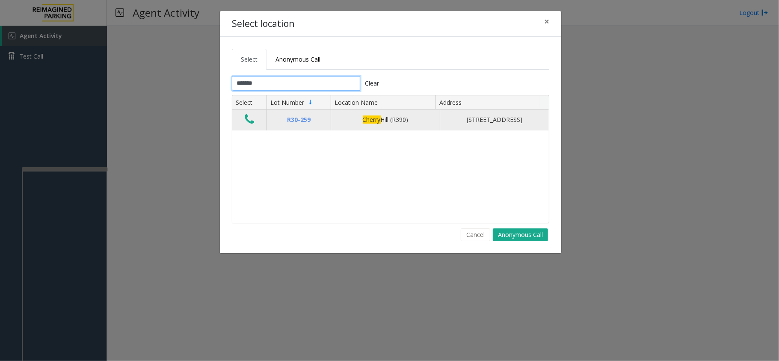
type input "******"
click at [243, 117] on button "Data table" at bounding box center [249, 120] width 15 height 14
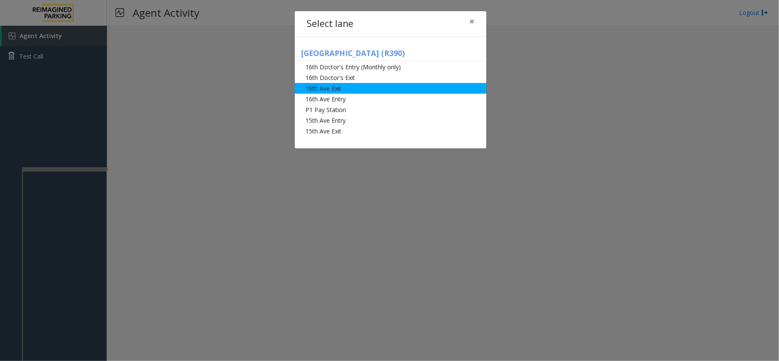
click at [317, 92] on li "16th Ave Exit" at bounding box center [391, 88] width 192 height 11
